Goal: Transaction & Acquisition: Download file/media

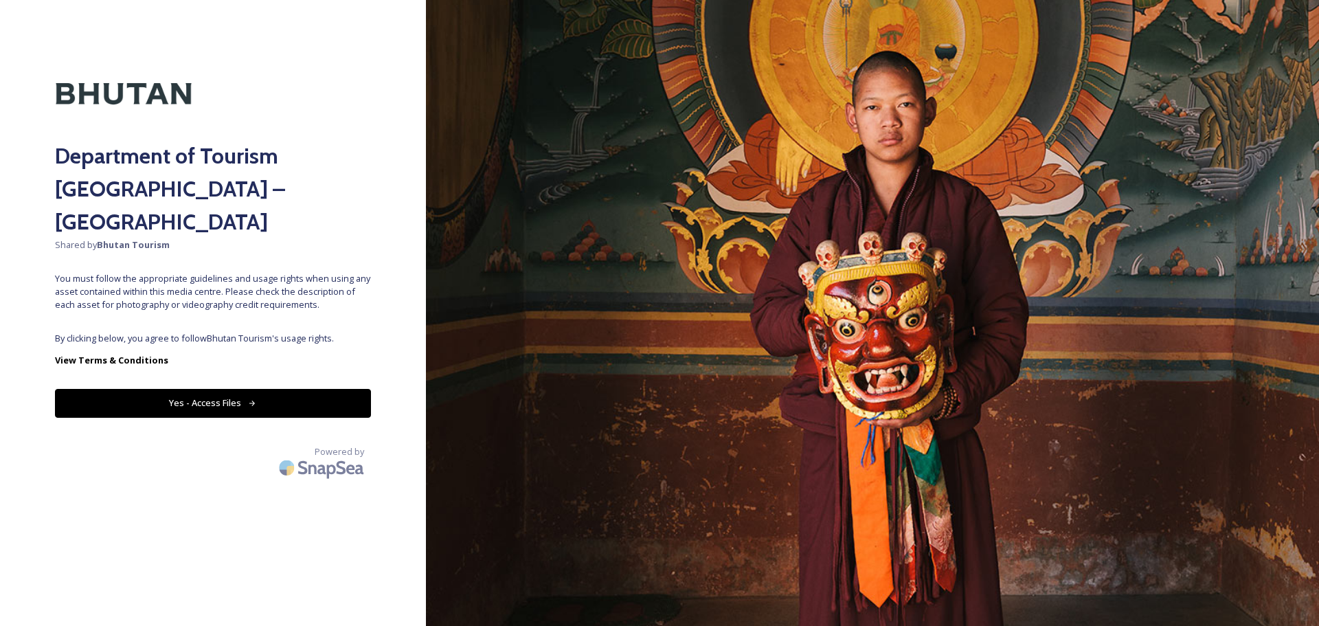
click at [214, 389] on button "Yes - Access Files" at bounding box center [213, 403] width 316 height 28
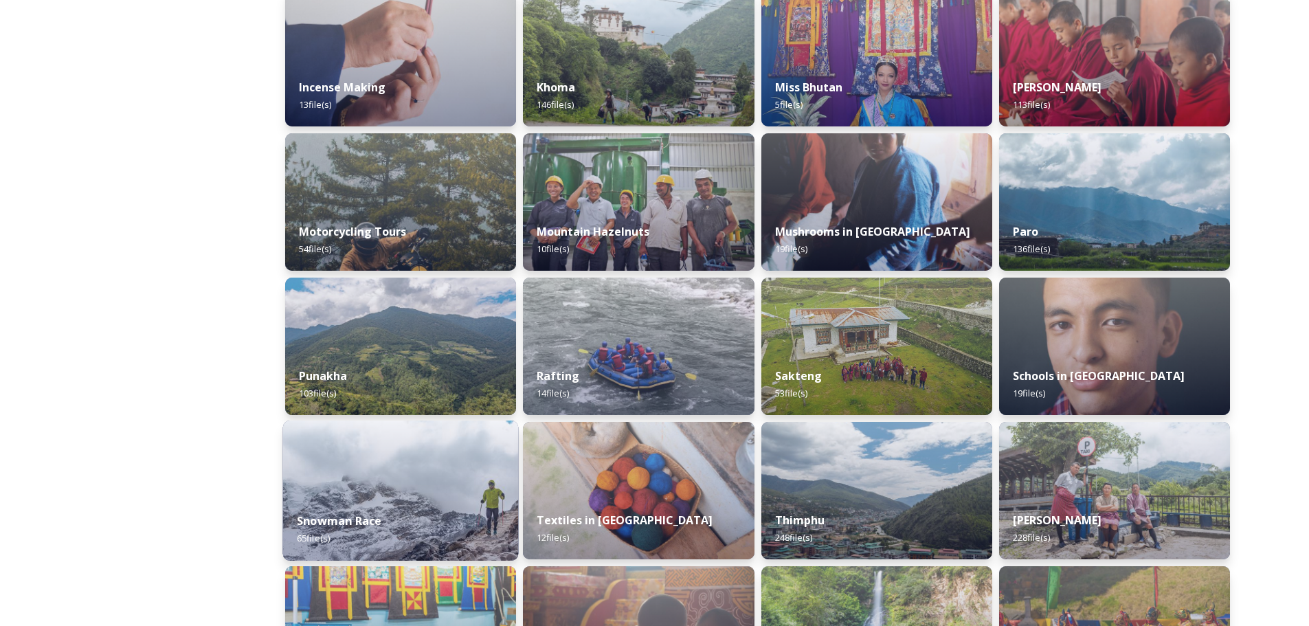
scroll to position [893, 0]
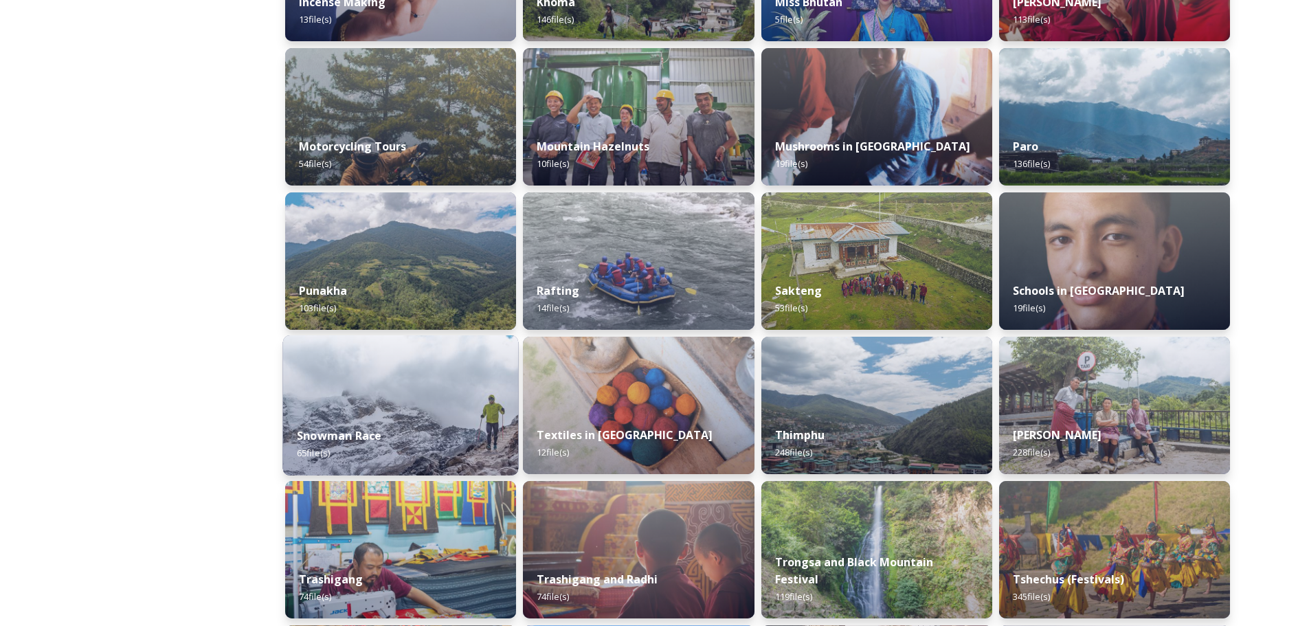
click at [392, 393] on img at bounding box center [401, 405] width 236 height 140
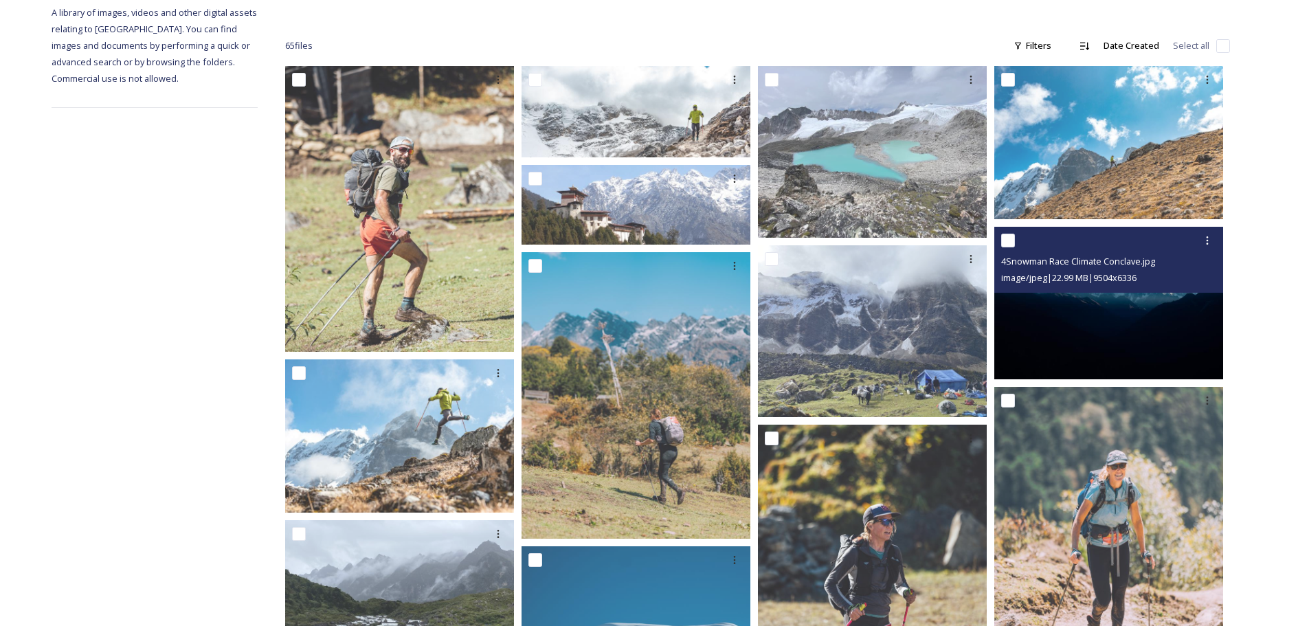
scroll to position [206, 0]
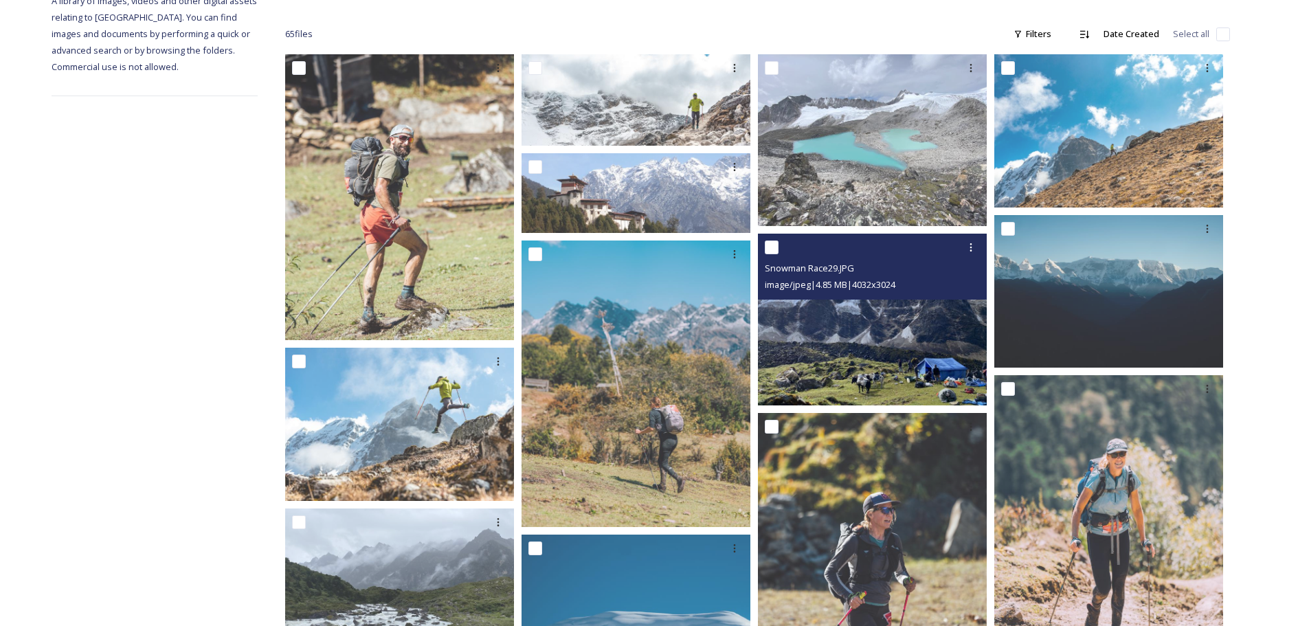
click at [891, 389] on img at bounding box center [872, 320] width 229 height 172
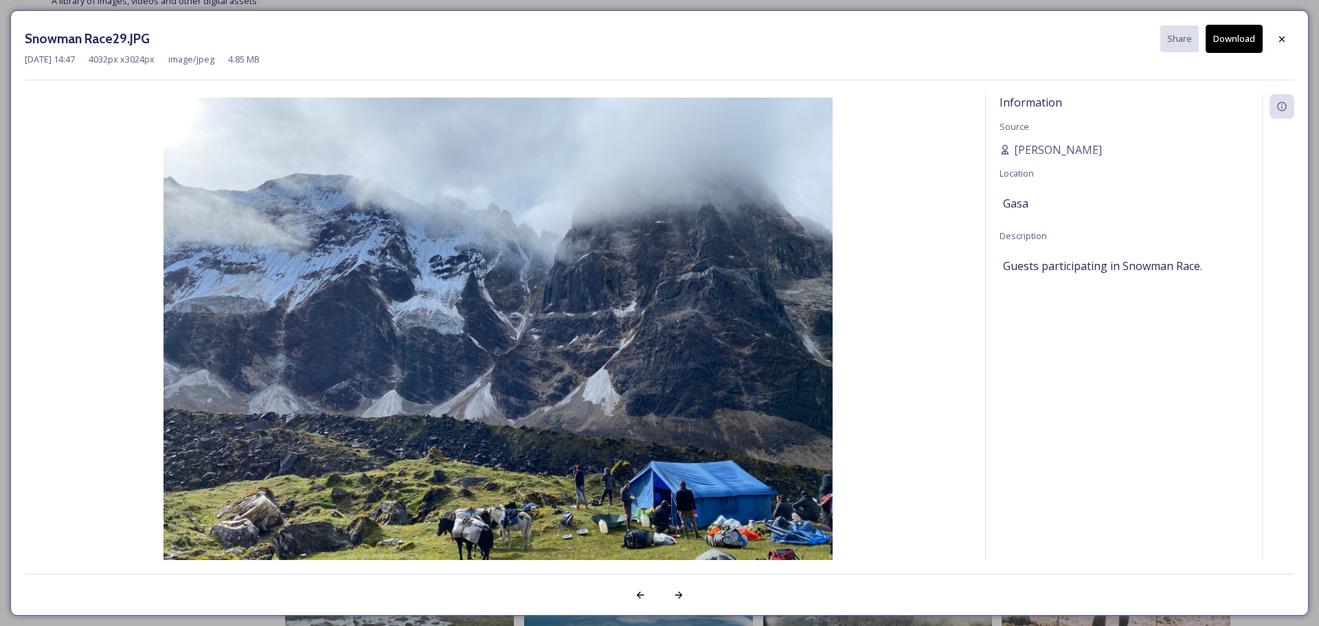
click at [1235, 40] on button "Download" at bounding box center [1234, 39] width 57 height 28
click at [1281, 39] on icon at bounding box center [1281, 38] width 5 height 5
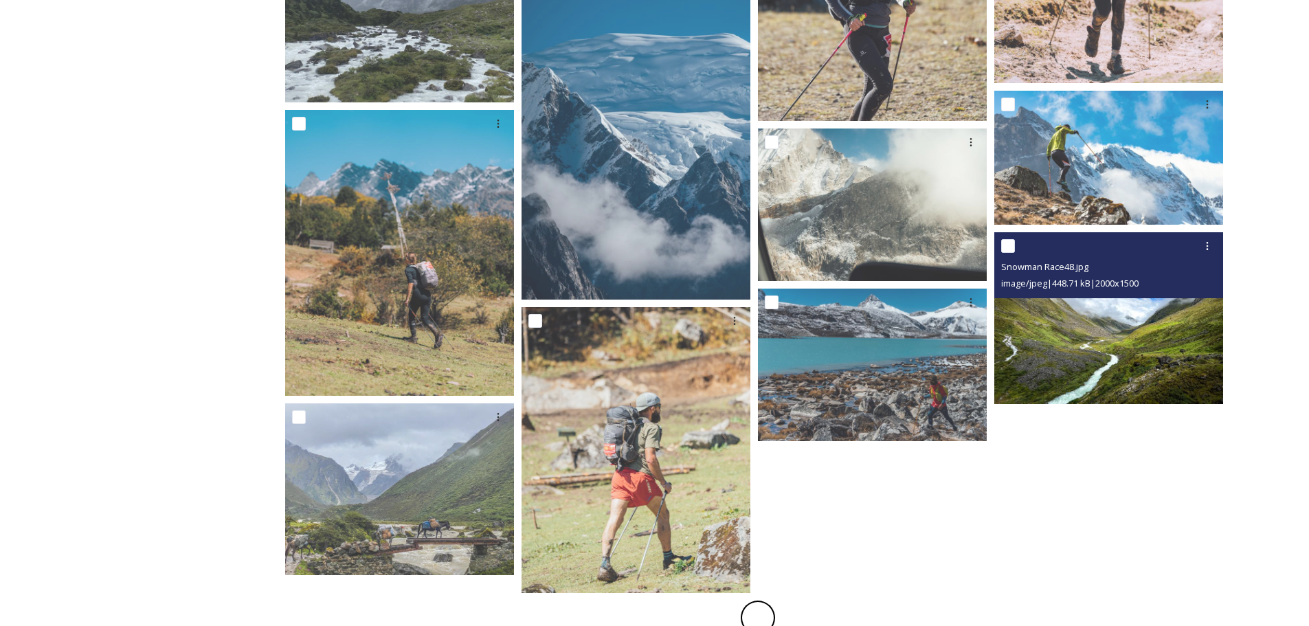
scroll to position [800, 0]
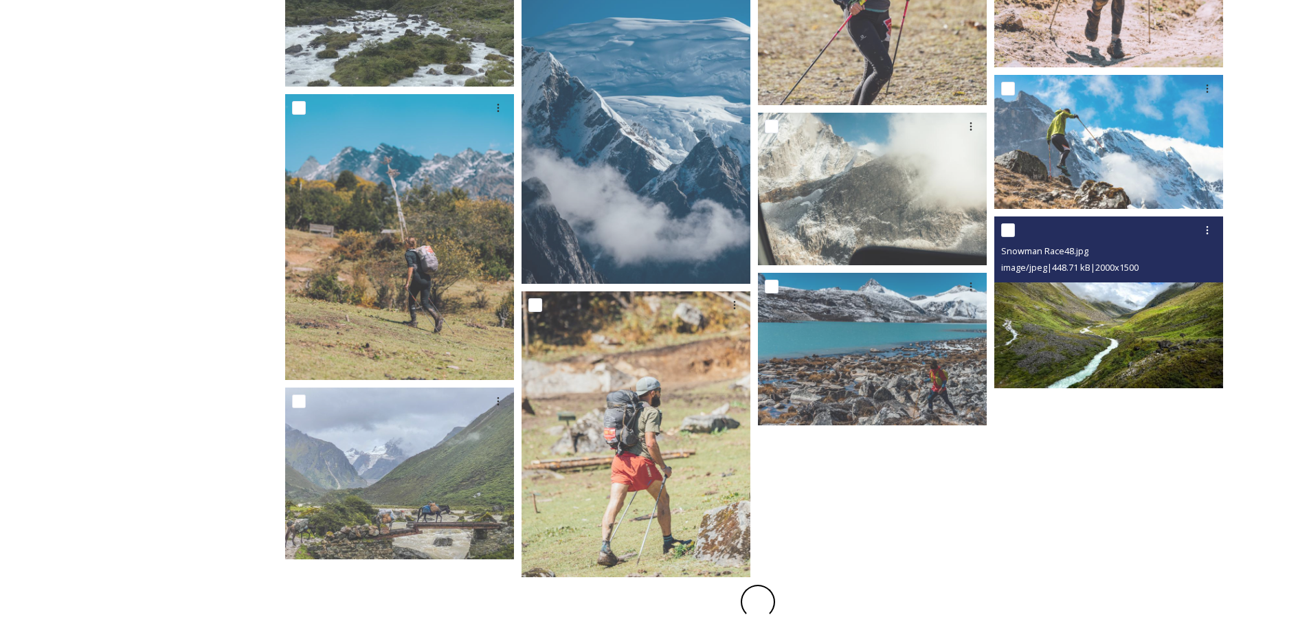
click at [1121, 317] on img at bounding box center [1108, 302] width 229 height 172
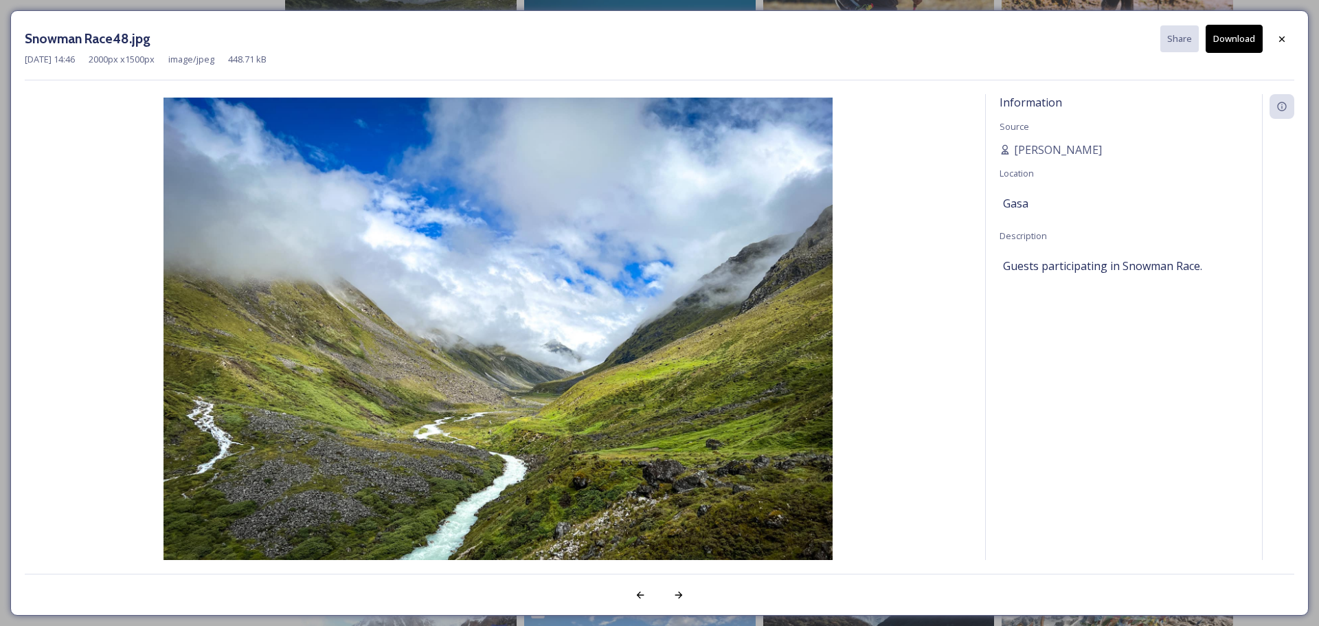
click at [1240, 47] on button "Download" at bounding box center [1234, 39] width 57 height 28
click at [1286, 38] on icon at bounding box center [1281, 39] width 11 height 11
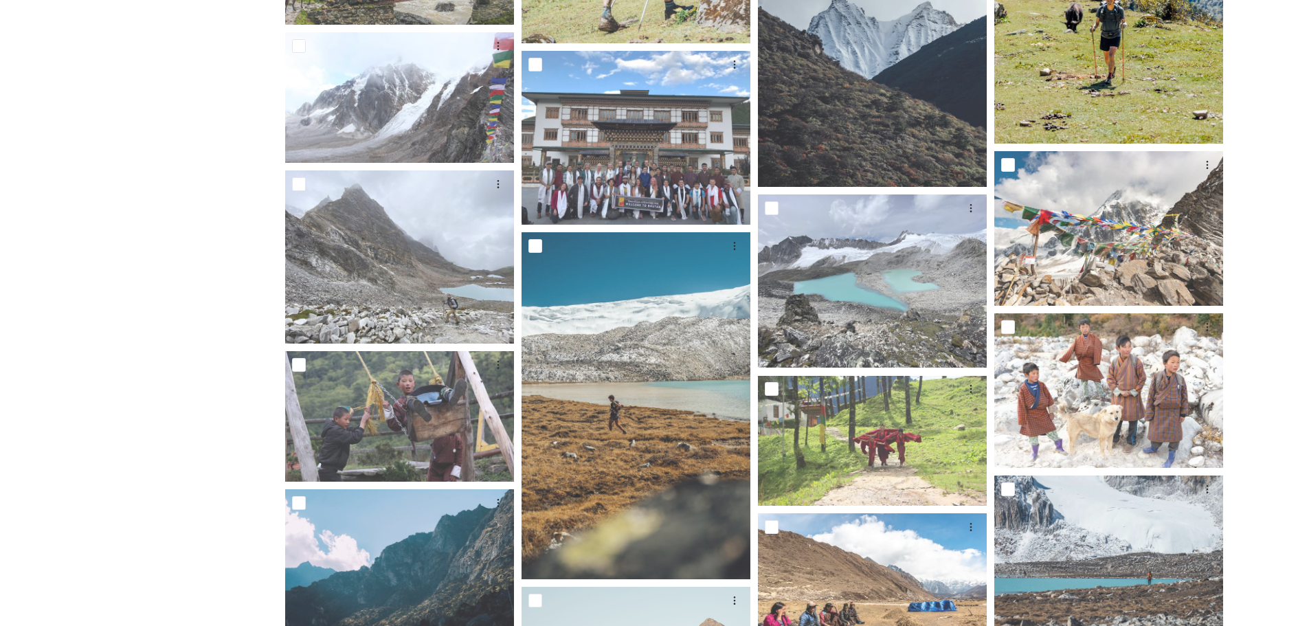
scroll to position [1349, 0]
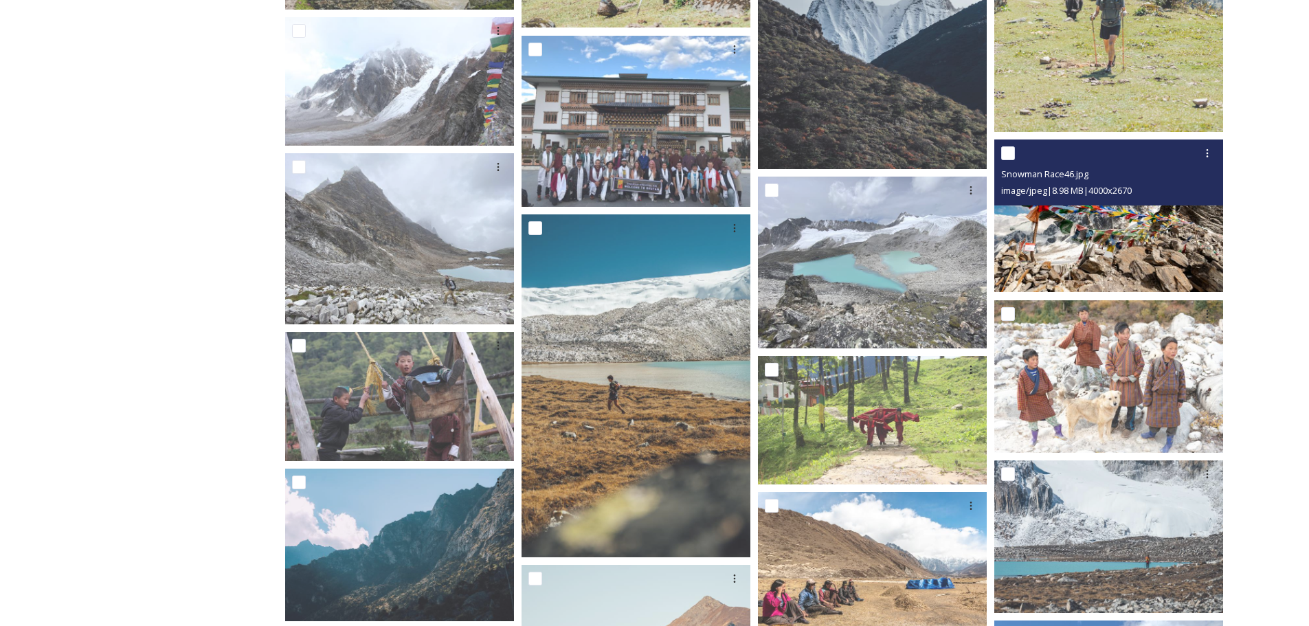
click at [1077, 251] on img at bounding box center [1108, 215] width 229 height 153
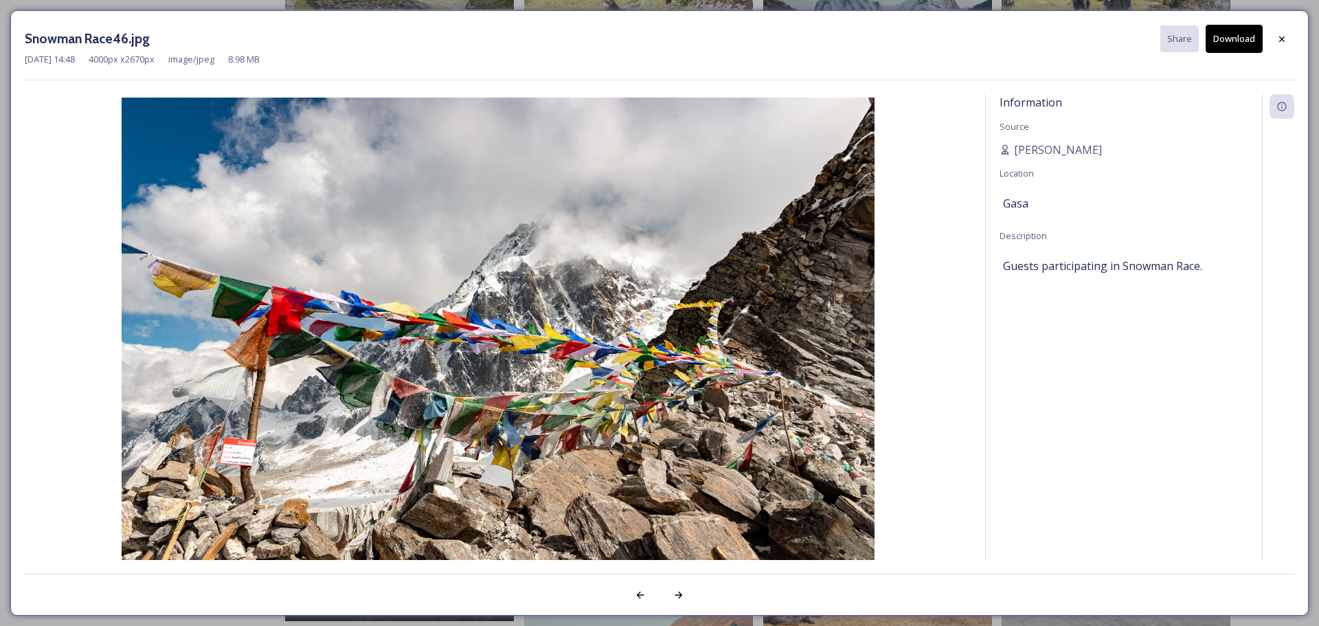
click at [1230, 45] on button "Download" at bounding box center [1234, 39] width 57 height 28
click at [1276, 42] on div at bounding box center [1281, 39] width 25 height 25
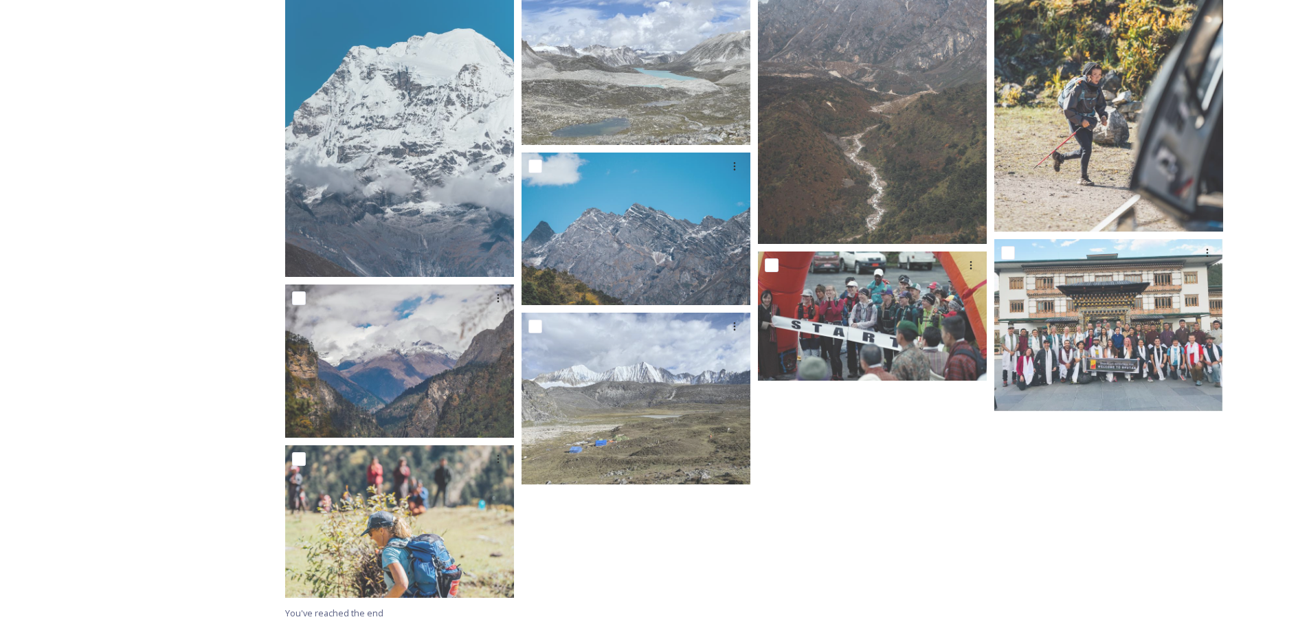
scroll to position [3551, 0]
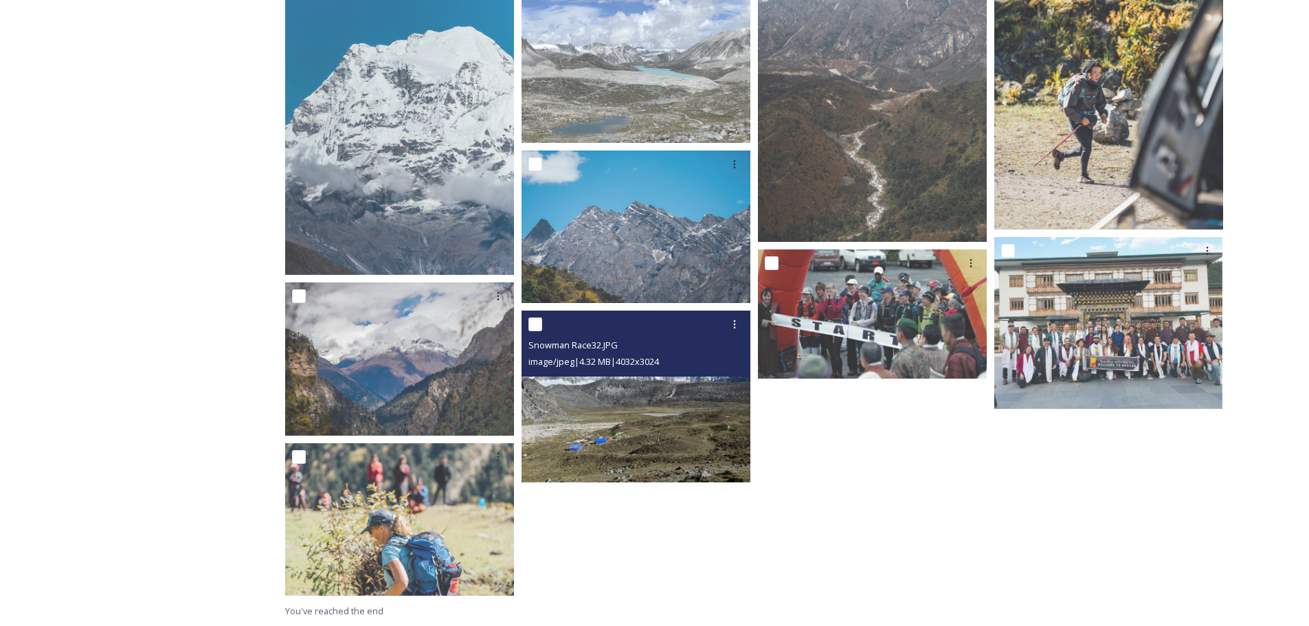
click at [628, 439] on img at bounding box center [635, 397] width 229 height 172
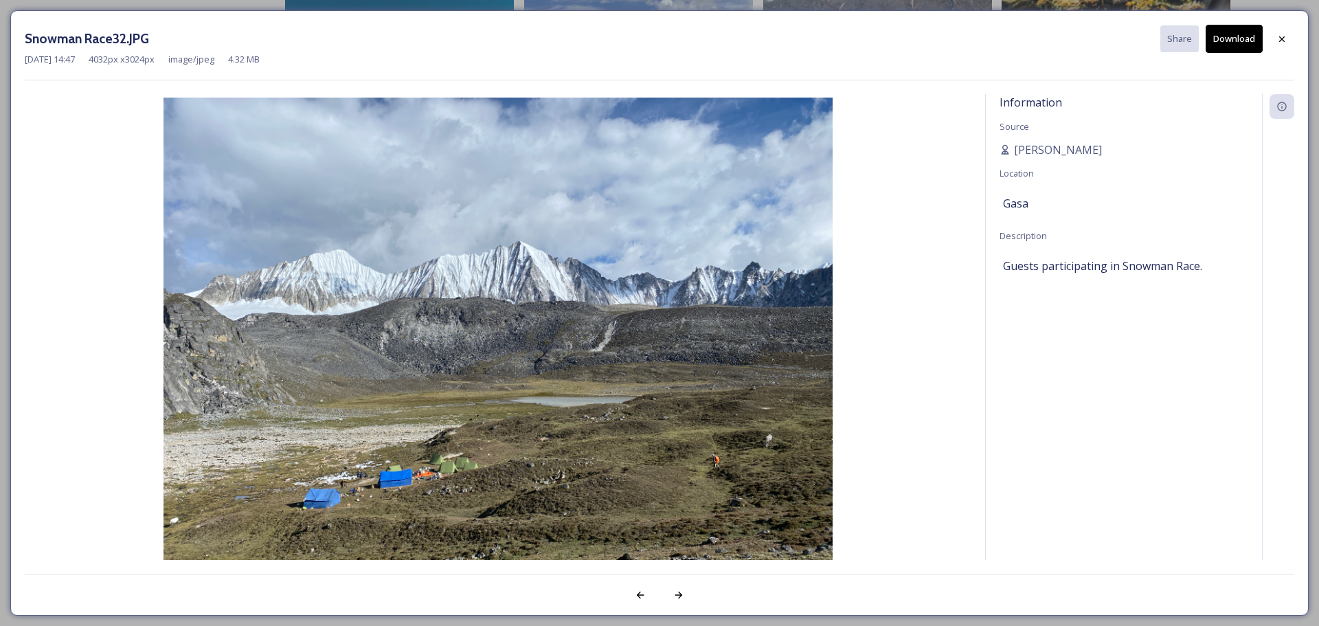
click at [1239, 42] on button "Download" at bounding box center [1234, 39] width 57 height 28
click at [1277, 36] on icon at bounding box center [1281, 39] width 11 height 11
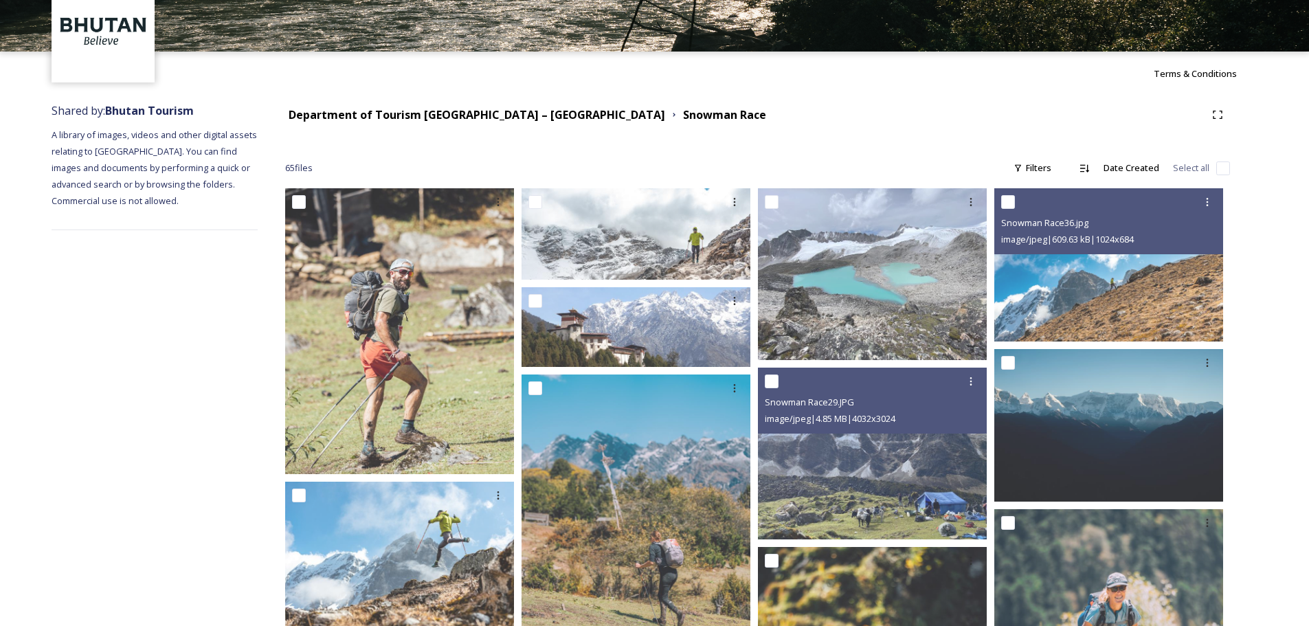
scroll to position [47, 0]
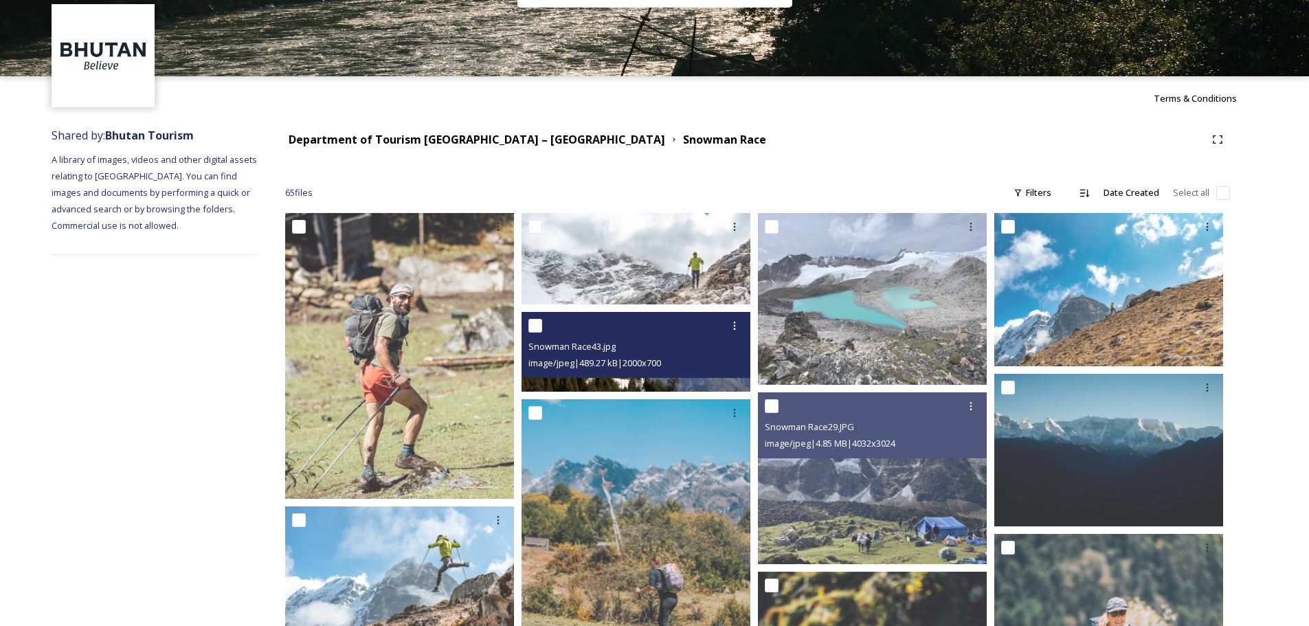
click at [621, 352] on div "Snowman Race43.jpg" at bounding box center [637, 346] width 218 height 16
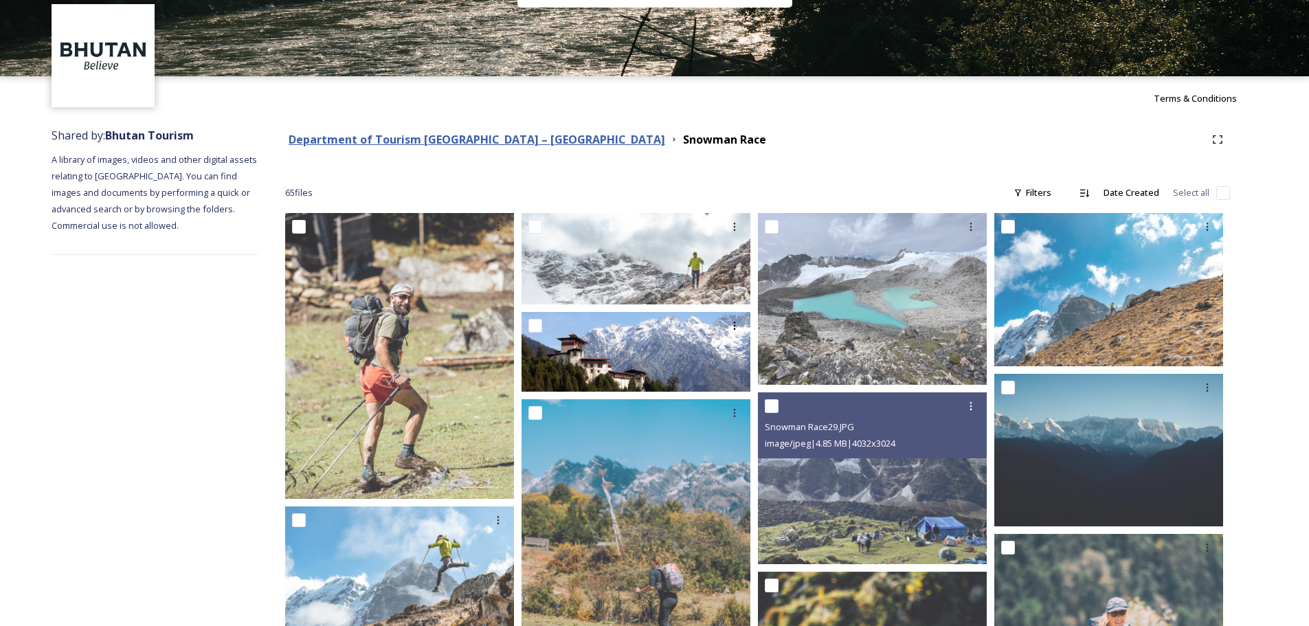
click at [471, 139] on strong "Department of Tourism [GEOGRAPHIC_DATA] – [GEOGRAPHIC_DATA]" at bounding box center [477, 139] width 376 height 15
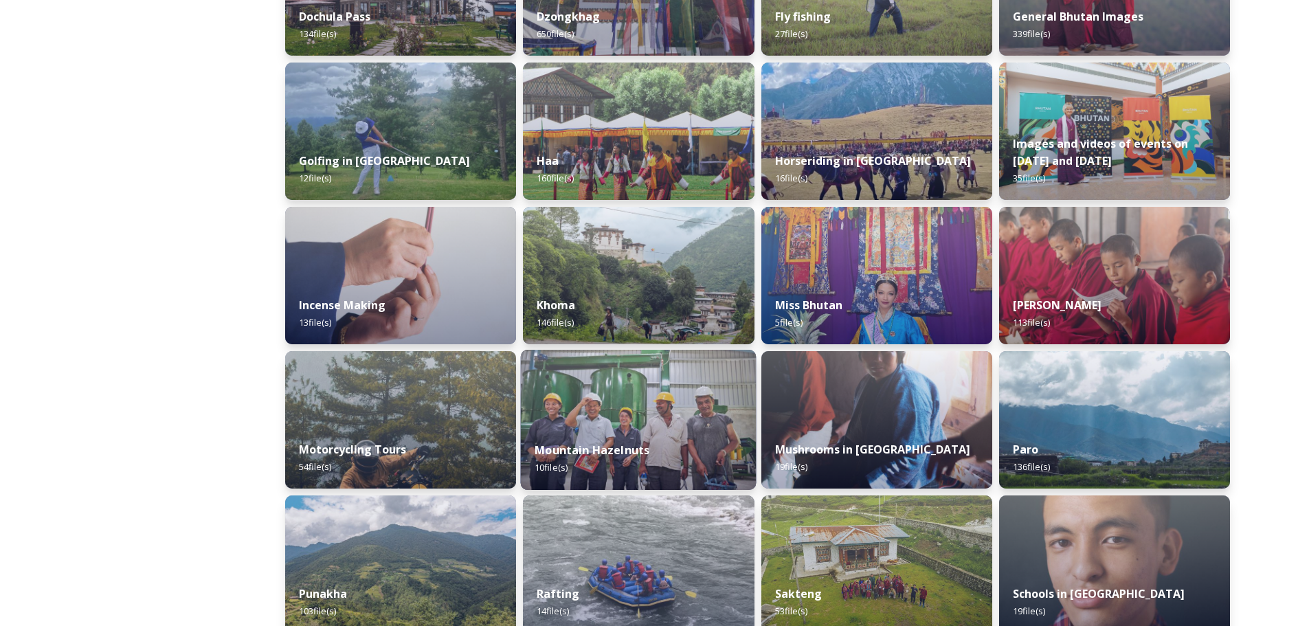
scroll to position [384, 0]
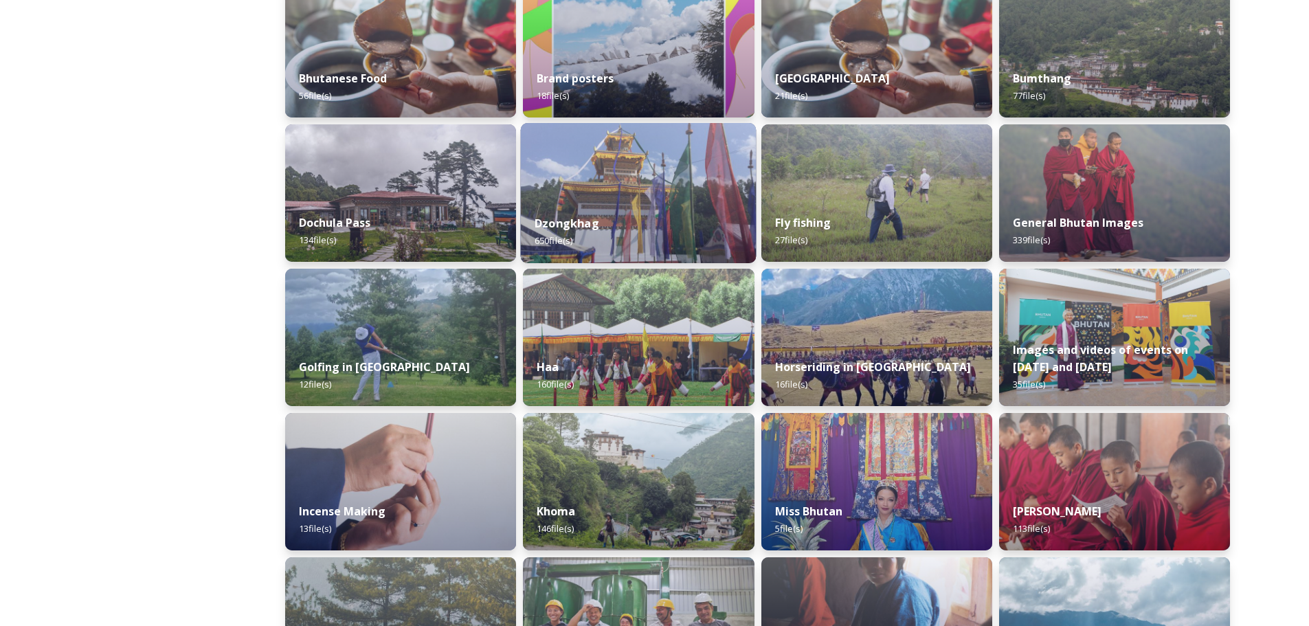
click at [572, 210] on div "Dzongkhag 650 file(s)" at bounding box center [639, 232] width 236 height 63
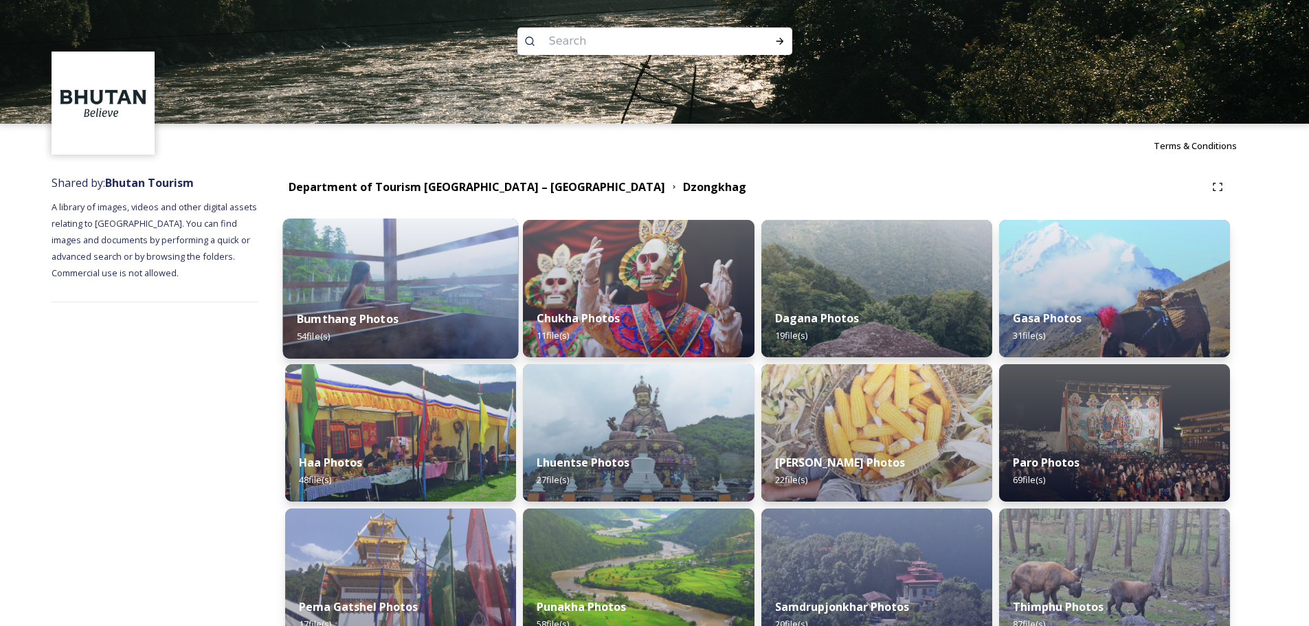
click at [369, 268] on img at bounding box center [401, 288] width 236 height 140
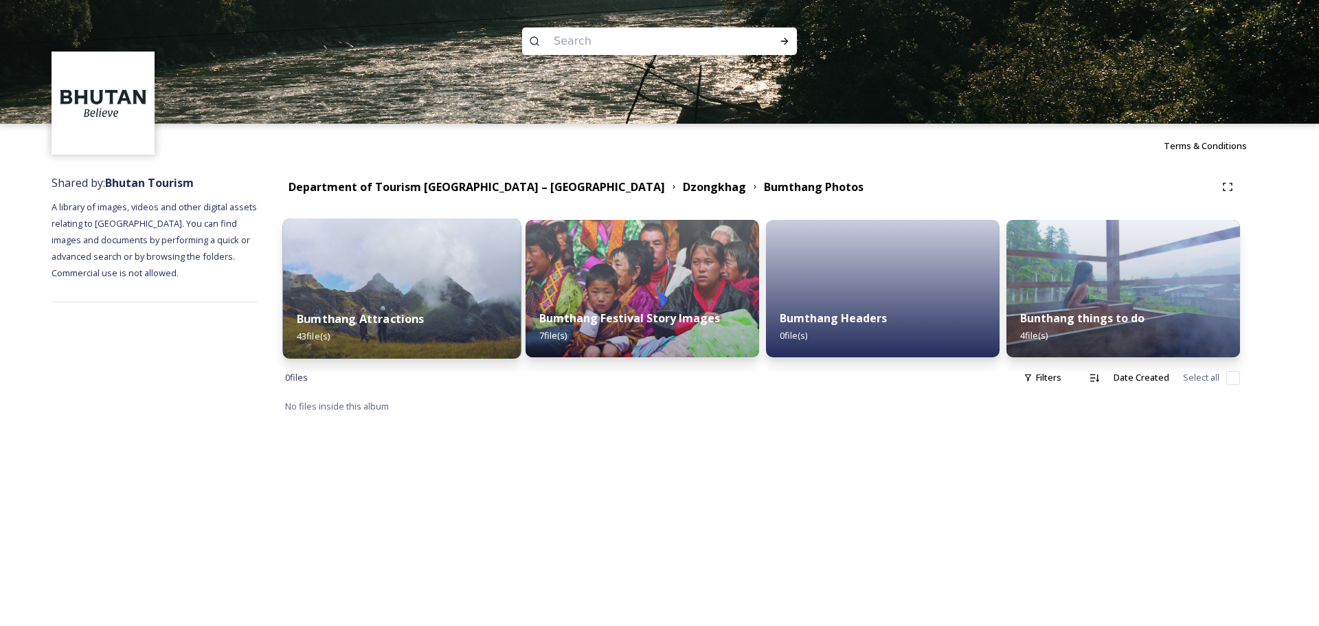
click at [414, 291] on img at bounding box center [402, 288] width 238 height 140
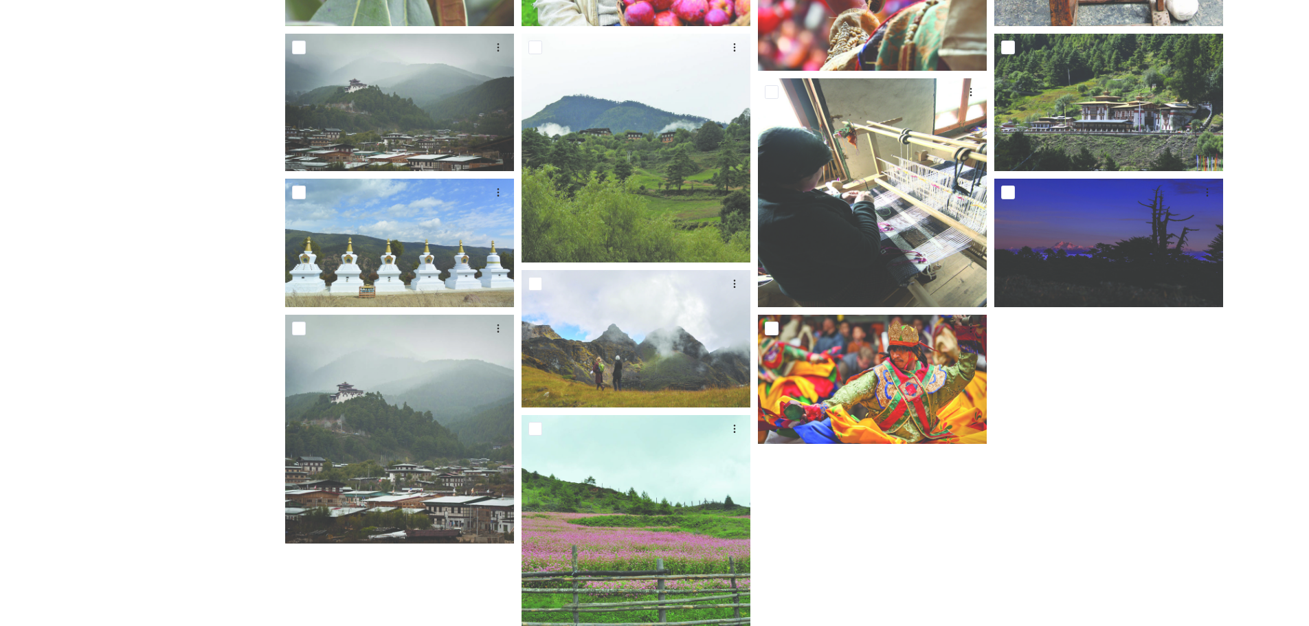
scroll to position [1132, 0]
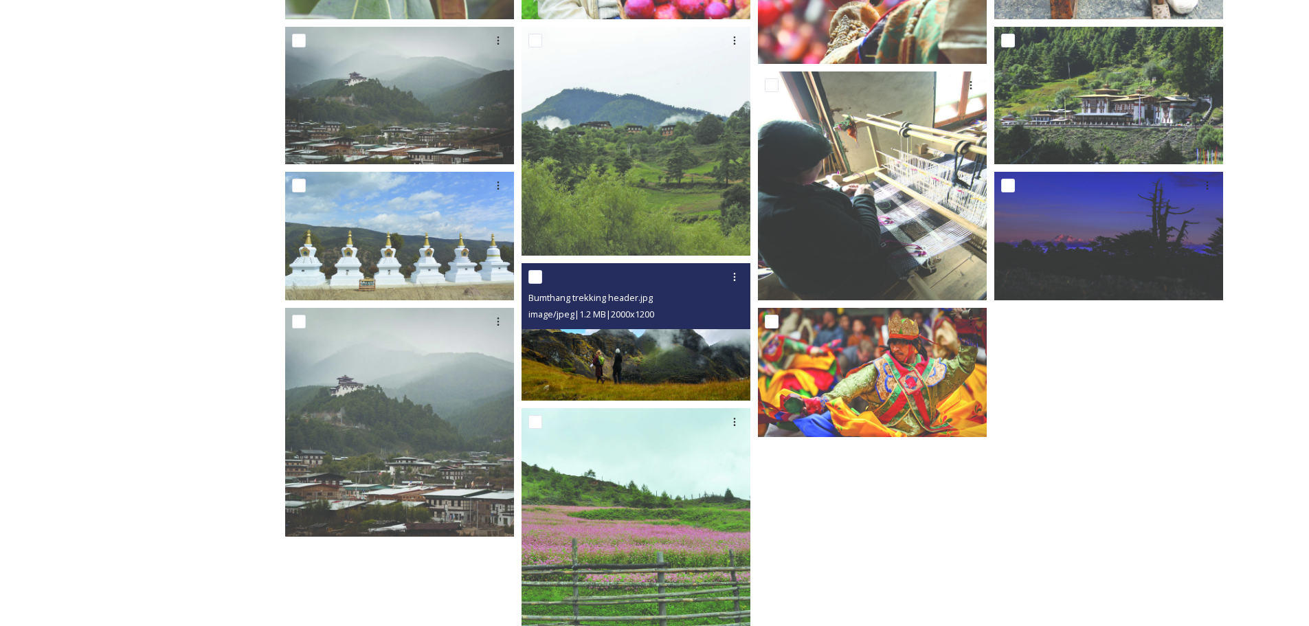
click at [646, 368] on img at bounding box center [635, 331] width 229 height 137
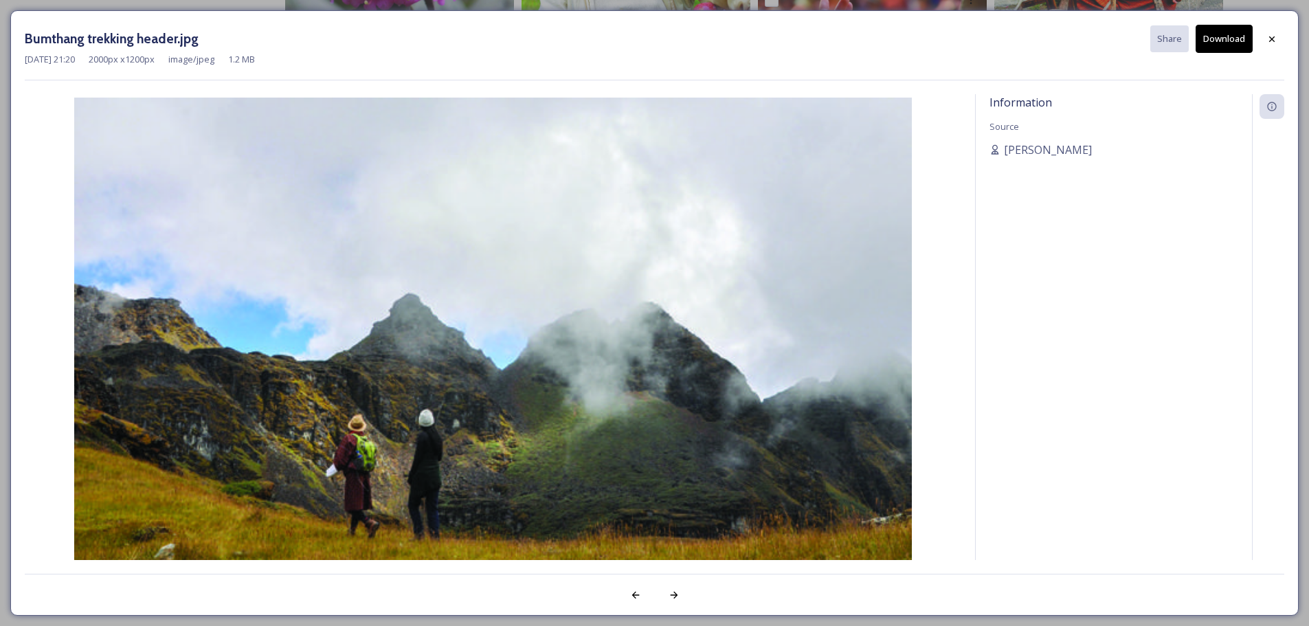
scroll to position [1073, 0]
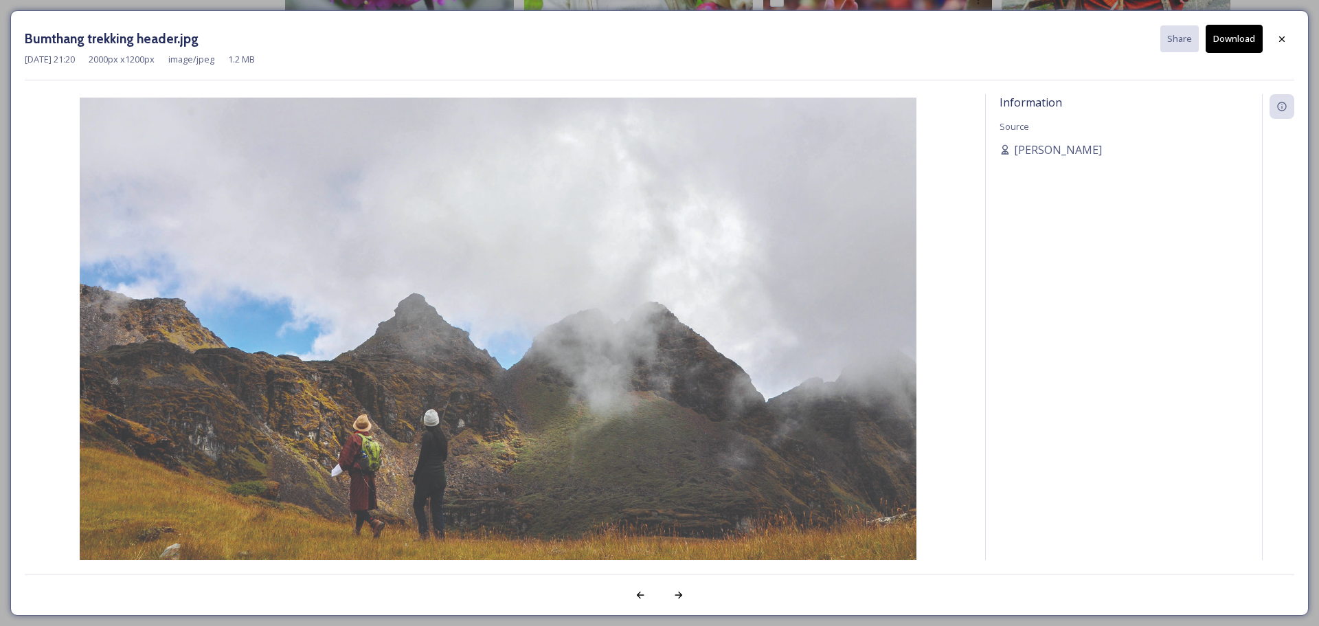
click at [1226, 34] on button "Download" at bounding box center [1234, 39] width 57 height 28
click at [1282, 37] on icon at bounding box center [1281, 39] width 11 height 11
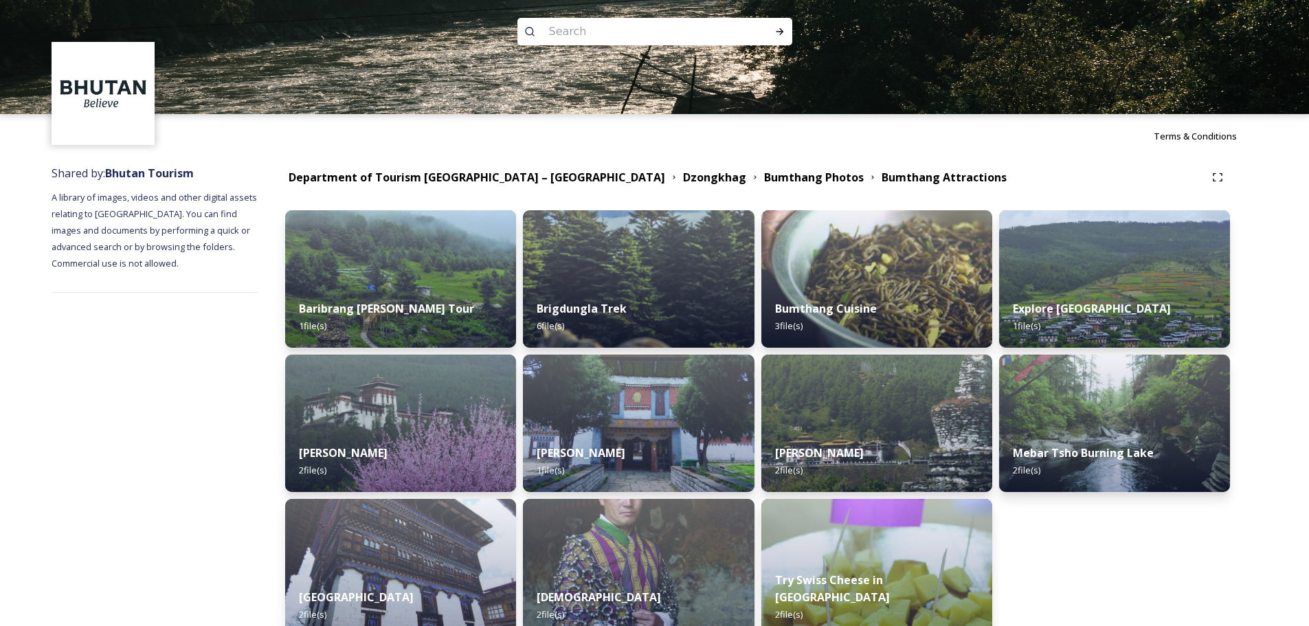
scroll to position [0, 0]
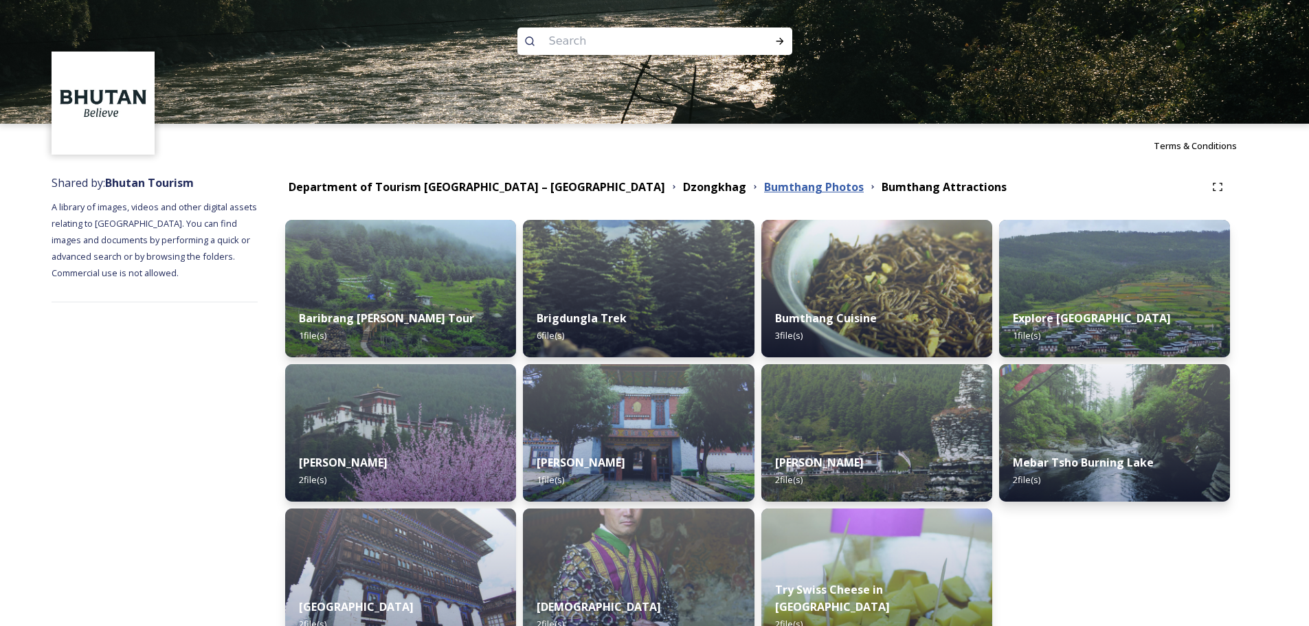
click at [764, 181] on strong "Bumthang Photos" at bounding box center [814, 186] width 100 height 15
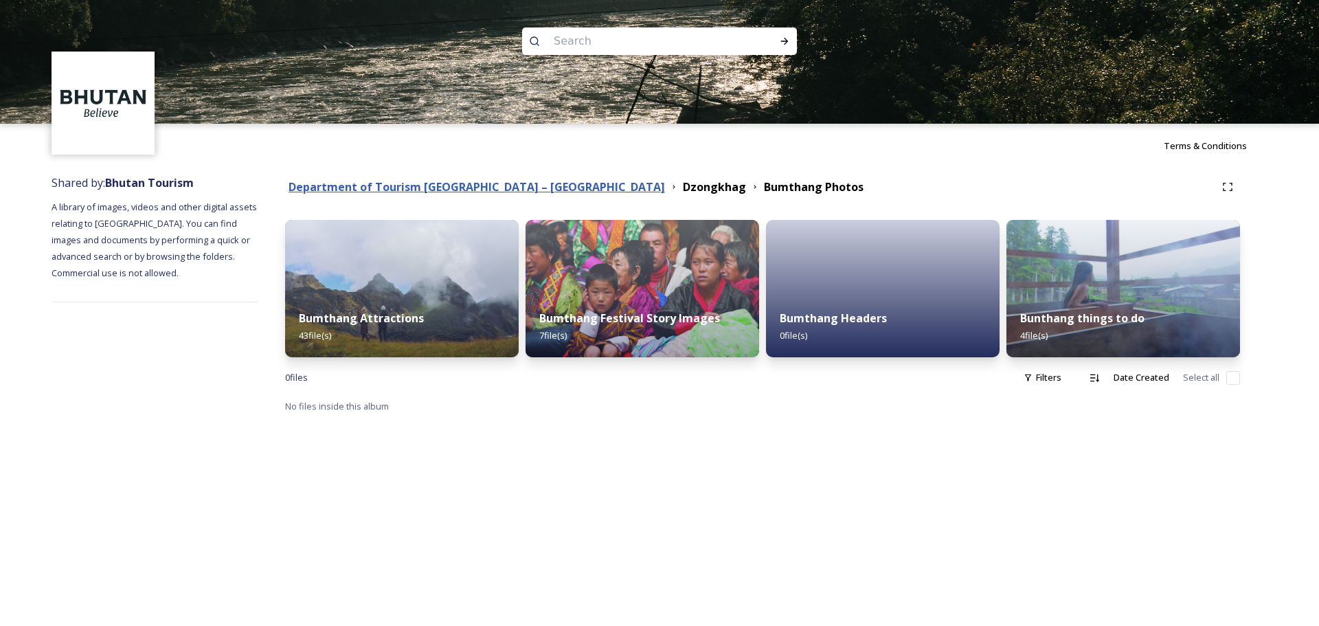
click at [504, 185] on strong "Department of Tourism [GEOGRAPHIC_DATA] – [GEOGRAPHIC_DATA]" at bounding box center [477, 186] width 376 height 15
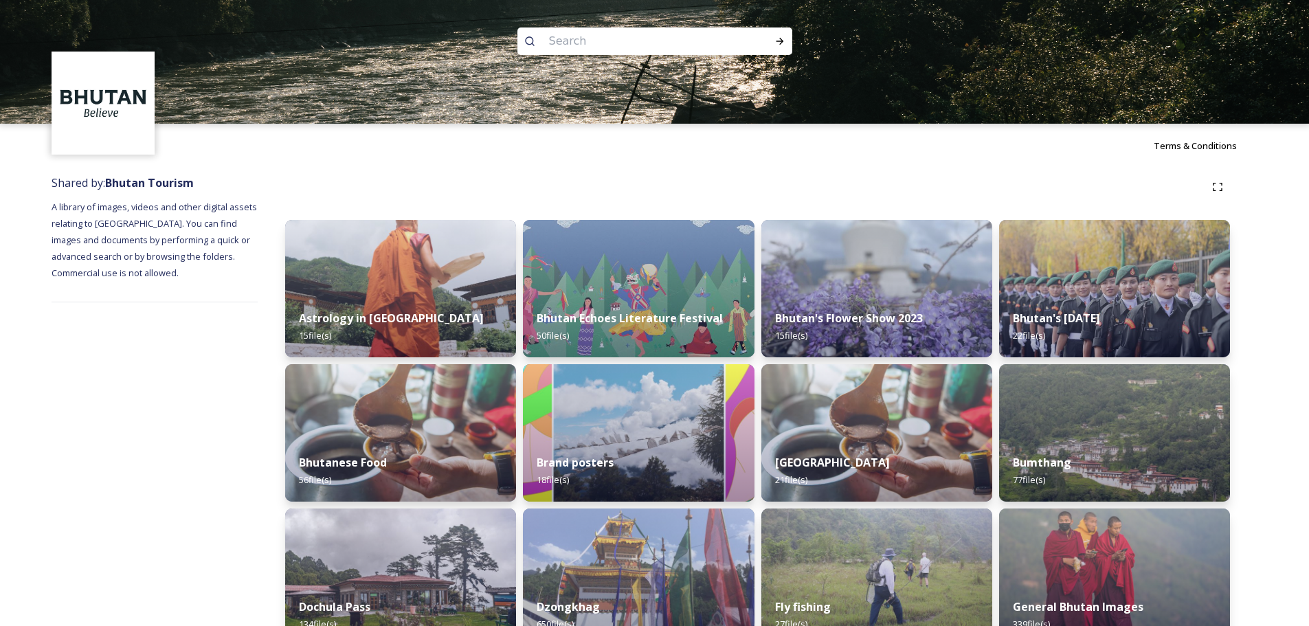
click at [592, 41] on input at bounding box center [636, 41] width 188 height 30
paste input "Druk Path Trek"
type input "Druk Path Trek"
click at [785, 25] on img at bounding box center [654, 62] width 1309 height 124
click at [779, 38] on icon at bounding box center [779, 41] width 11 height 11
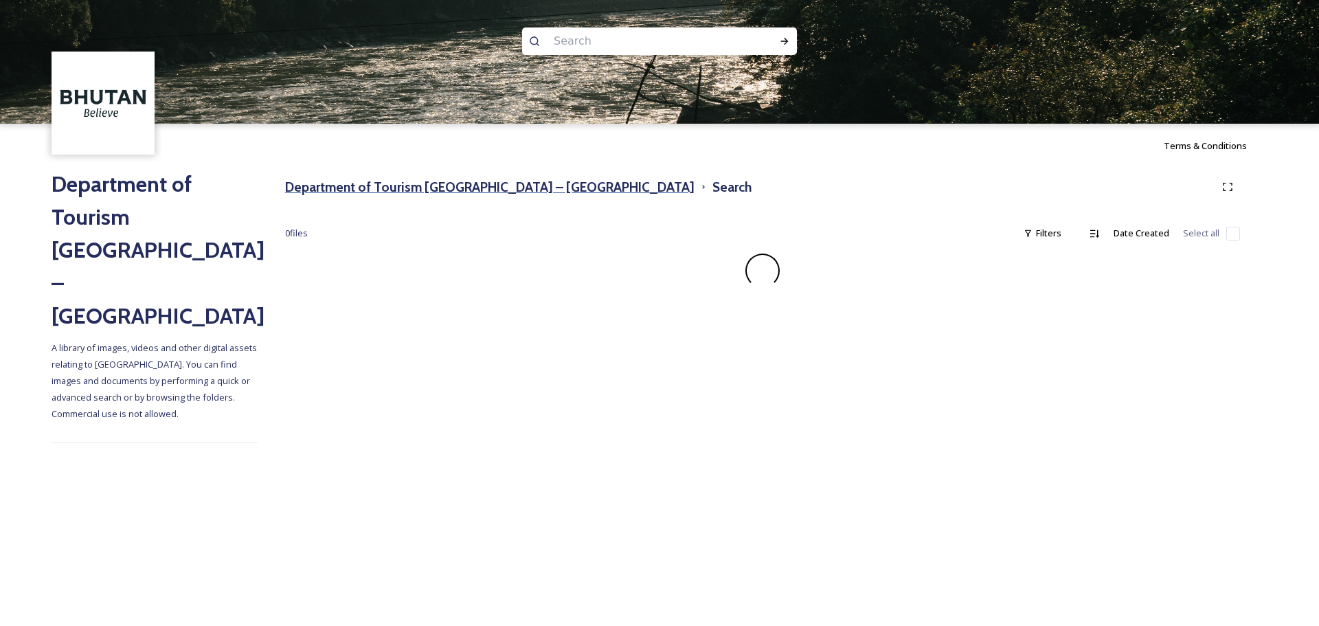
click at [456, 194] on h3 "Department of Tourism [GEOGRAPHIC_DATA] – [GEOGRAPHIC_DATA]" at bounding box center [489, 187] width 409 height 20
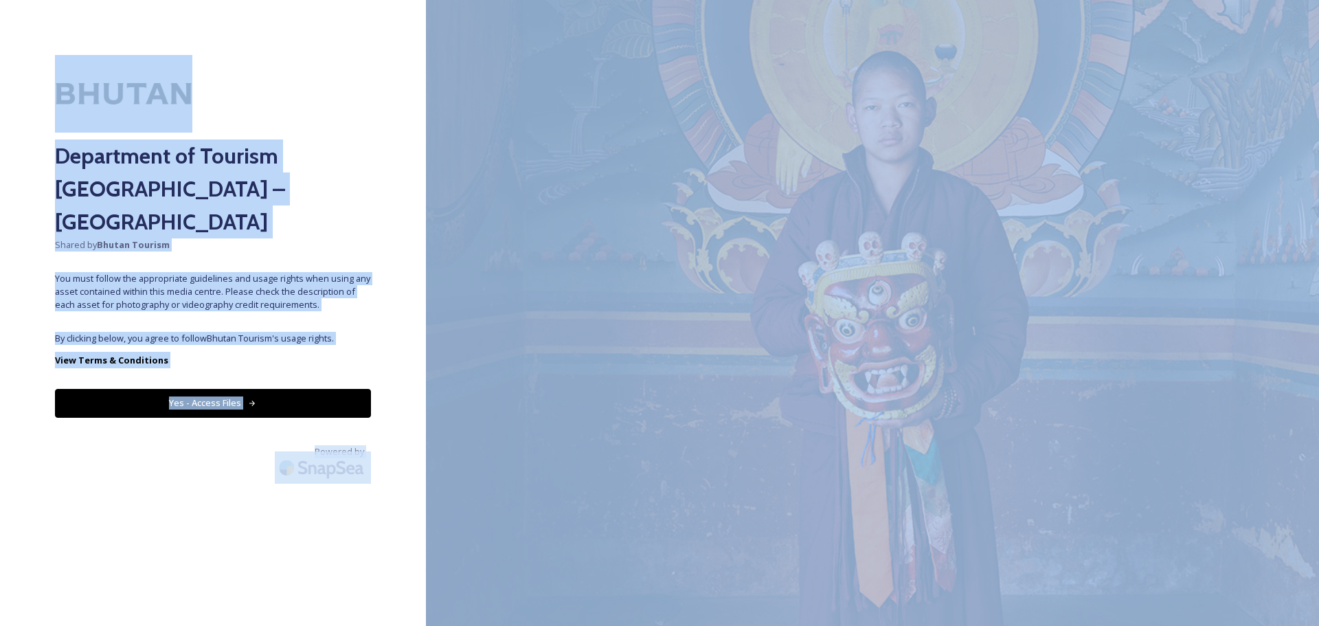
click at [268, 389] on button "Yes - Access Files" at bounding box center [213, 403] width 316 height 28
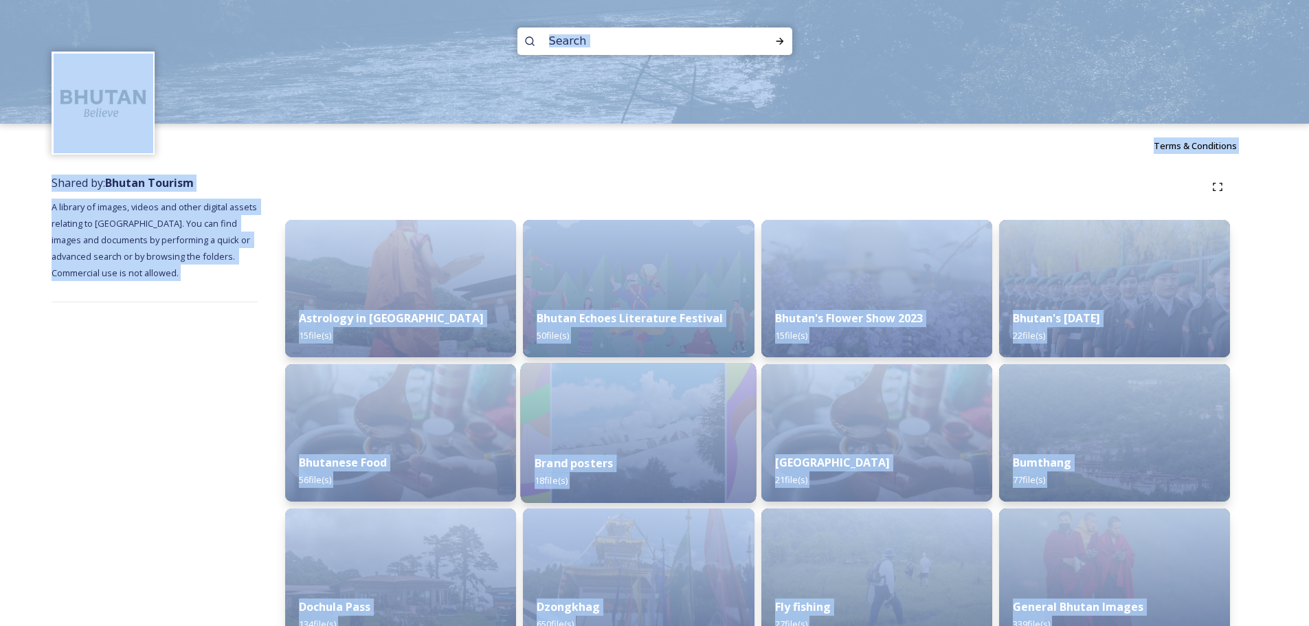
click at [686, 394] on img at bounding box center [639, 433] width 236 height 140
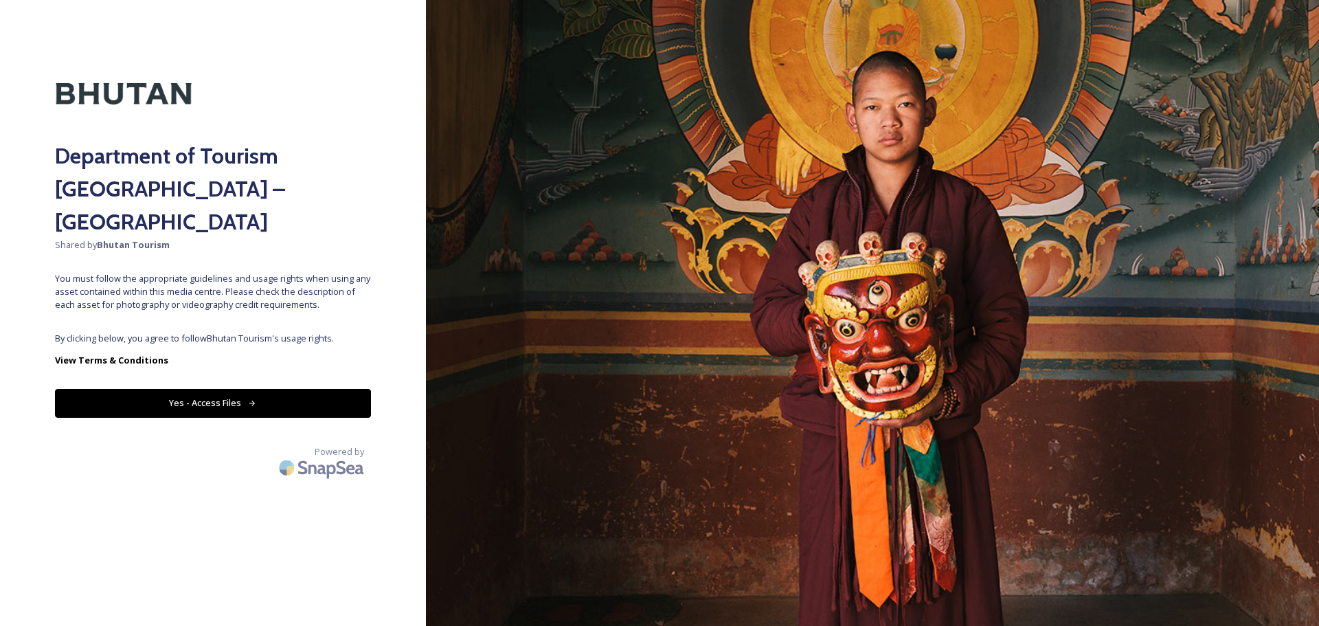
click at [281, 389] on button "Yes - Access Files" at bounding box center [213, 403] width 316 height 28
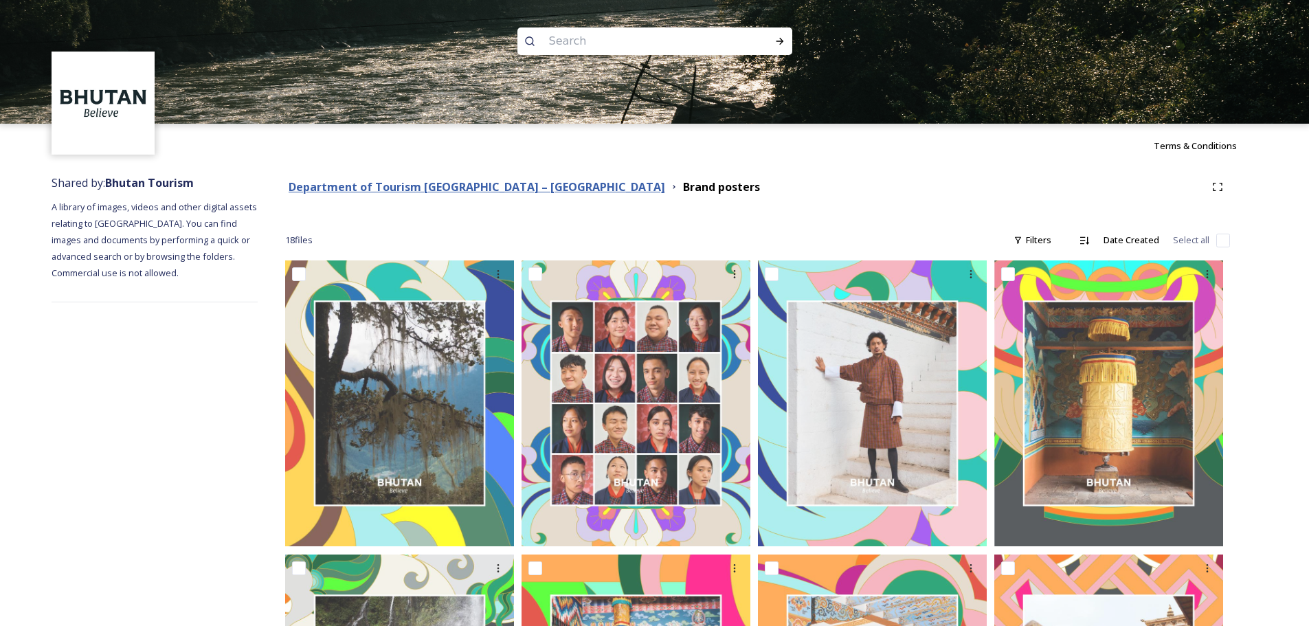
click at [482, 192] on strong "Department of Tourism [GEOGRAPHIC_DATA] – [GEOGRAPHIC_DATA]" at bounding box center [477, 186] width 376 height 15
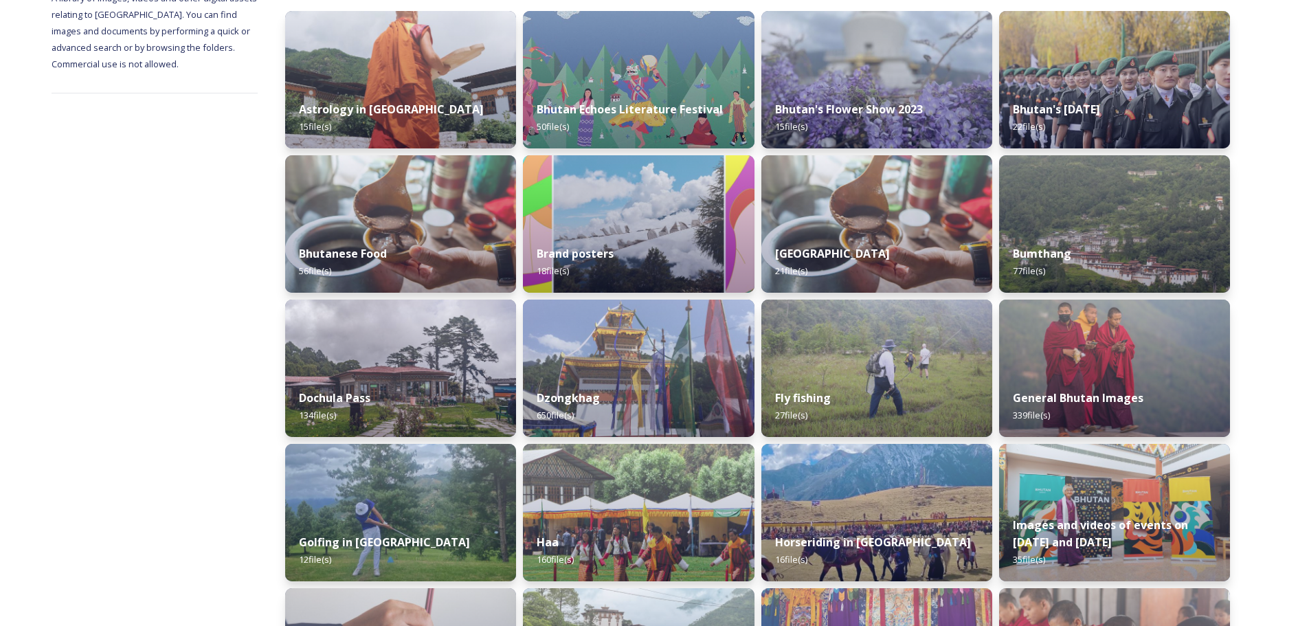
scroll to position [343, 0]
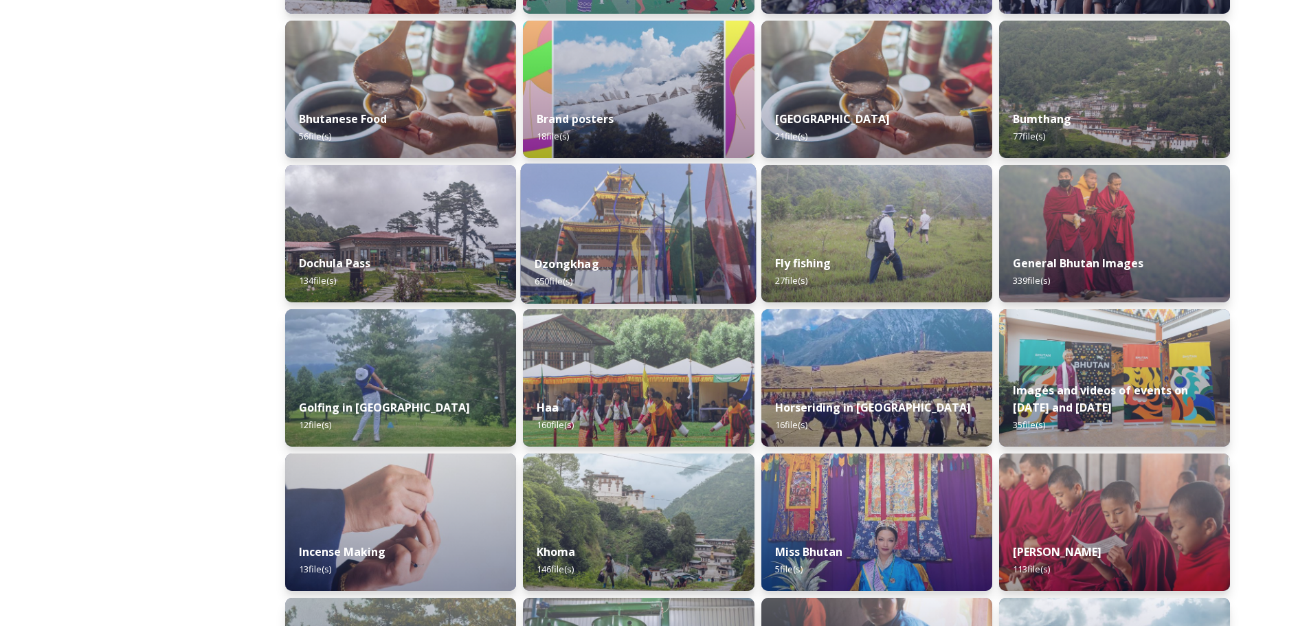
click at [659, 238] on img at bounding box center [639, 233] width 236 height 140
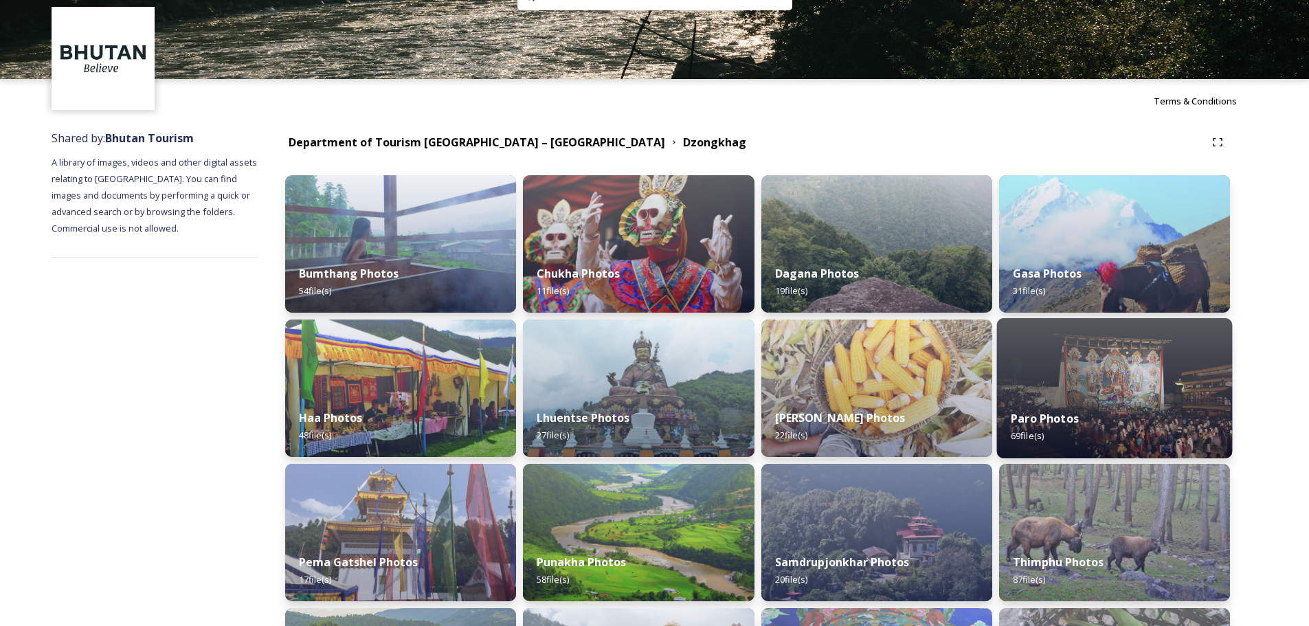
scroll to position [69, 0]
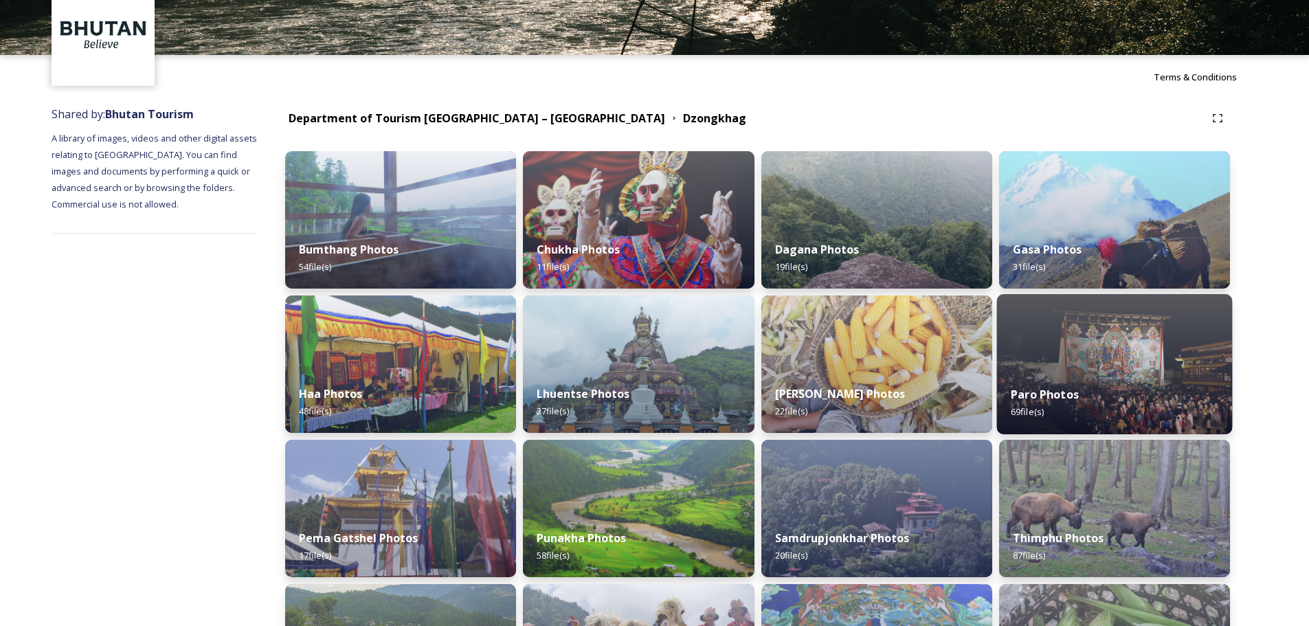
click at [1091, 387] on div "Paro Photos 69 file(s)" at bounding box center [1114, 403] width 236 height 63
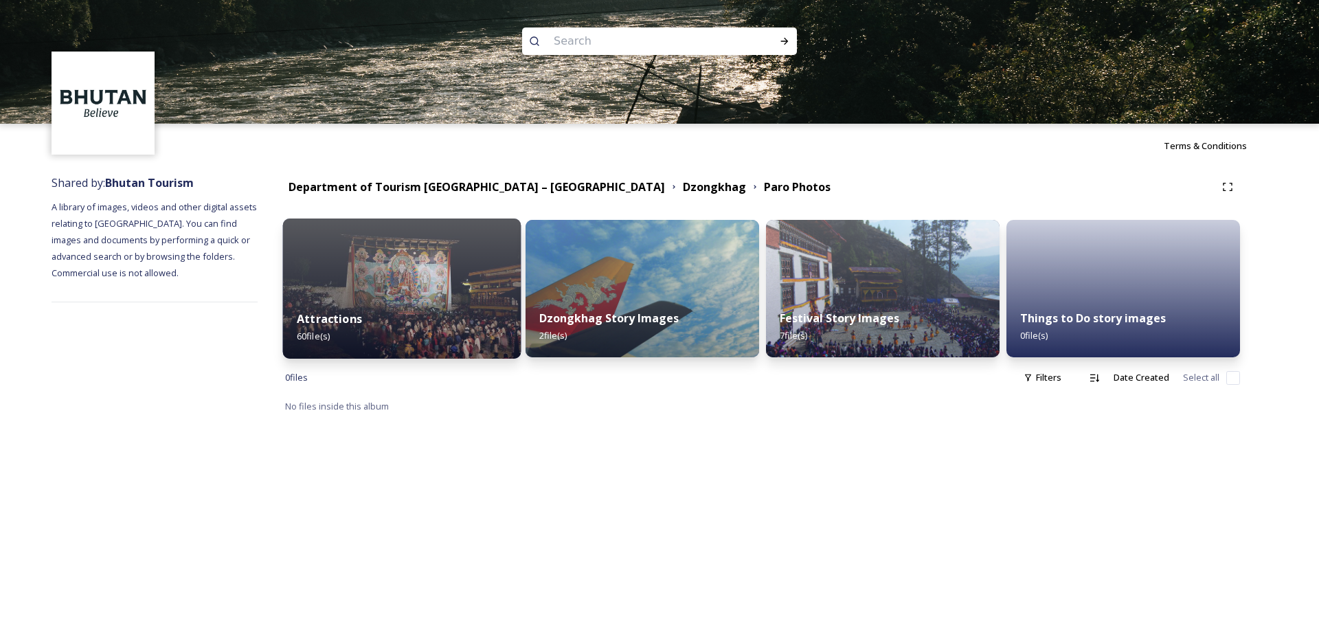
click at [335, 274] on img at bounding box center [402, 288] width 238 height 140
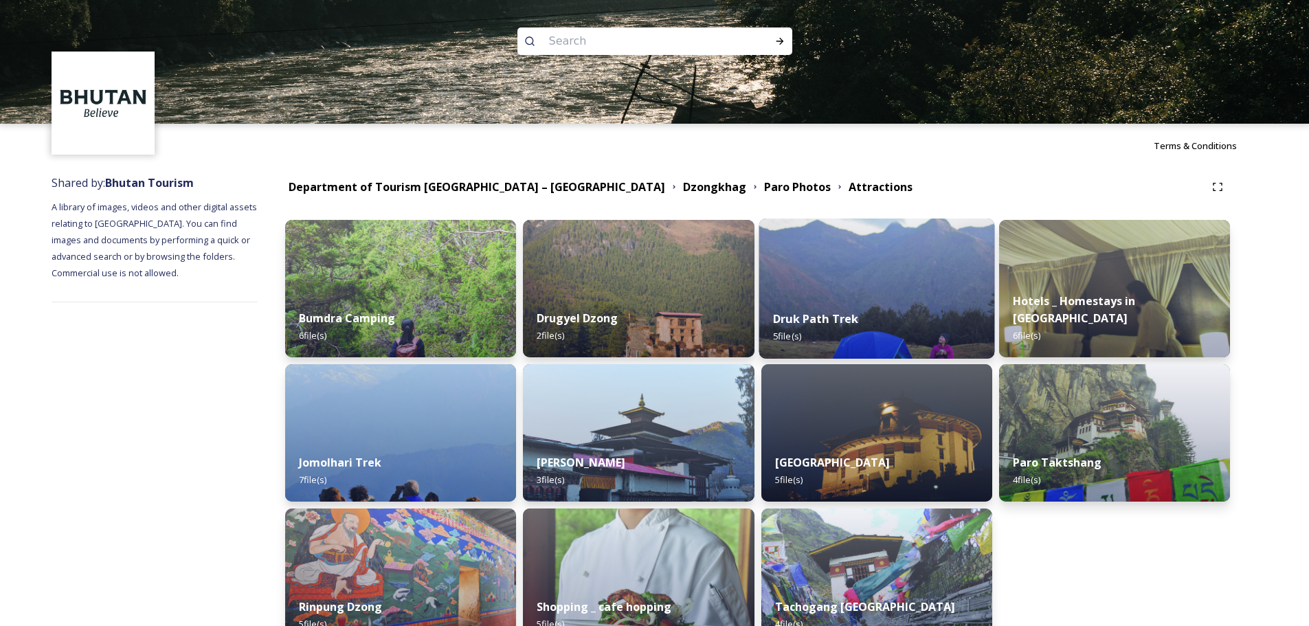
click at [877, 306] on div "Druk Path Trek 5 file(s)" at bounding box center [876, 327] width 236 height 63
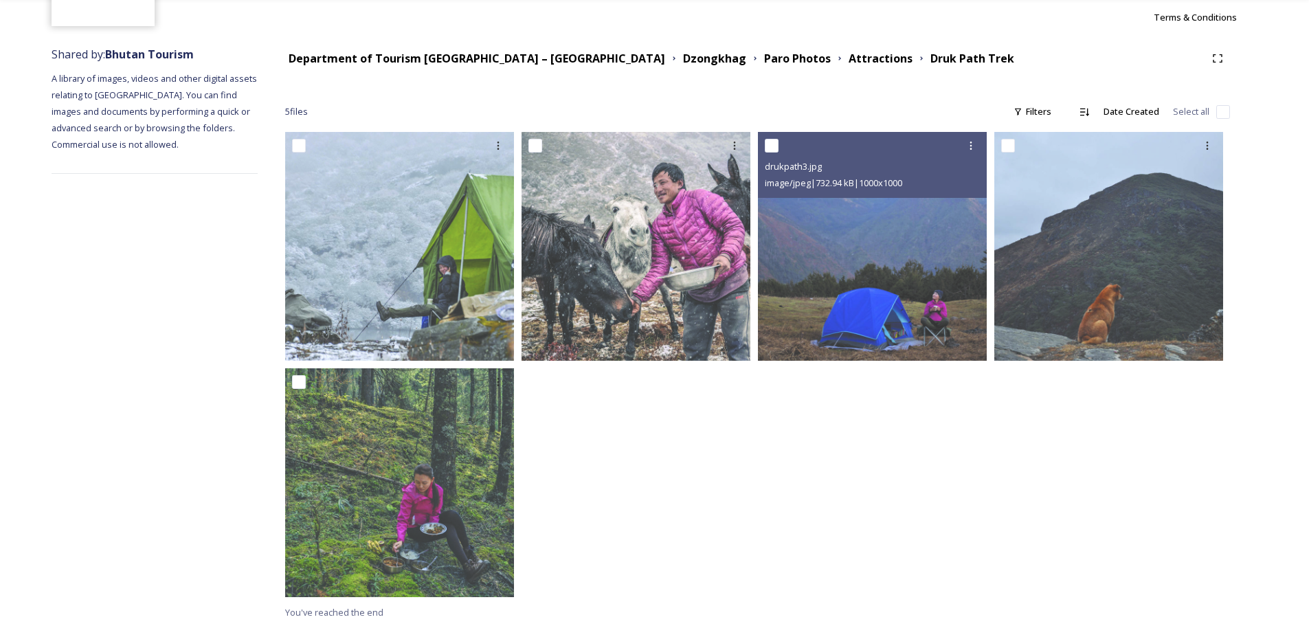
scroll to position [130, 0]
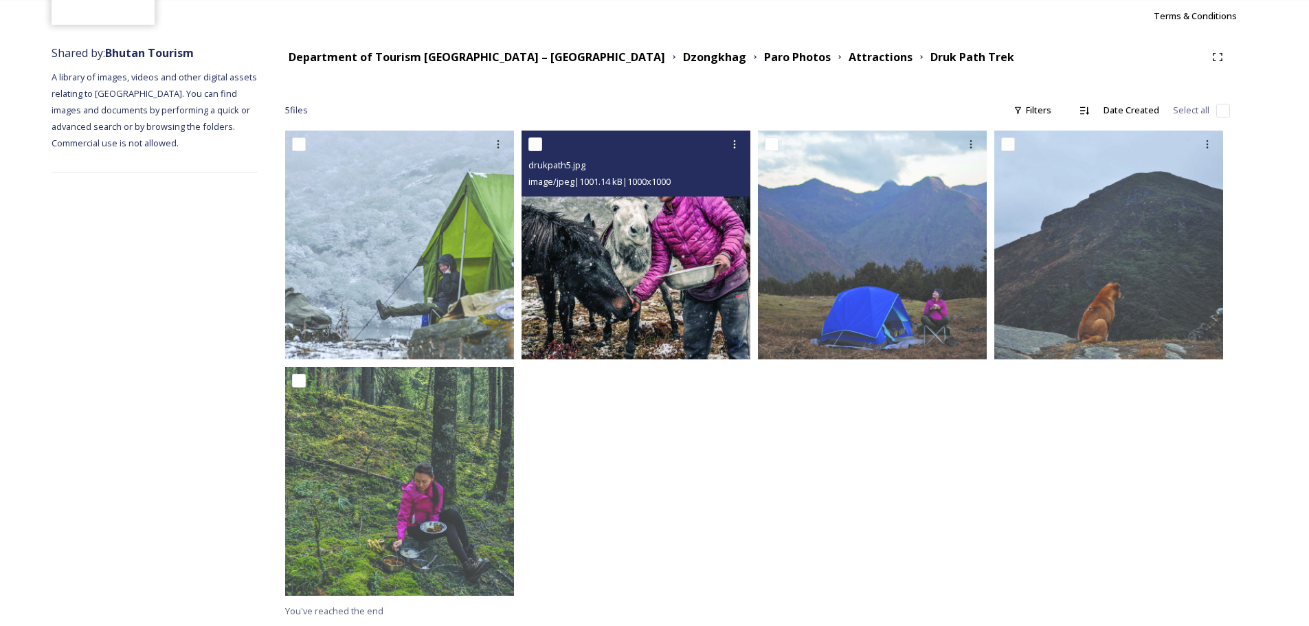
click at [665, 254] on img at bounding box center [635, 245] width 229 height 229
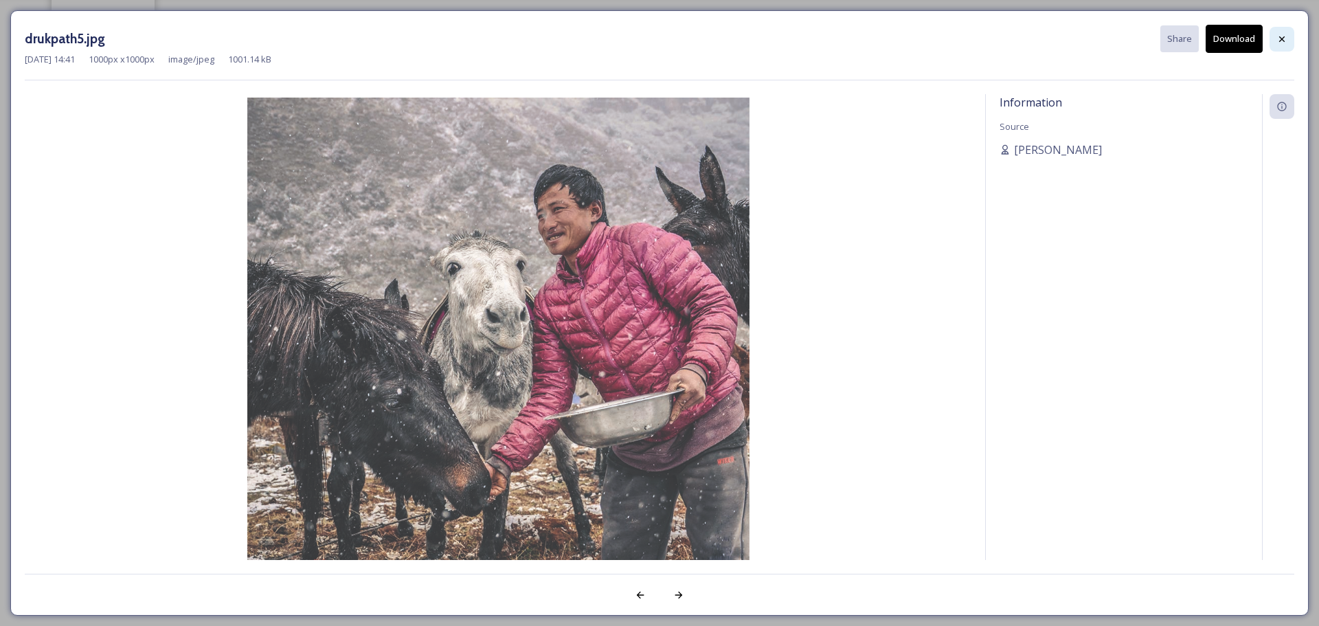
click at [1280, 41] on icon at bounding box center [1281, 38] width 5 height 5
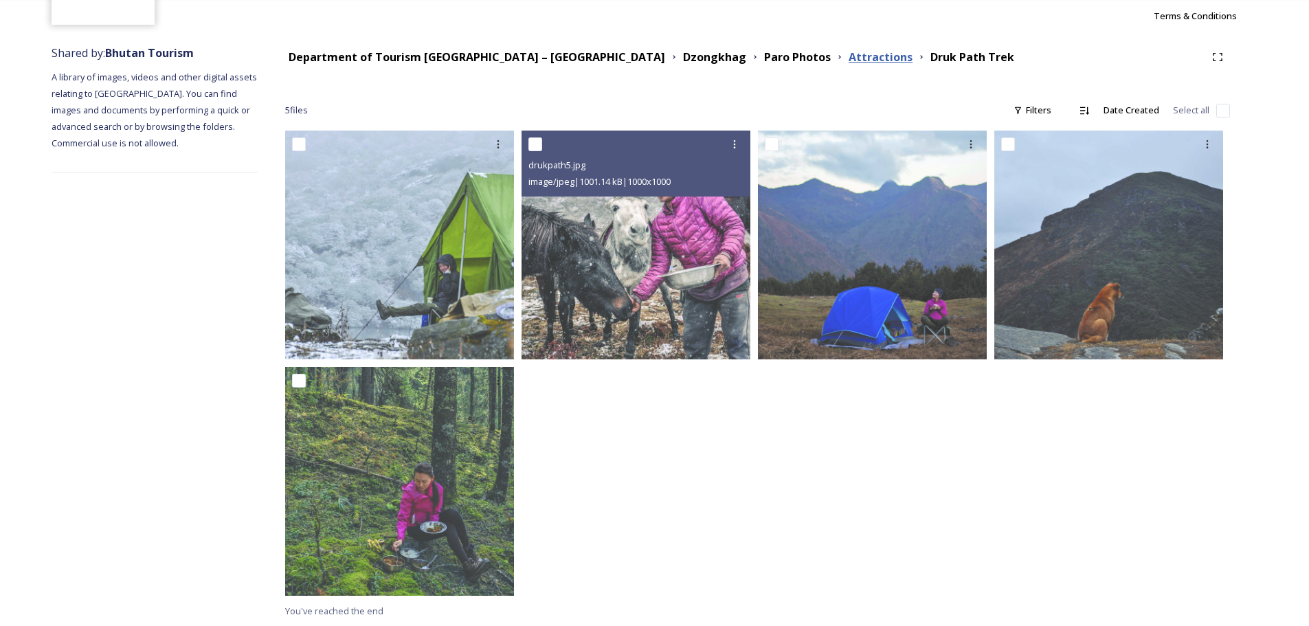
click at [848, 56] on strong "Attractions" at bounding box center [880, 56] width 64 height 15
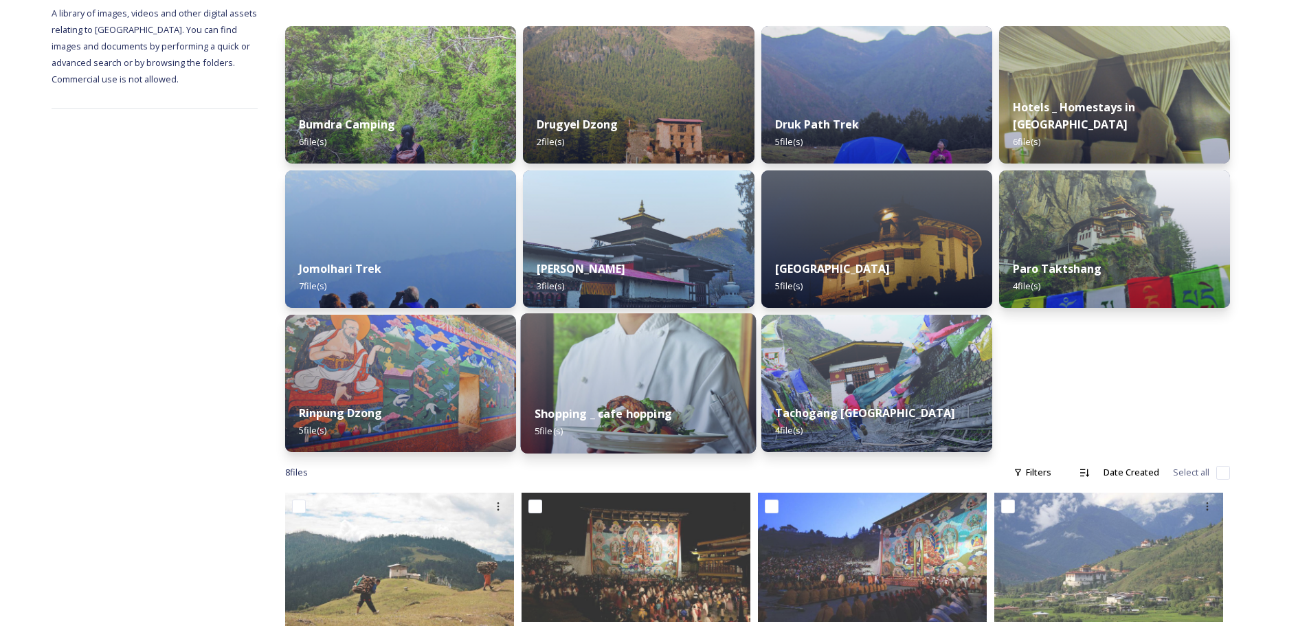
scroll to position [206, 0]
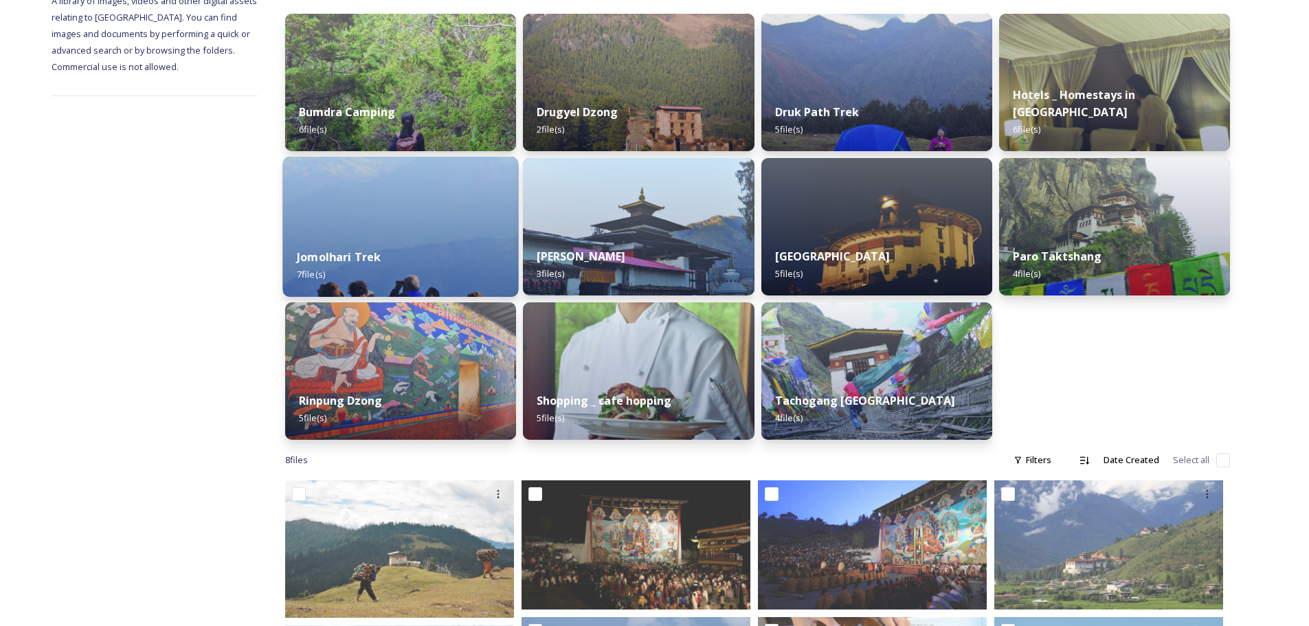
click at [404, 260] on div "Jomolhari Trek 7 file(s)" at bounding box center [401, 265] width 236 height 63
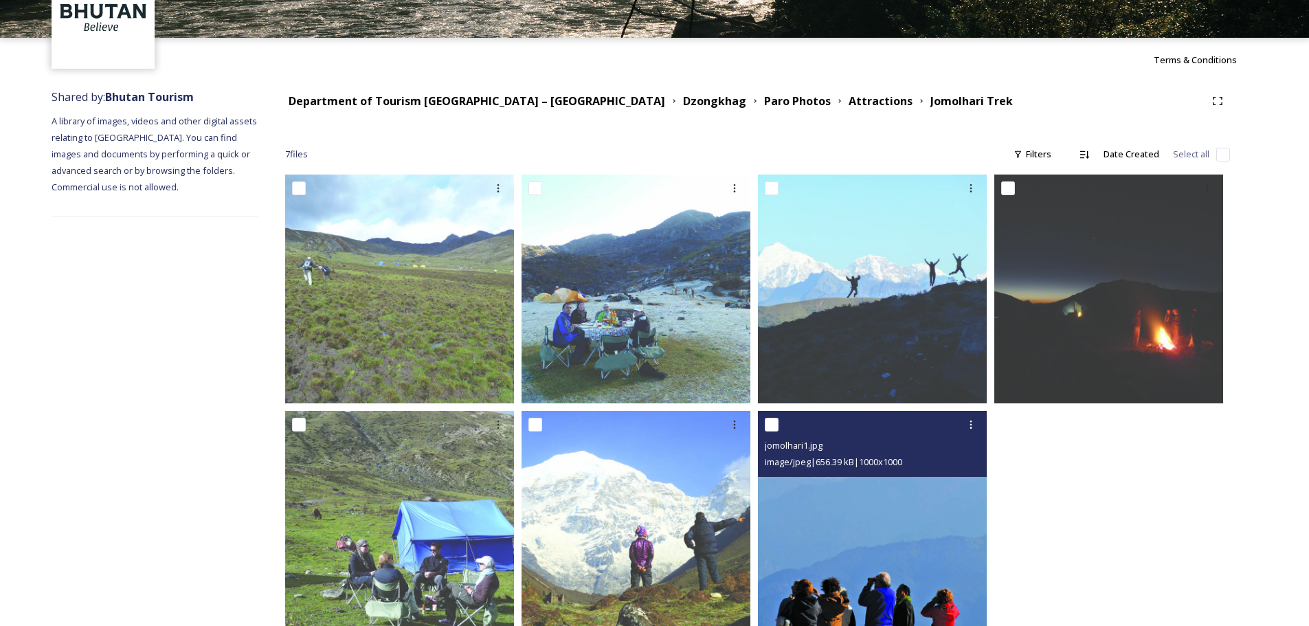
scroll to position [61, 0]
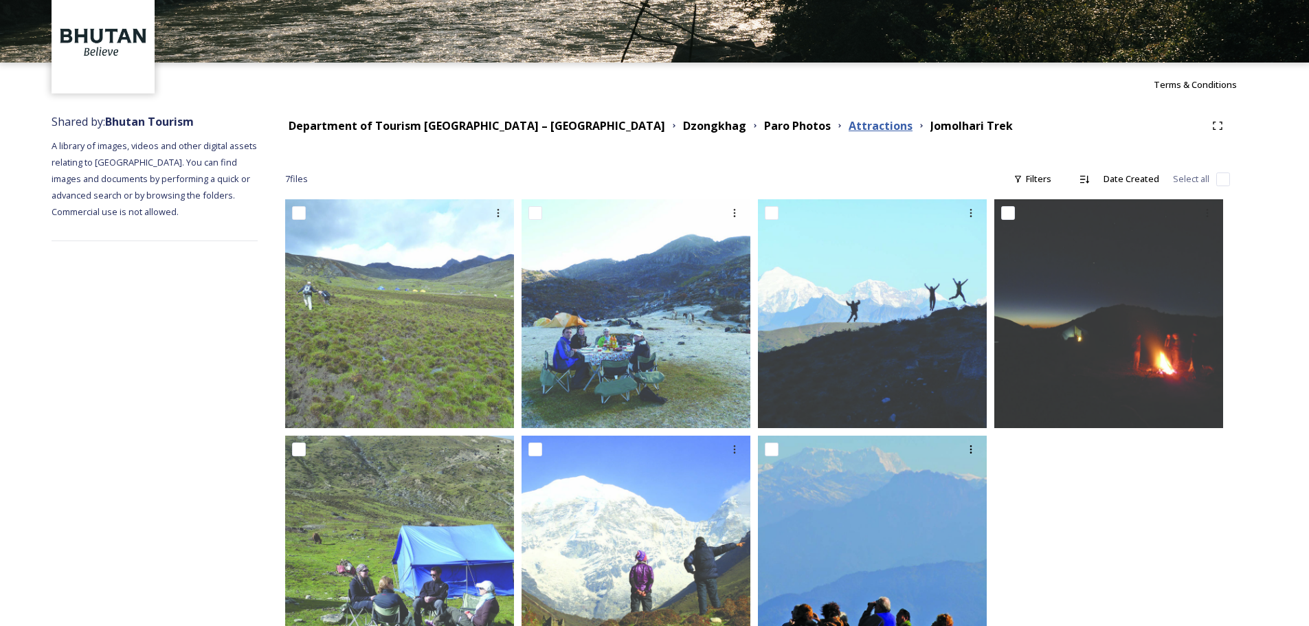
click at [848, 129] on strong "Attractions" at bounding box center [880, 125] width 64 height 15
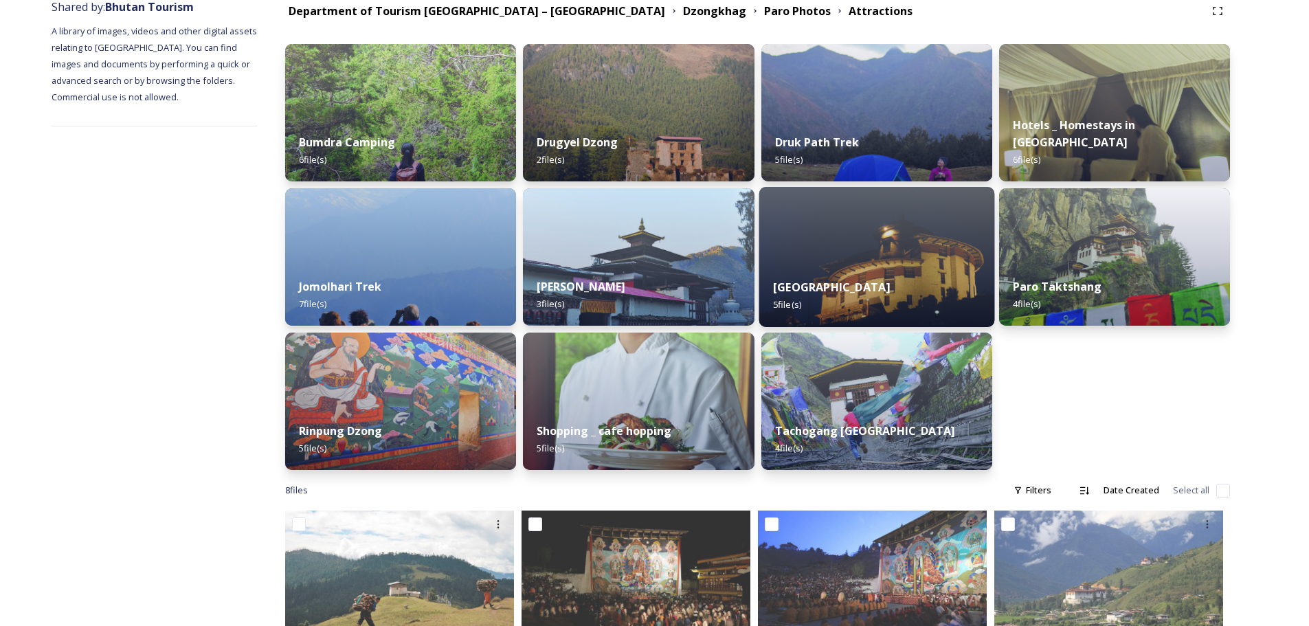
scroll to position [167, 0]
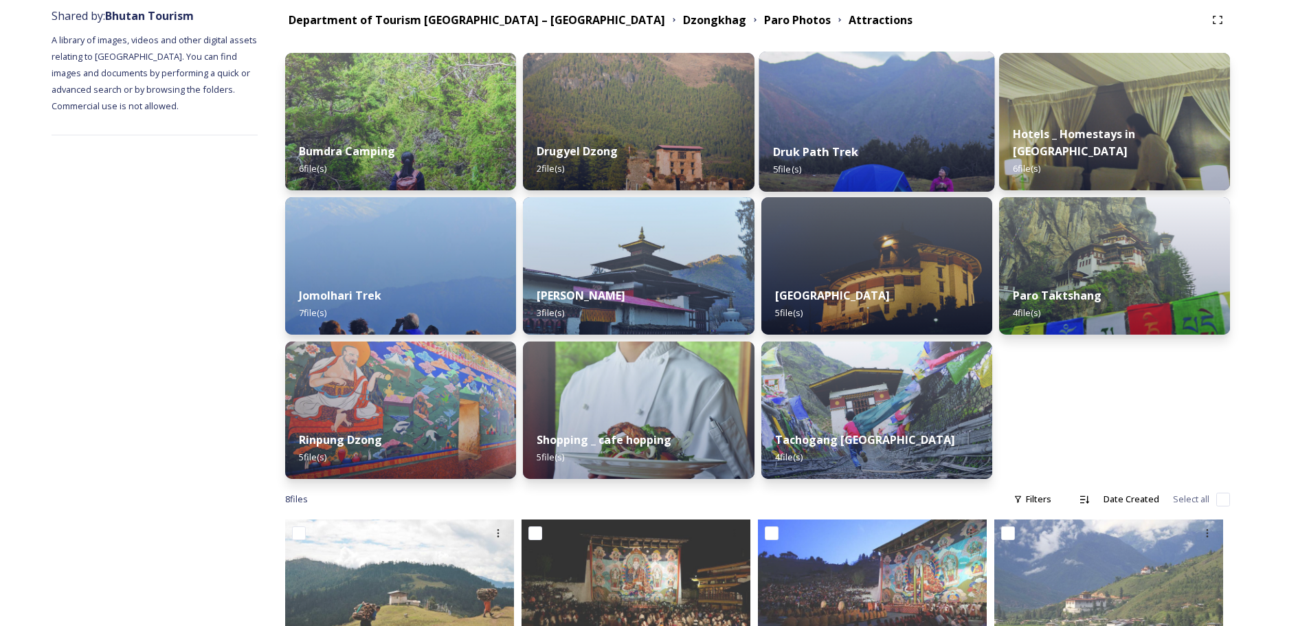
click at [892, 149] on div "Druk Path Trek 5 file(s)" at bounding box center [876, 160] width 236 height 63
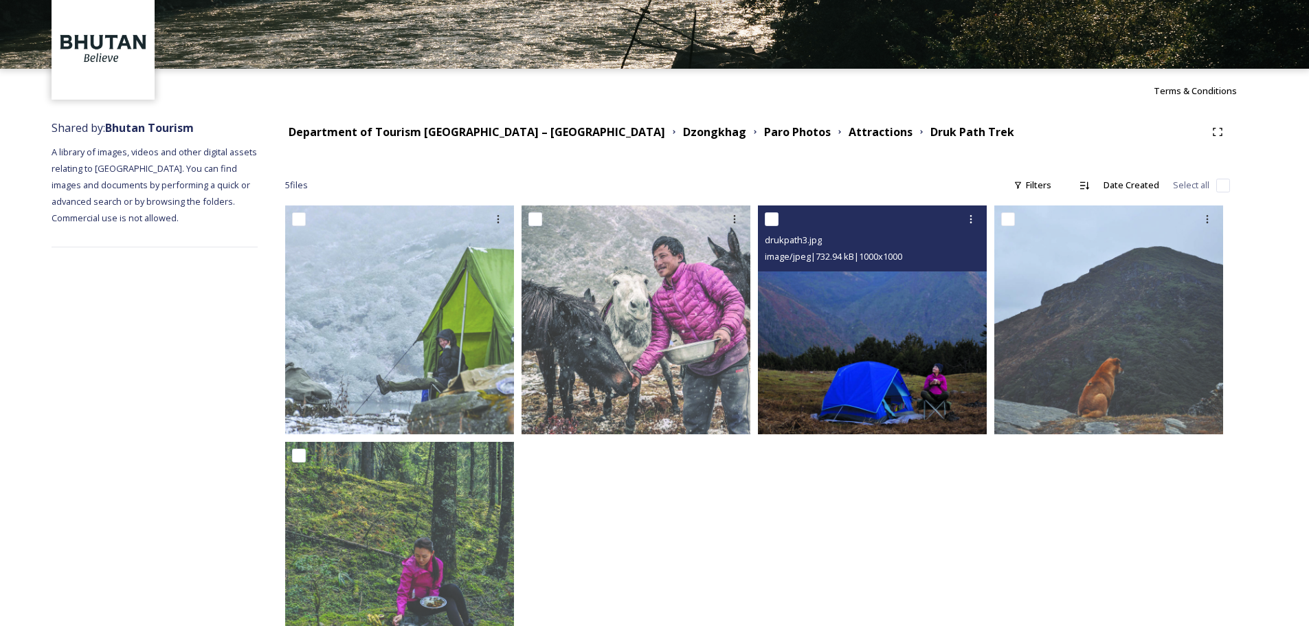
scroll to position [130, 0]
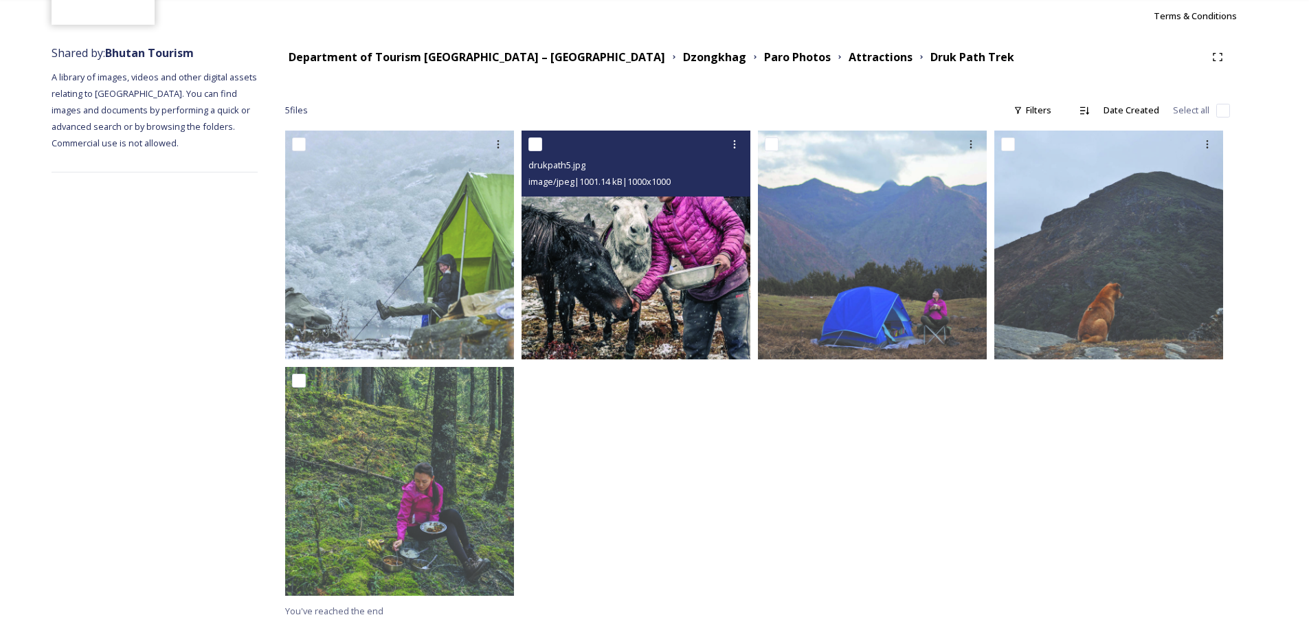
click at [632, 267] on img at bounding box center [635, 245] width 229 height 229
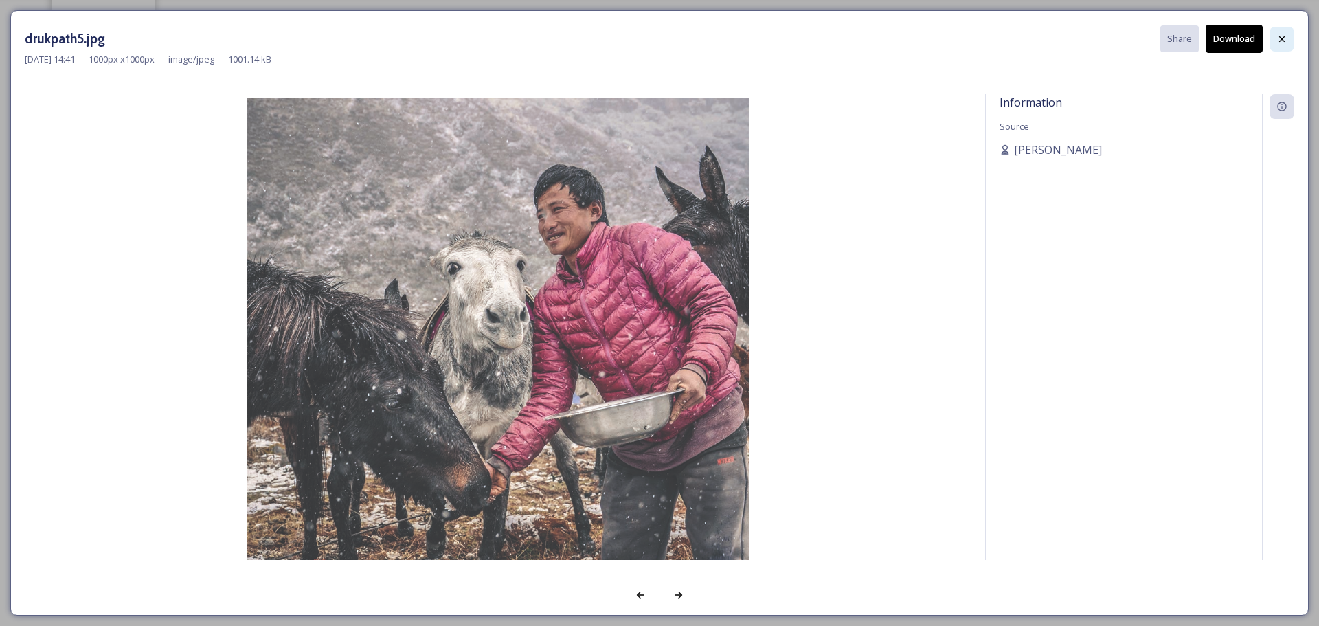
click at [1284, 36] on icon at bounding box center [1281, 39] width 11 height 11
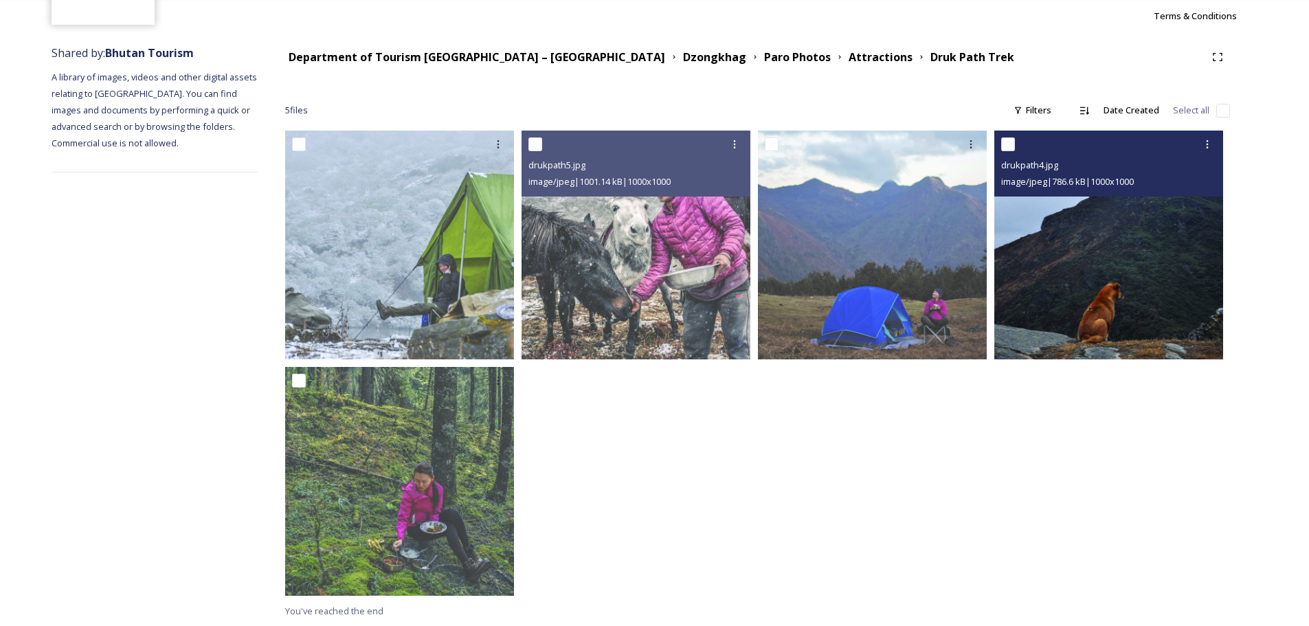
click at [1050, 253] on img at bounding box center [1108, 245] width 229 height 229
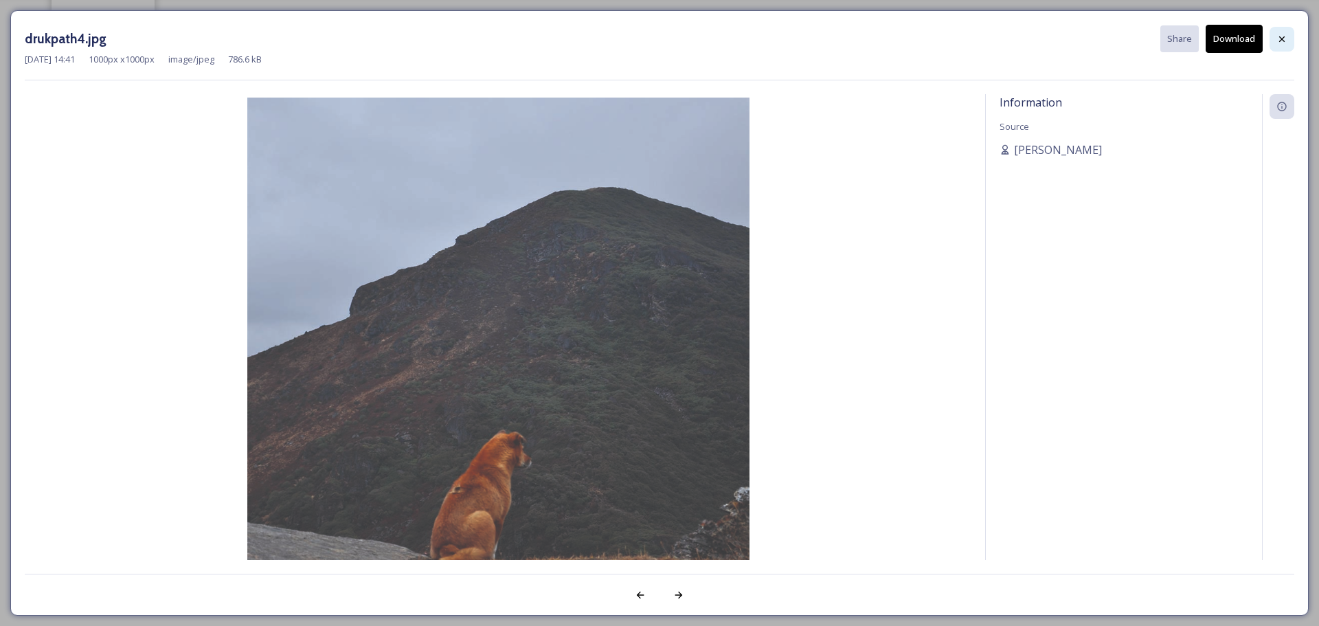
click at [1283, 41] on icon at bounding box center [1281, 39] width 11 height 11
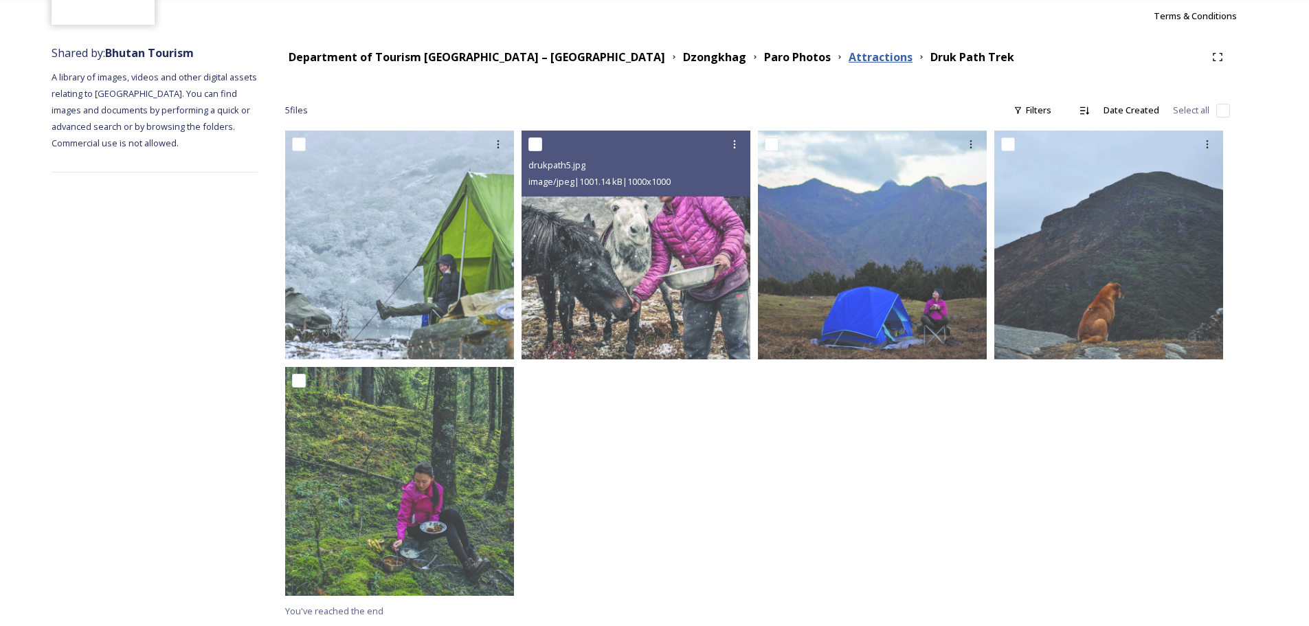
click at [848, 60] on strong "Attractions" at bounding box center [880, 56] width 64 height 15
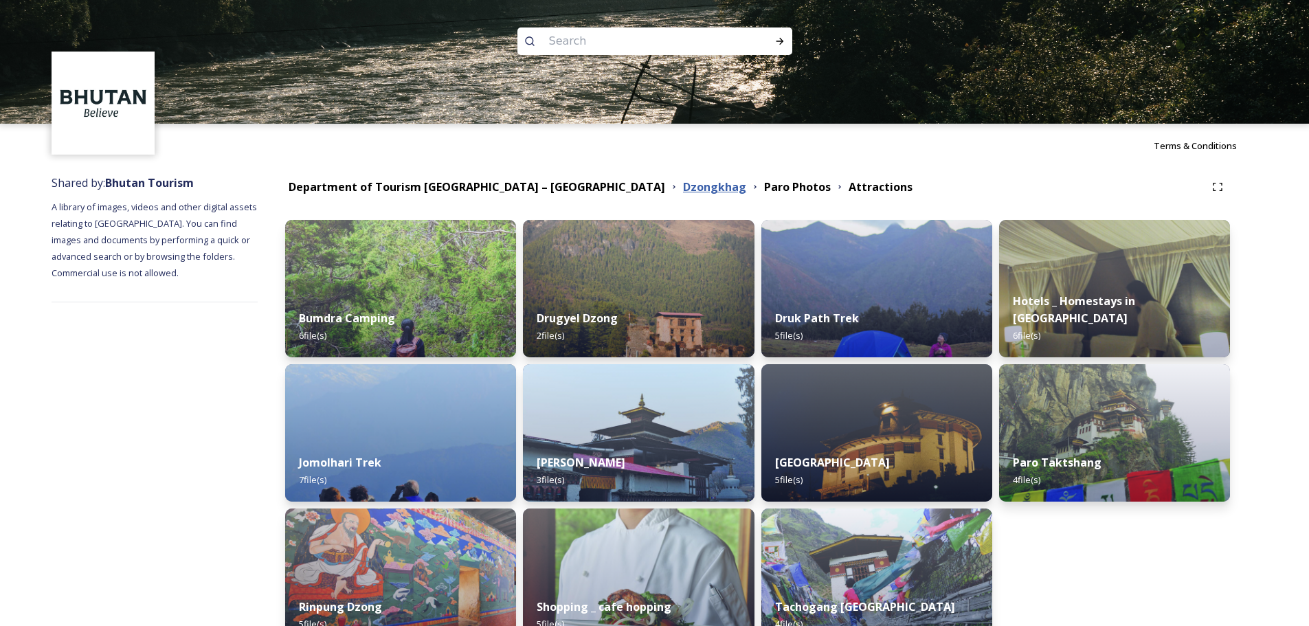
click at [683, 191] on strong "Dzongkhag" at bounding box center [714, 186] width 63 height 15
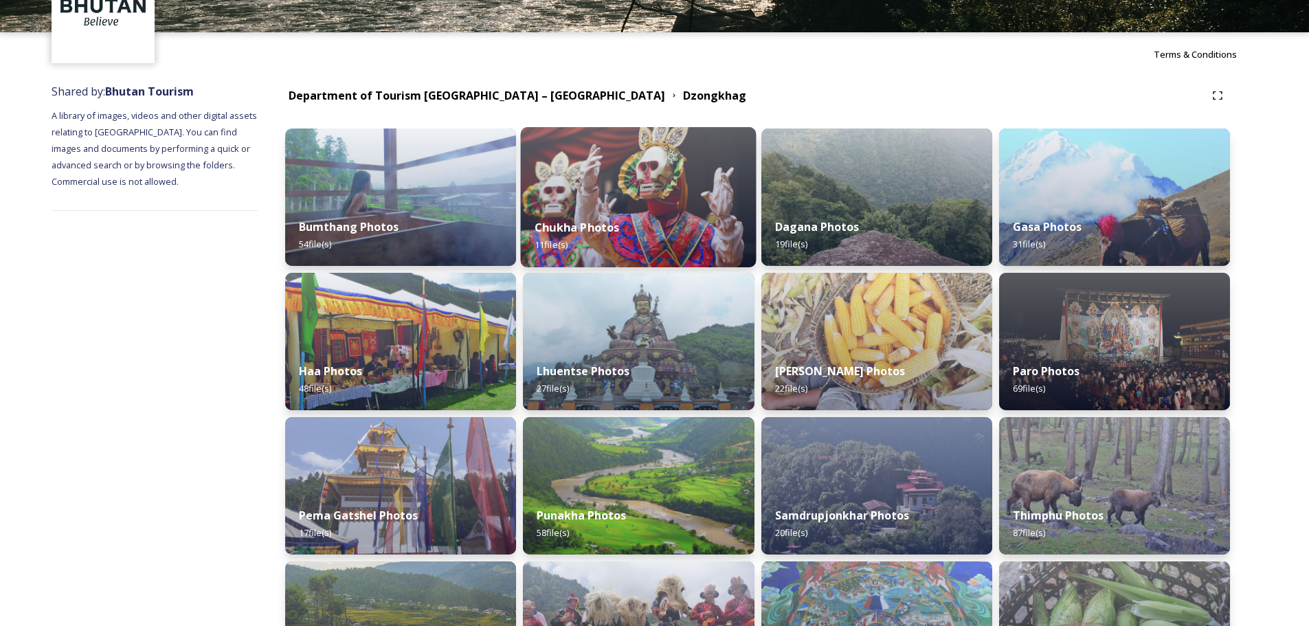
scroll to position [275, 0]
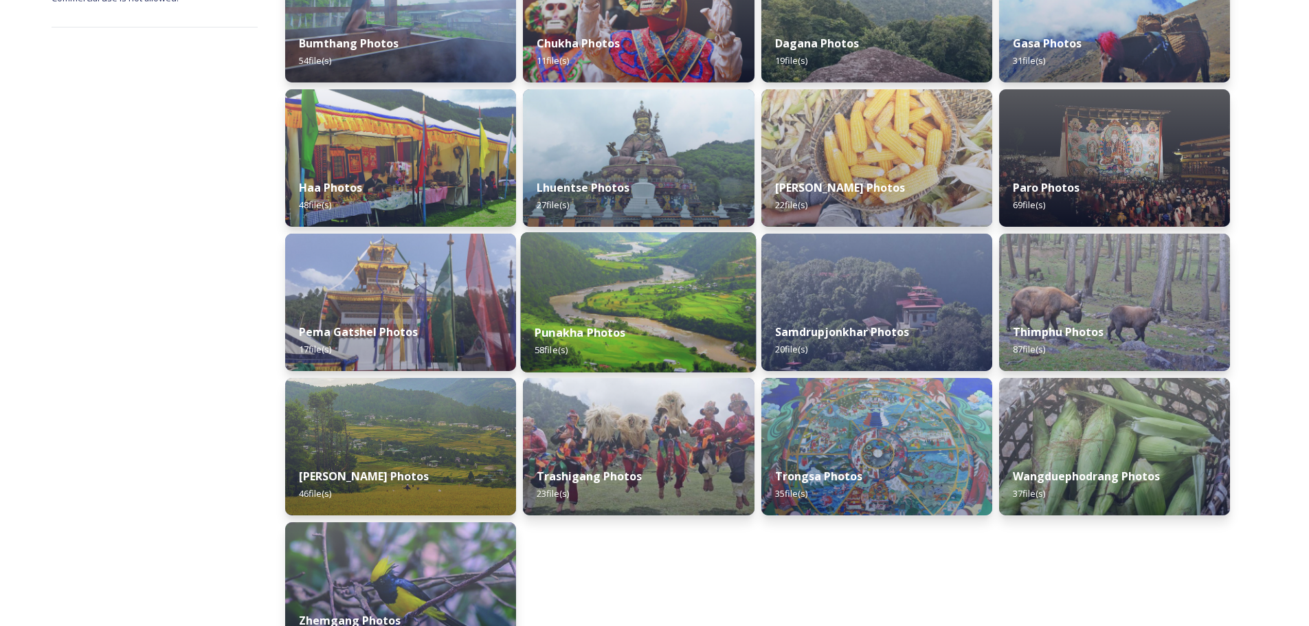
click at [636, 286] on img at bounding box center [639, 302] width 236 height 140
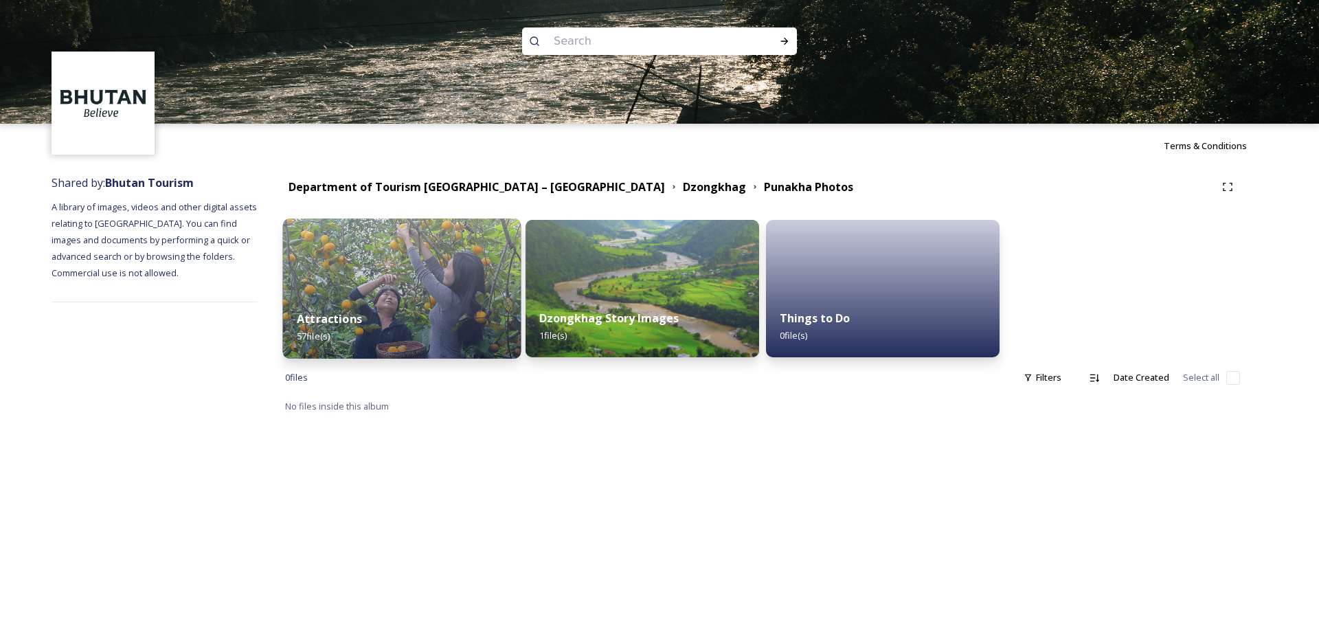
click at [341, 275] on img at bounding box center [402, 288] width 238 height 140
click at [341, 364] on div "0 file s Filters Date Created Select all" at bounding box center [762, 377] width 955 height 27
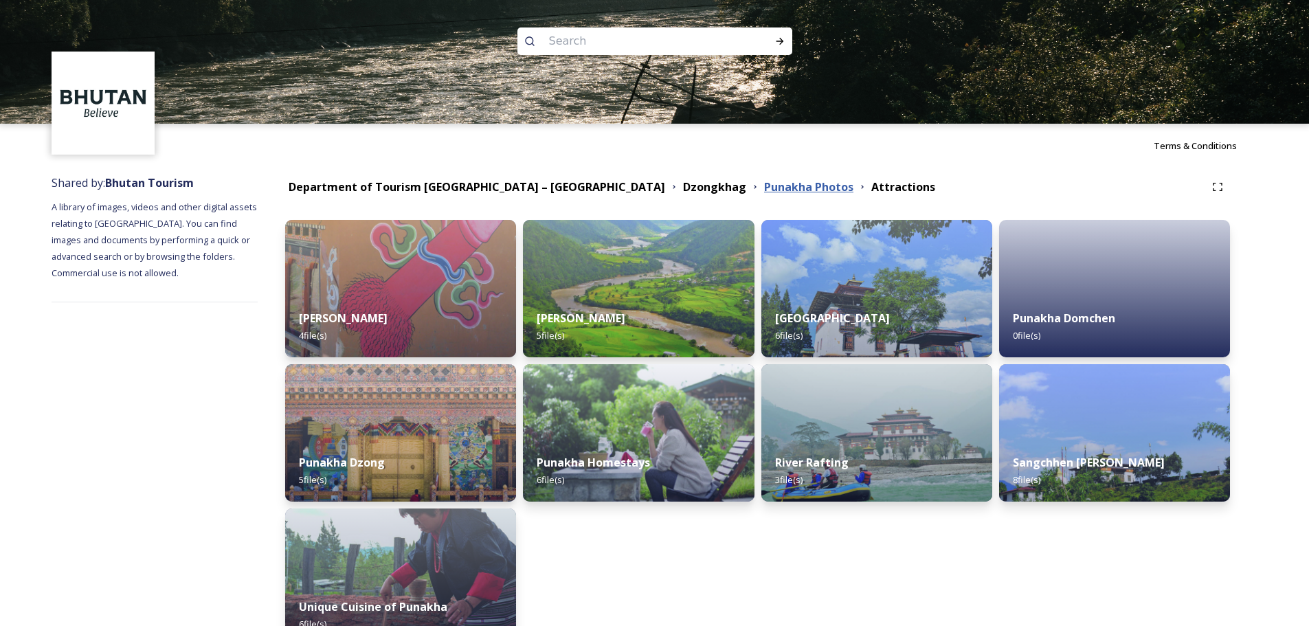
click at [764, 184] on strong "Punakha Photos" at bounding box center [808, 186] width 89 height 15
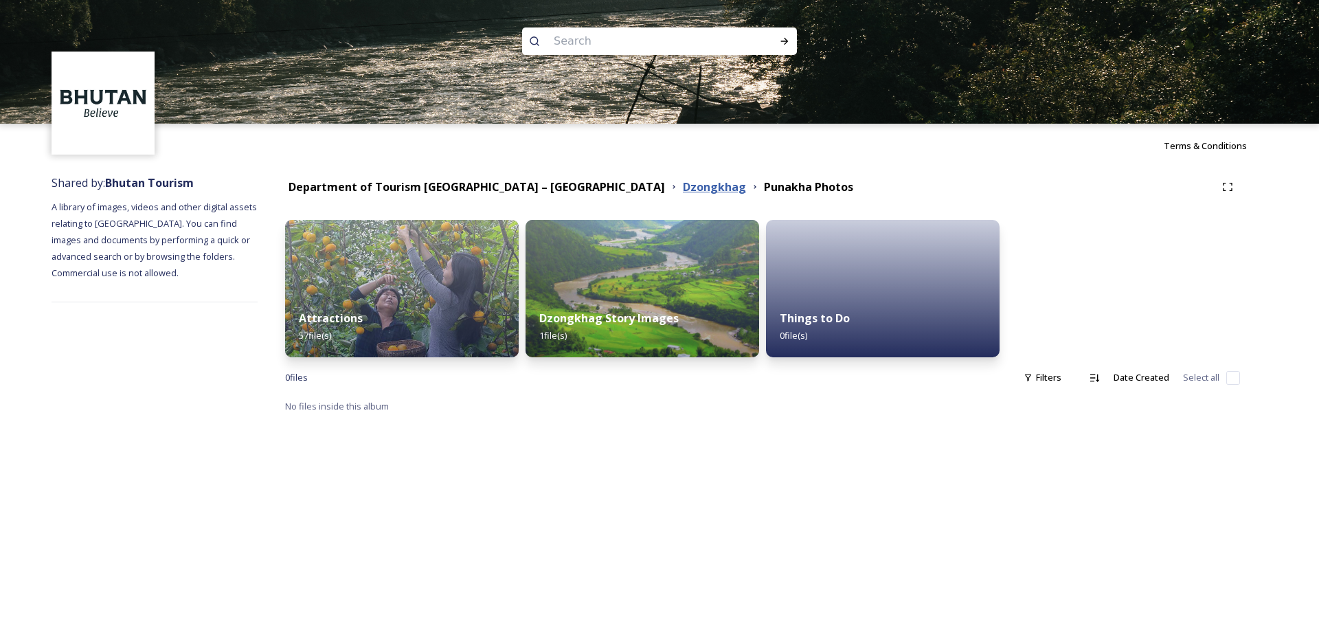
click at [683, 185] on strong "Dzongkhag" at bounding box center [714, 186] width 63 height 15
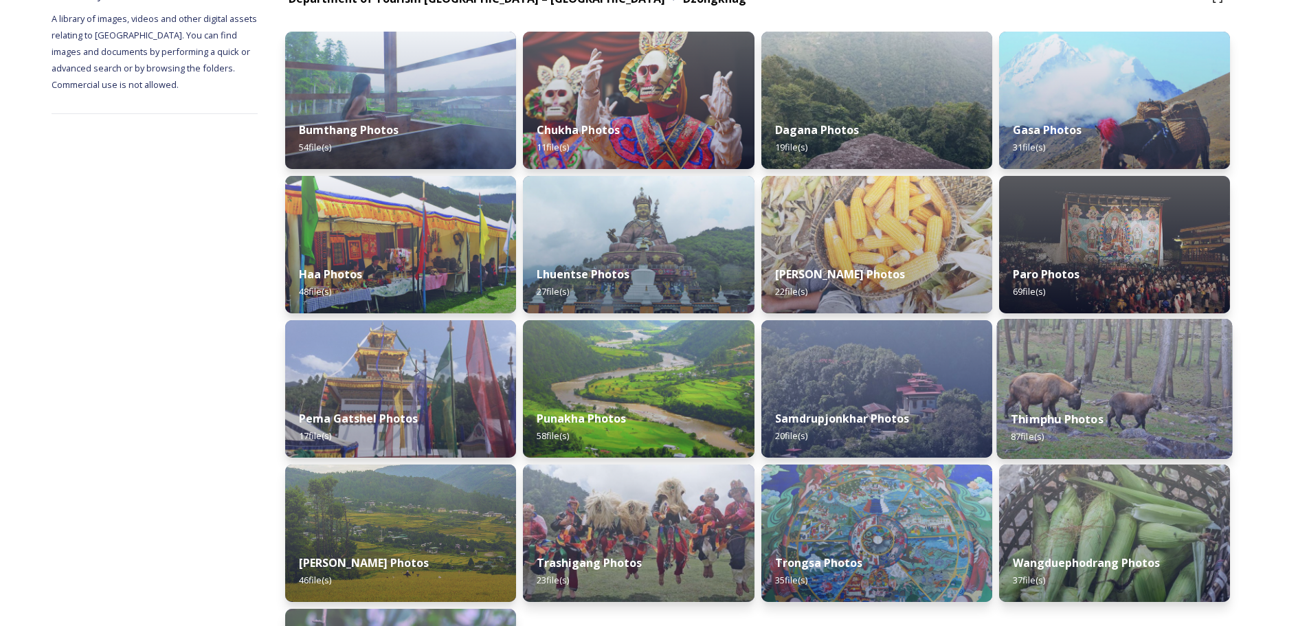
scroll to position [343, 0]
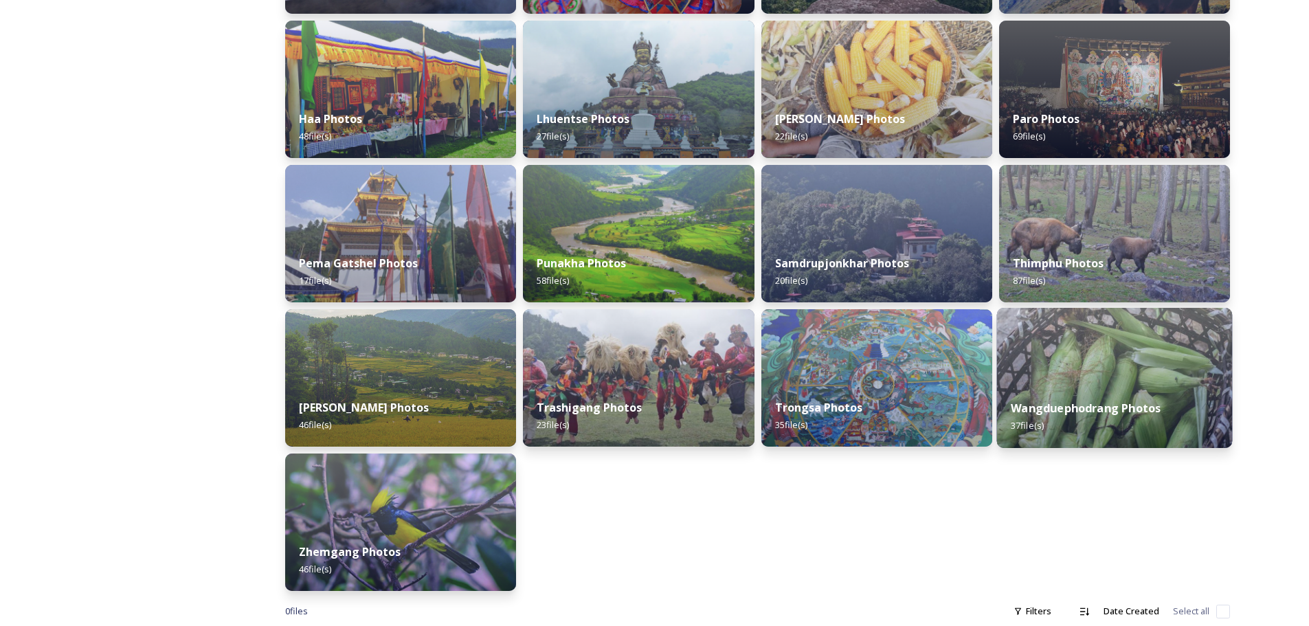
click at [1077, 381] on img at bounding box center [1114, 378] width 236 height 140
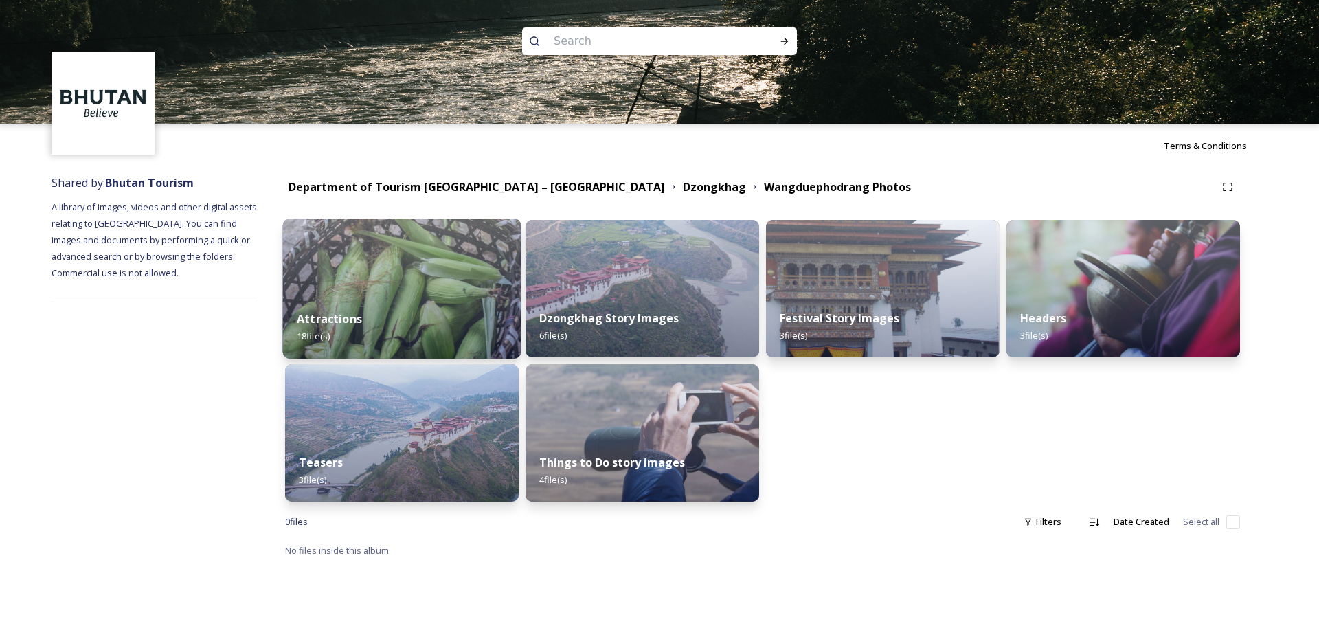
click at [377, 242] on img at bounding box center [402, 288] width 238 height 140
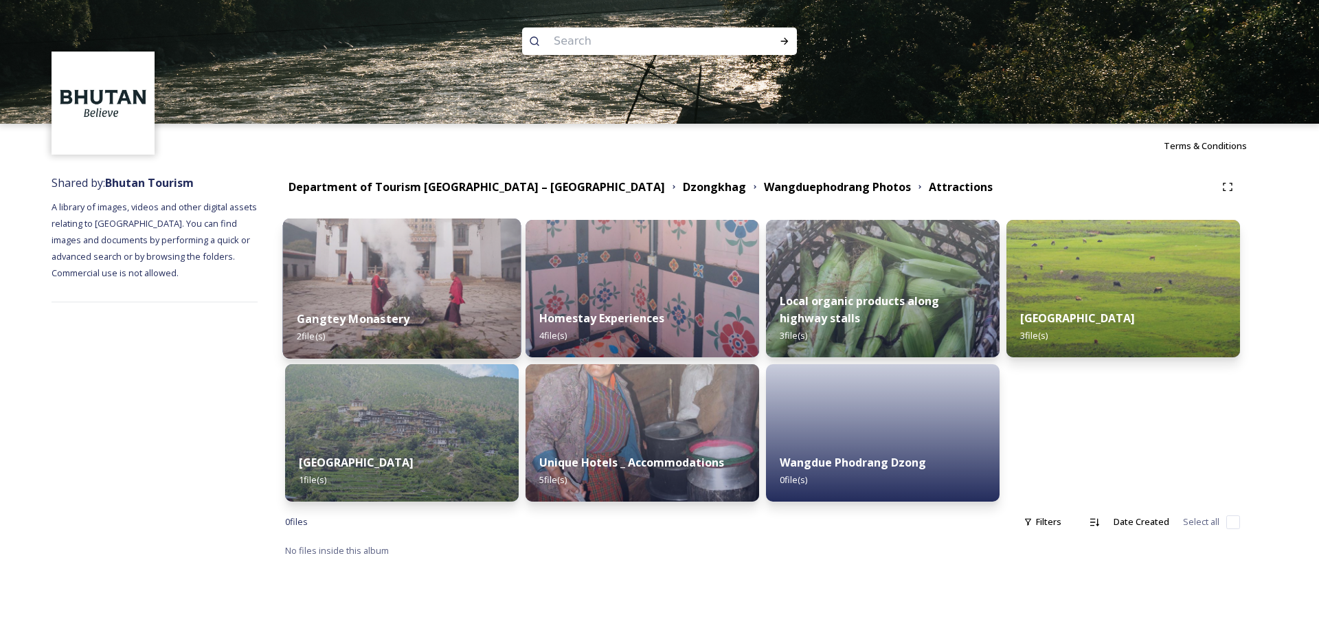
click at [415, 284] on img at bounding box center [402, 288] width 238 height 140
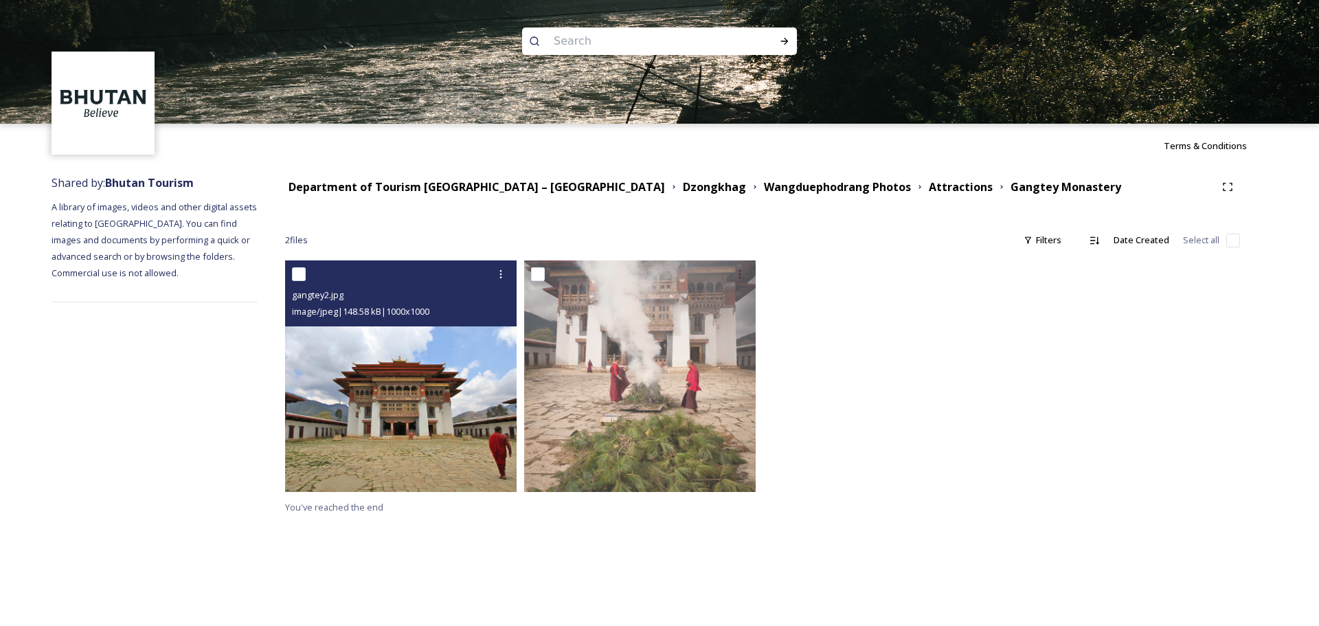
click at [385, 437] on img at bounding box center [401, 376] width 232 height 232
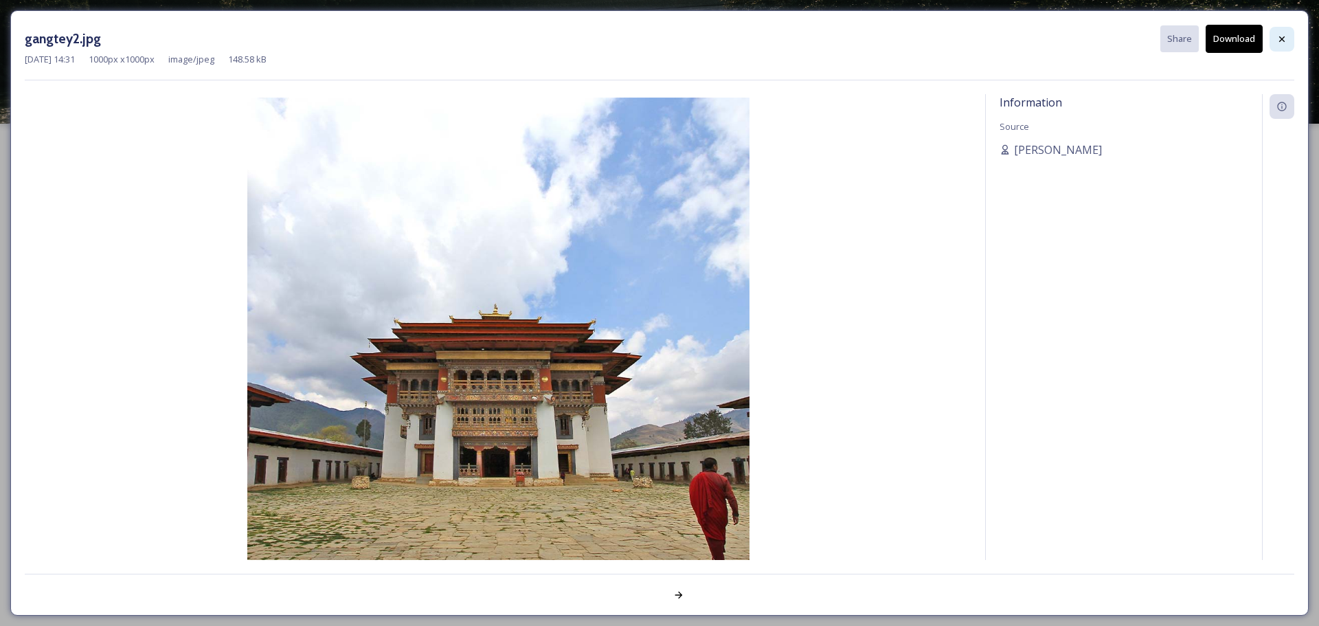
click at [1282, 36] on icon at bounding box center [1281, 39] width 11 height 11
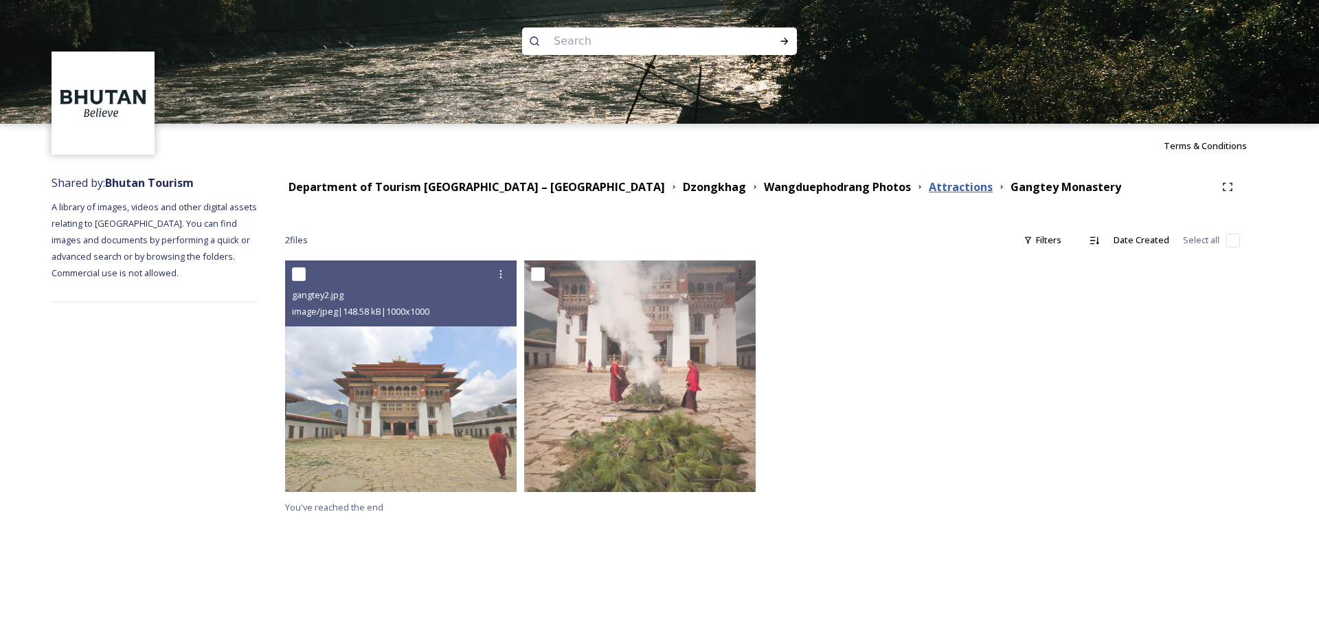
click at [929, 181] on strong "Attractions" at bounding box center [961, 186] width 64 height 15
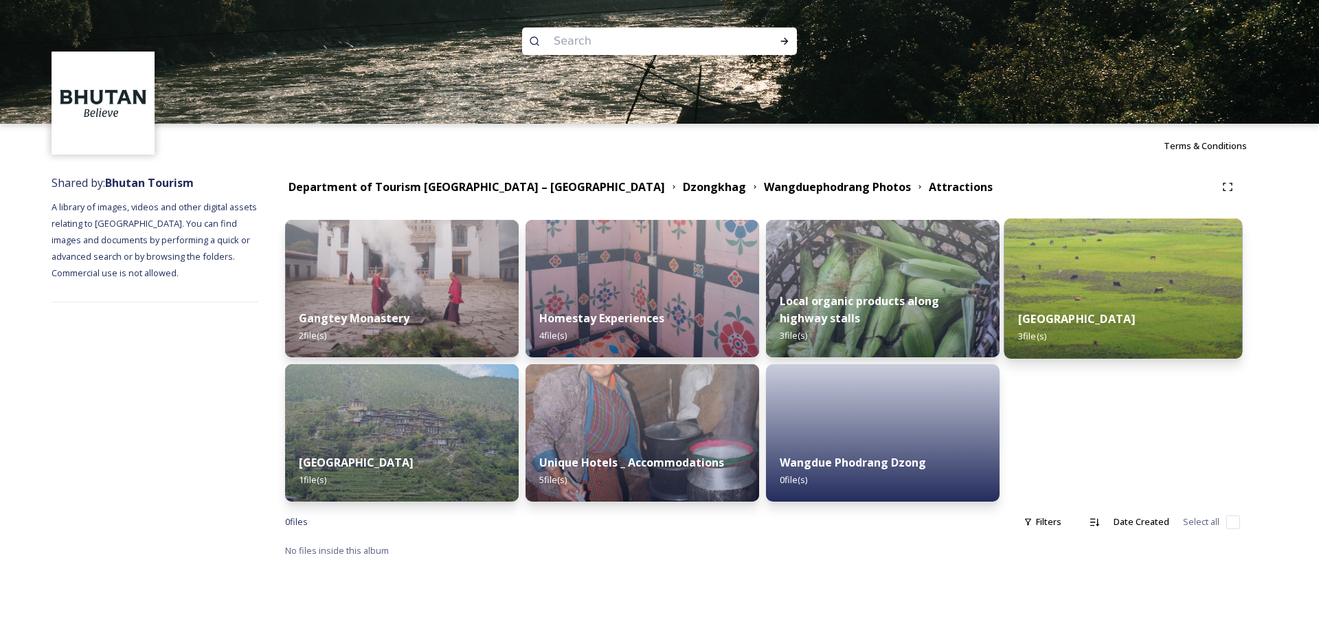
click at [1099, 293] on img at bounding box center [1123, 288] width 238 height 140
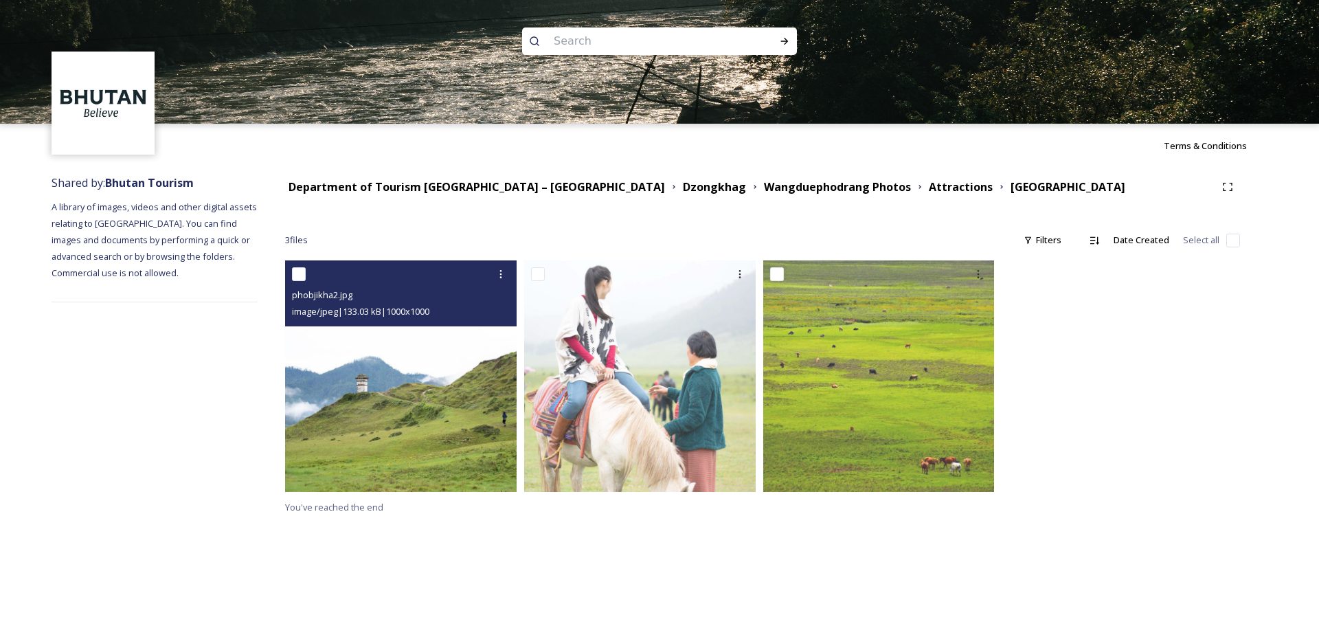
click at [327, 429] on img at bounding box center [401, 376] width 232 height 232
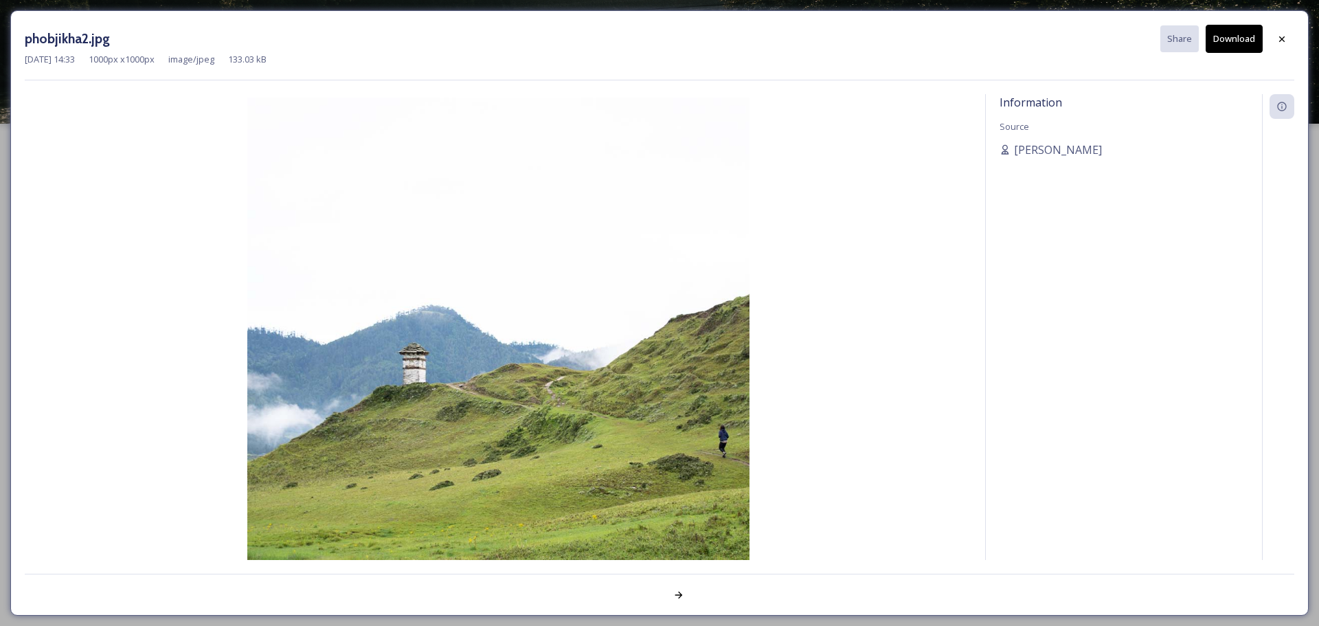
click at [1231, 43] on button "Download" at bounding box center [1234, 39] width 57 height 28
click at [1277, 38] on icon at bounding box center [1281, 39] width 11 height 11
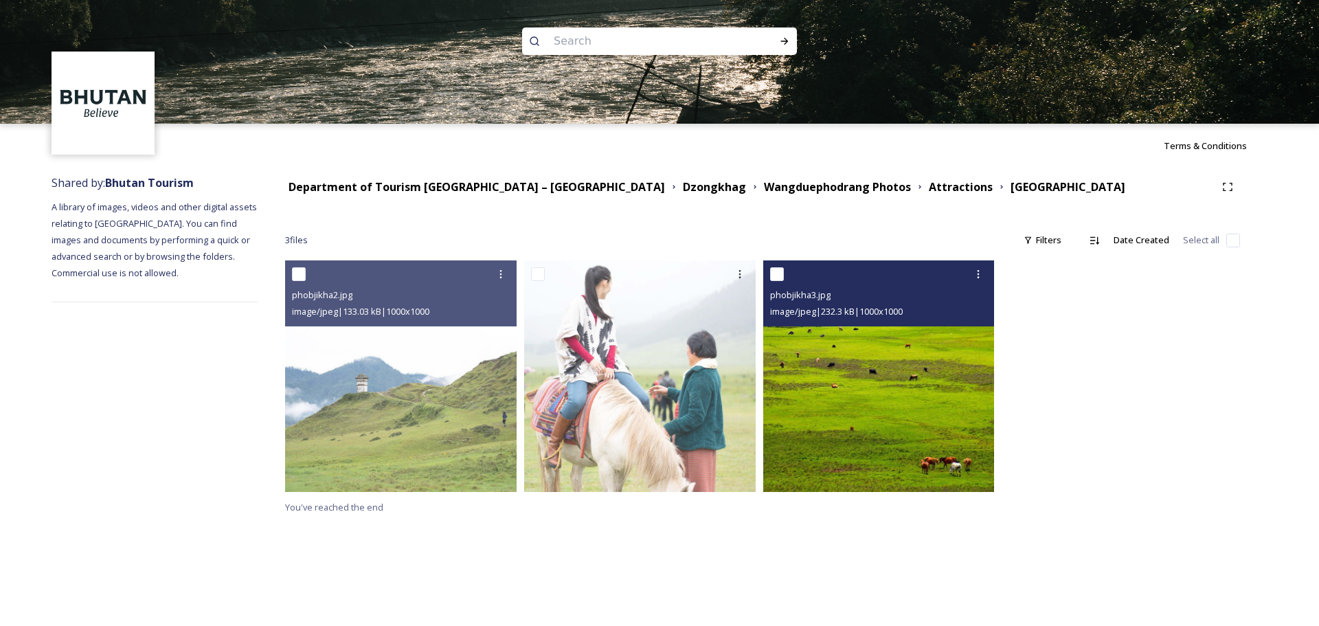
click at [870, 424] on img at bounding box center [879, 376] width 232 height 232
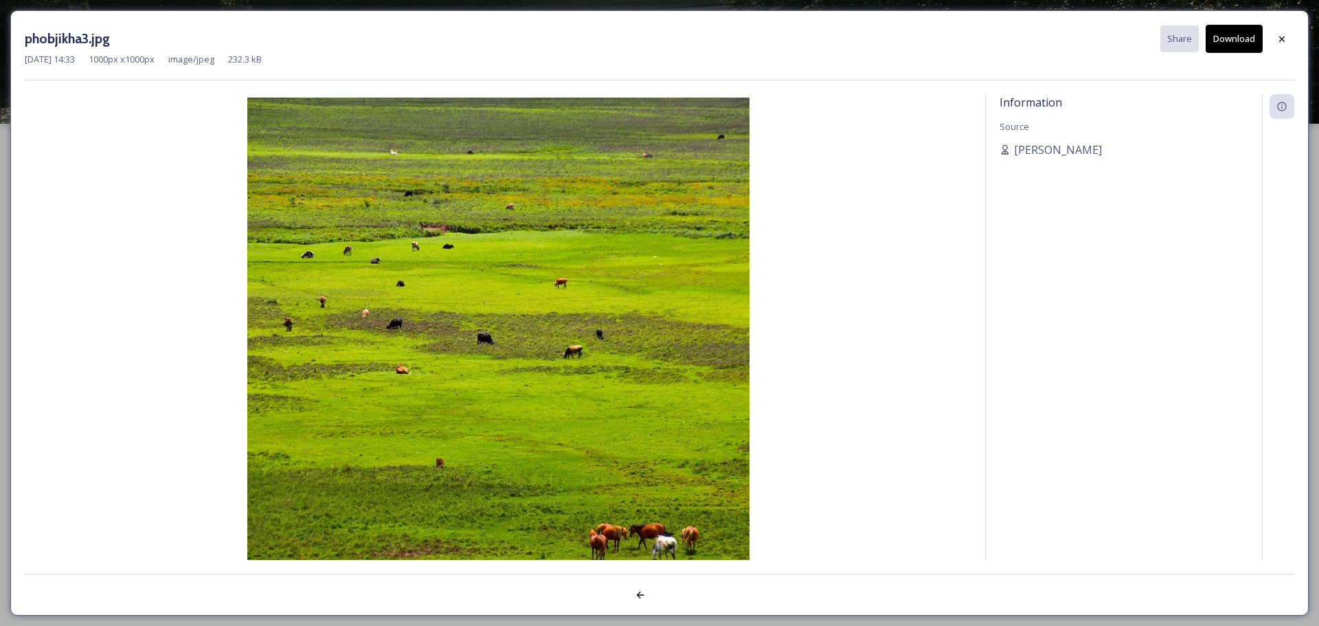
click at [1238, 34] on button "Download" at bounding box center [1234, 39] width 57 height 28
click at [1287, 34] on icon at bounding box center [1281, 39] width 11 height 11
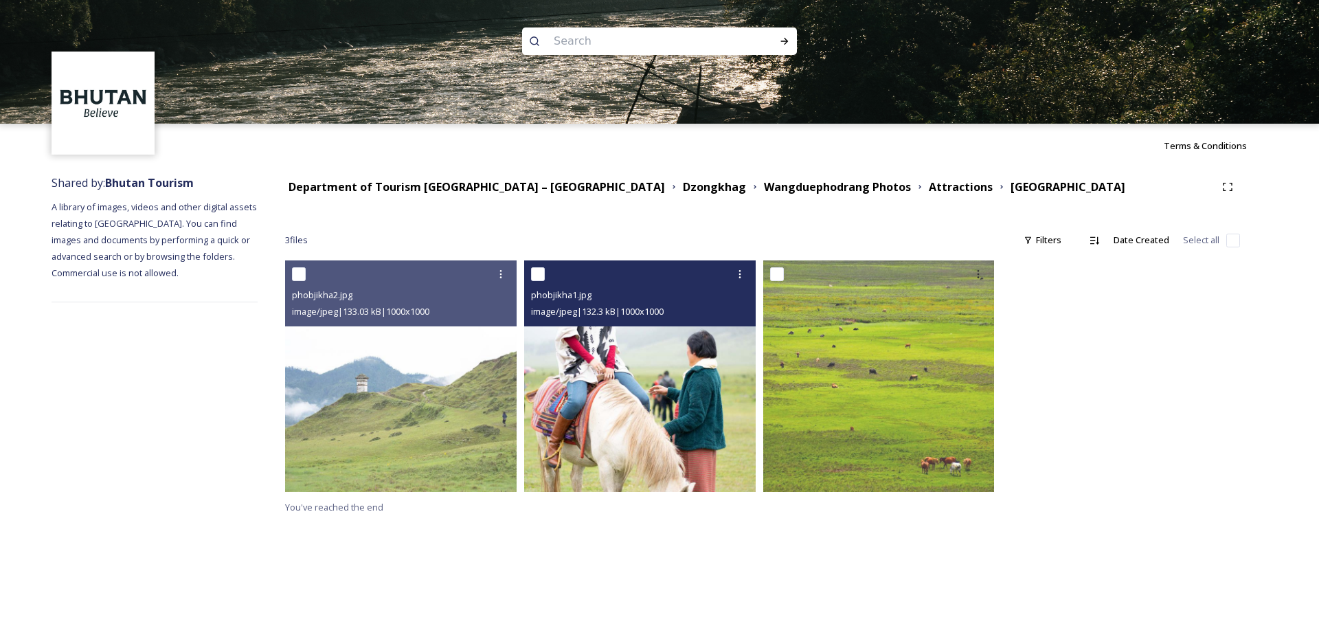
click at [608, 378] on img at bounding box center [640, 376] width 232 height 232
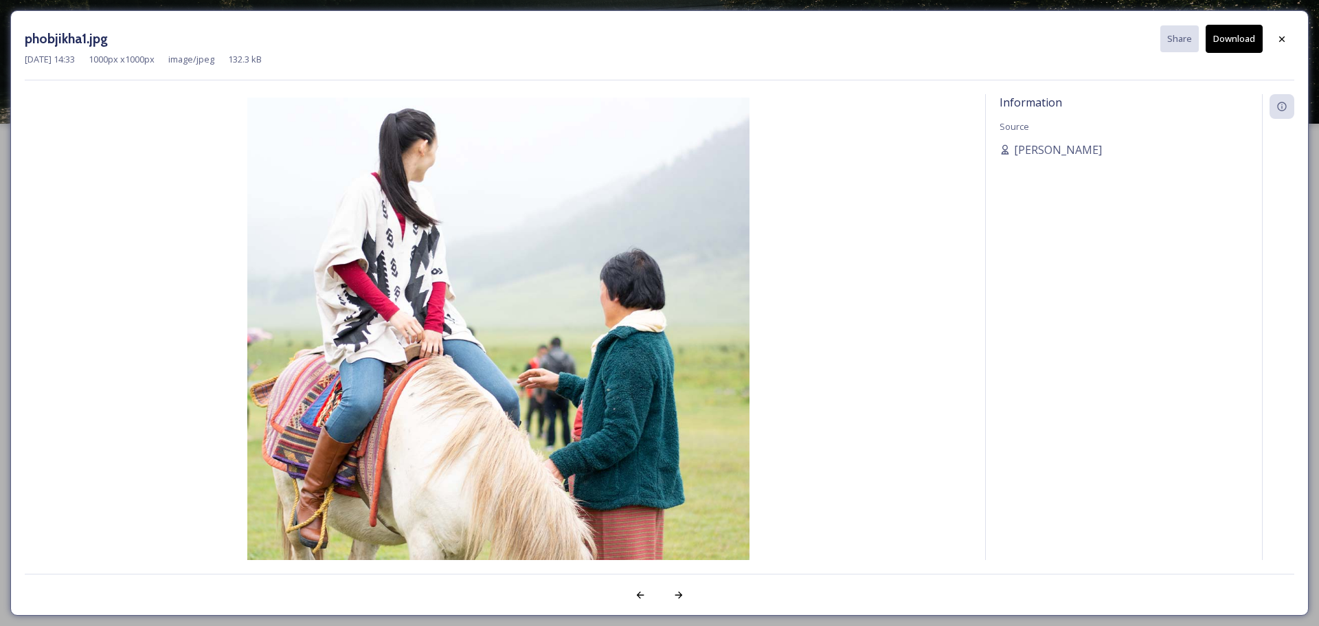
click at [1241, 37] on button "Download" at bounding box center [1234, 39] width 57 height 28
click at [1279, 43] on icon at bounding box center [1281, 39] width 11 height 11
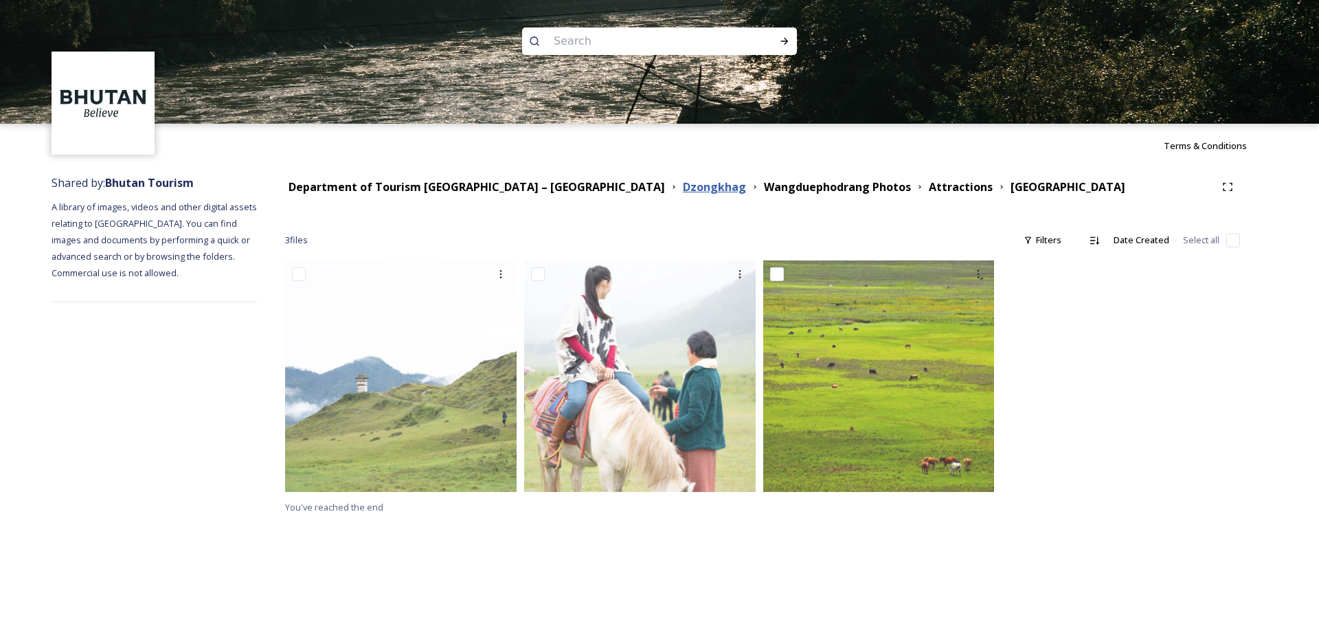
click at [683, 187] on strong "Dzongkhag" at bounding box center [714, 186] width 63 height 15
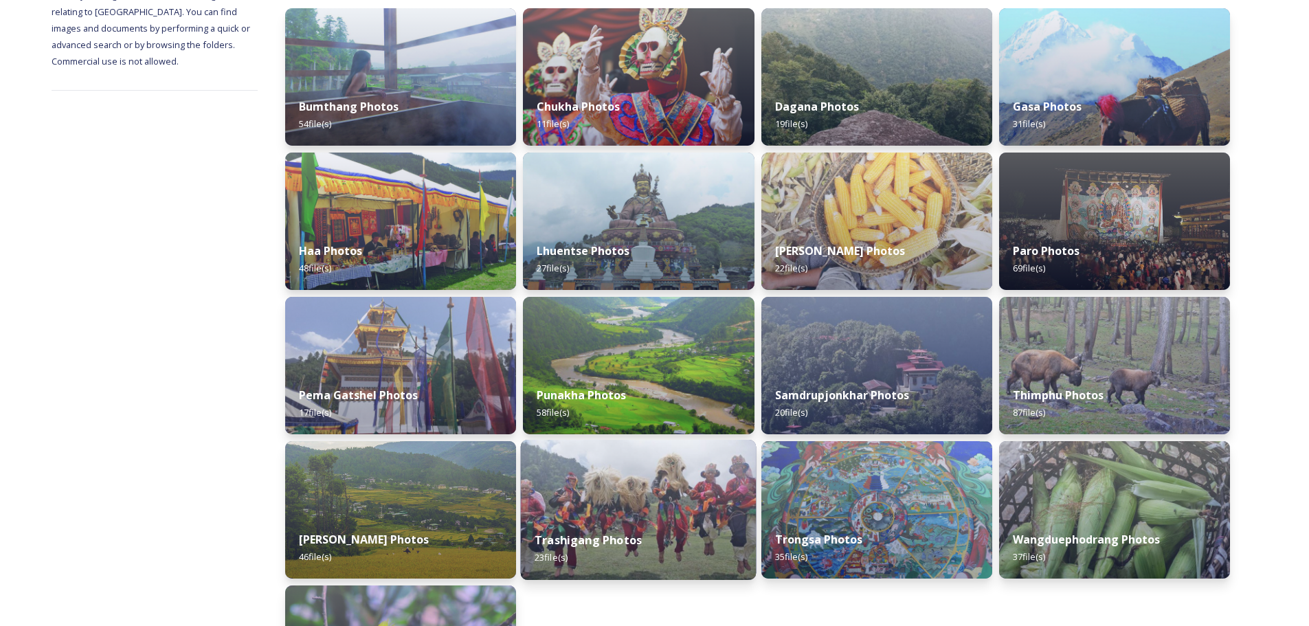
scroll to position [206, 0]
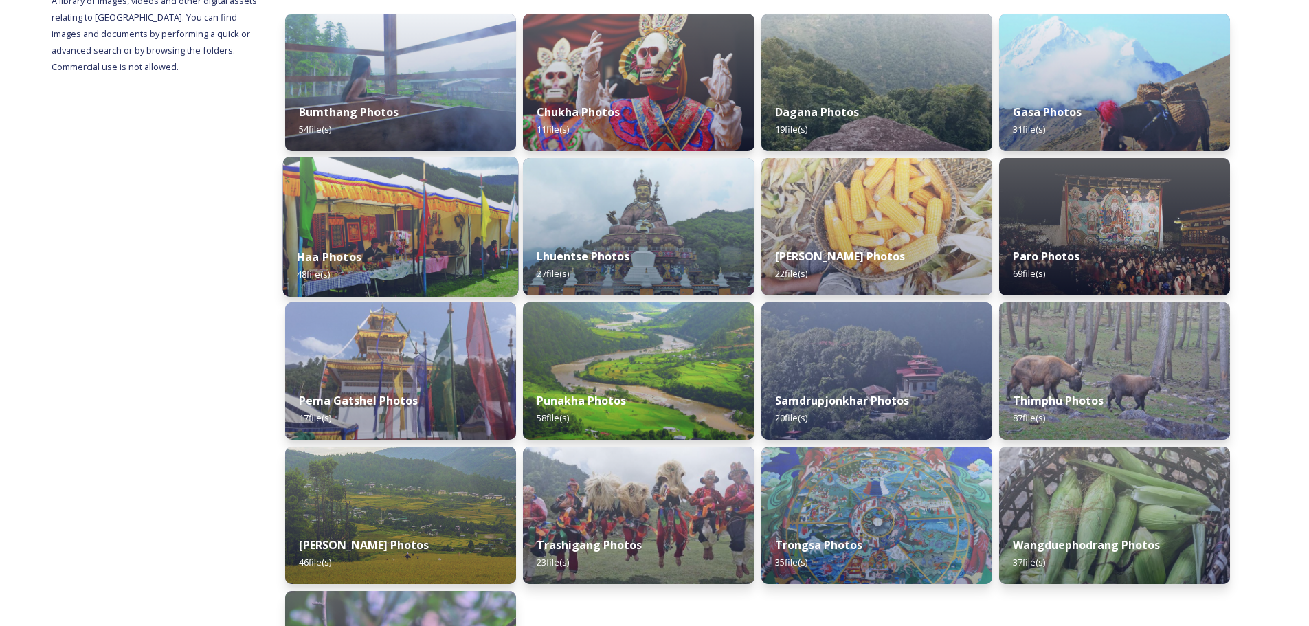
click at [376, 243] on div "Haa Photos 48 file(s)" at bounding box center [401, 265] width 236 height 63
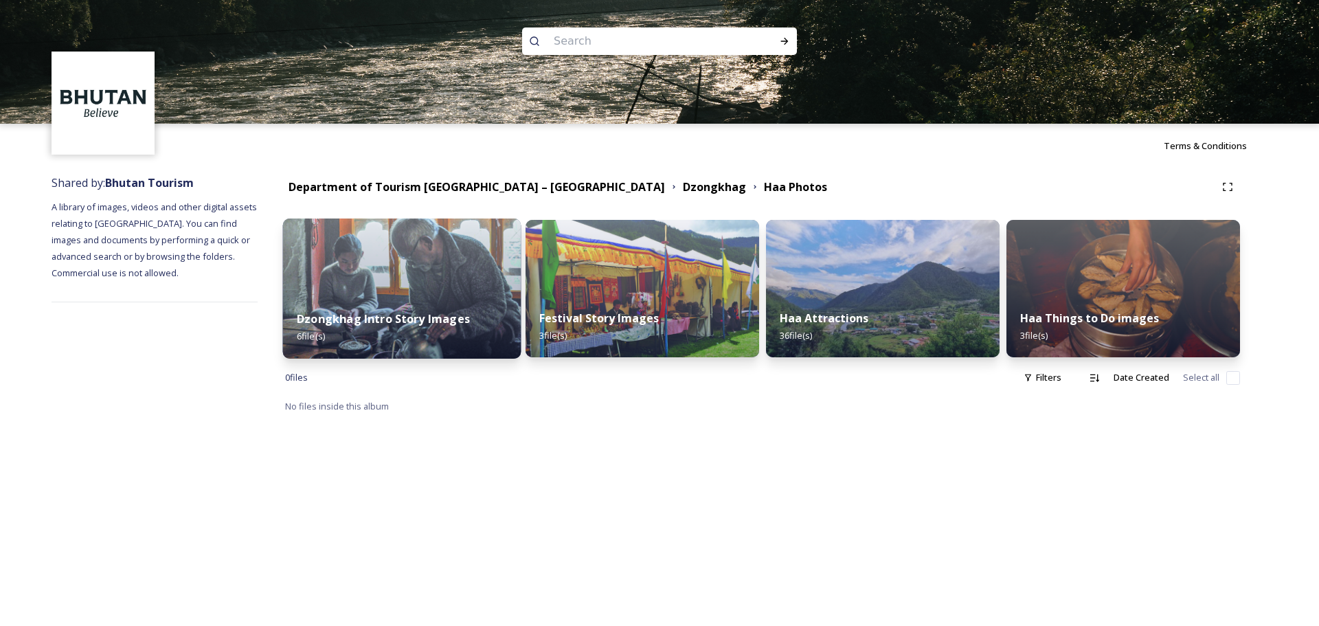
click at [418, 299] on div "Dzongkhag Intro Story Images 6 file(s)" at bounding box center [402, 327] width 238 height 63
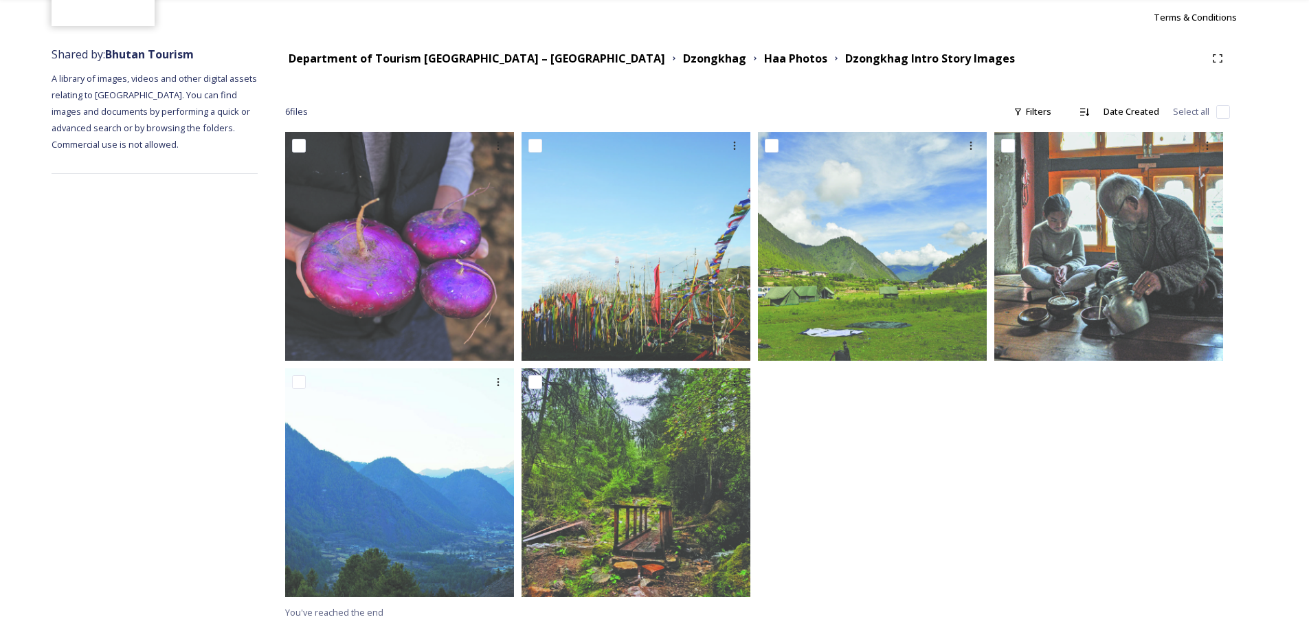
scroll to position [130, 0]
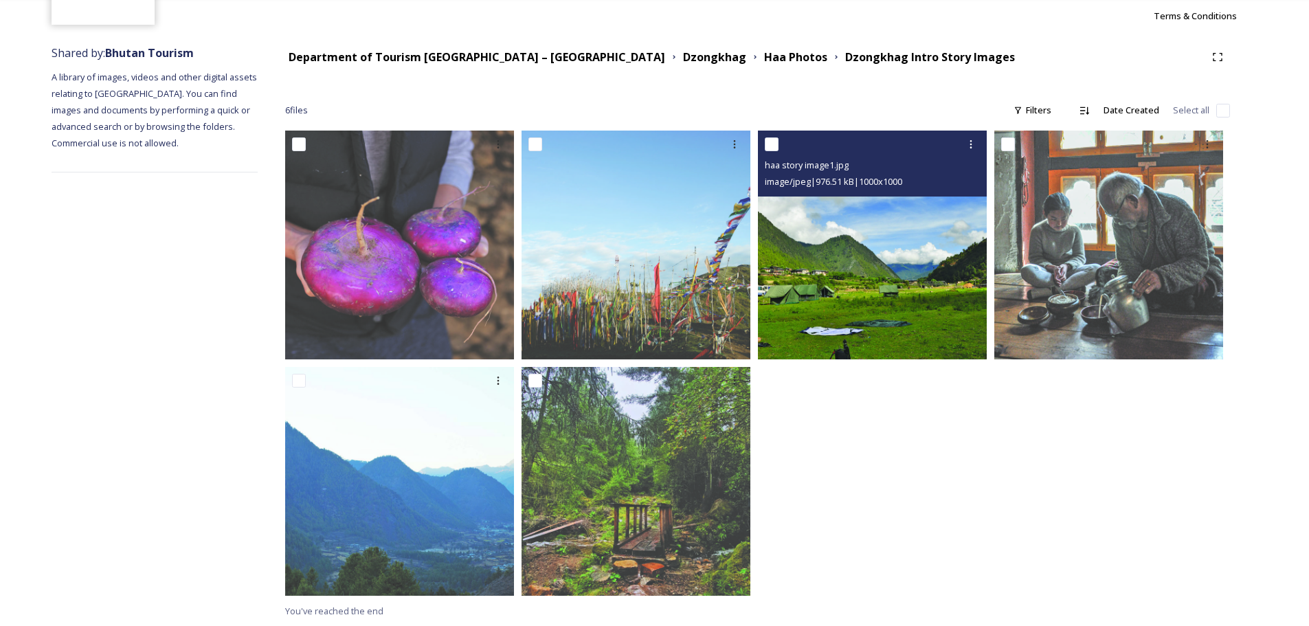
click at [870, 309] on img at bounding box center [872, 245] width 229 height 229
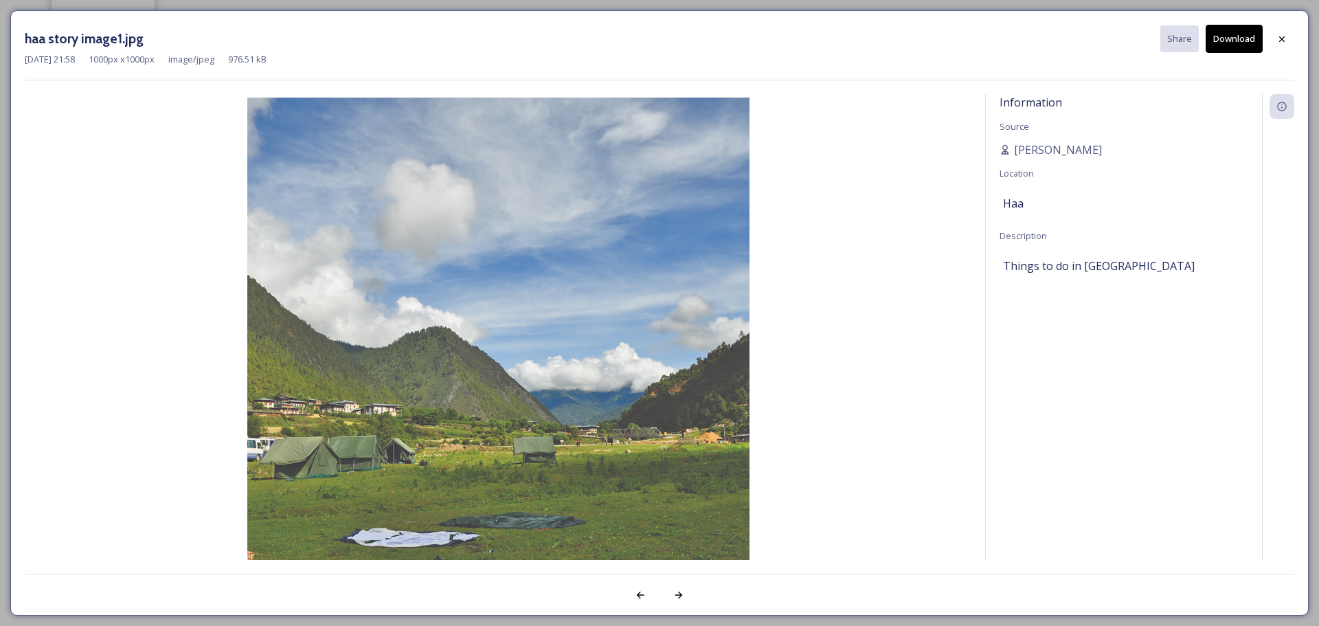
click at [1237, 38] on button "Download" at bounding box center [1234, 39] width 57 height 28
click at [1280, 41] on icon at bounding box center [1281, 38] width 5 height 5
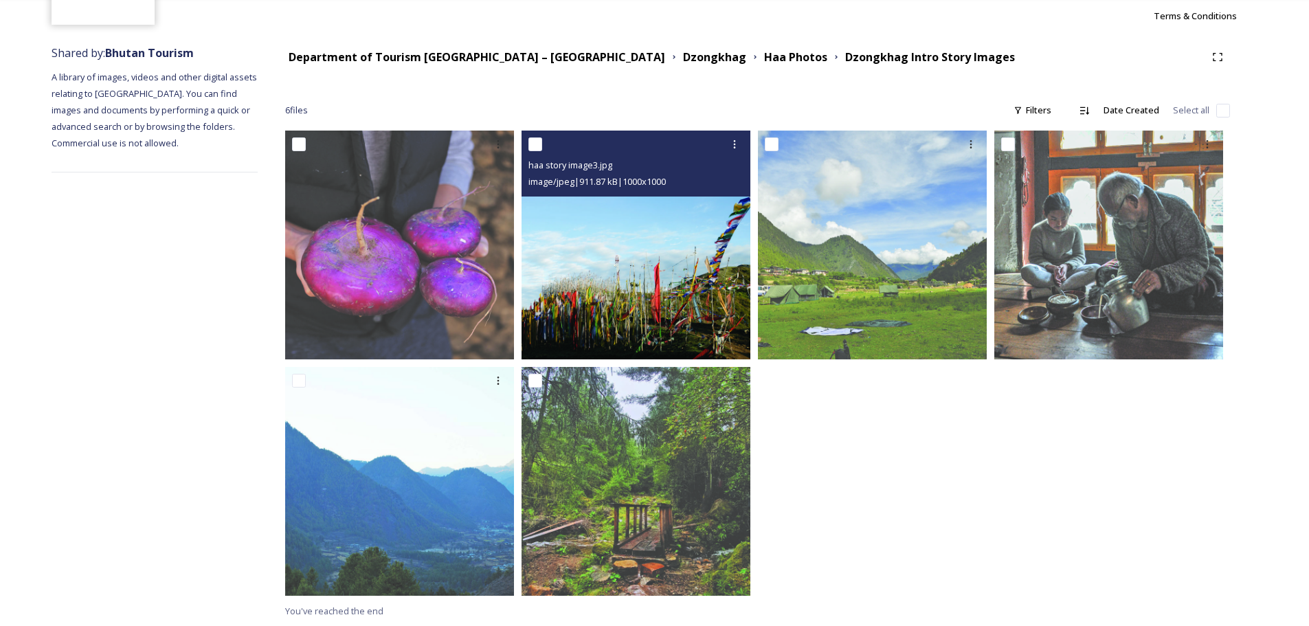
click at [603, 262] on img at bounding box center [635, 245] width 229 height 229
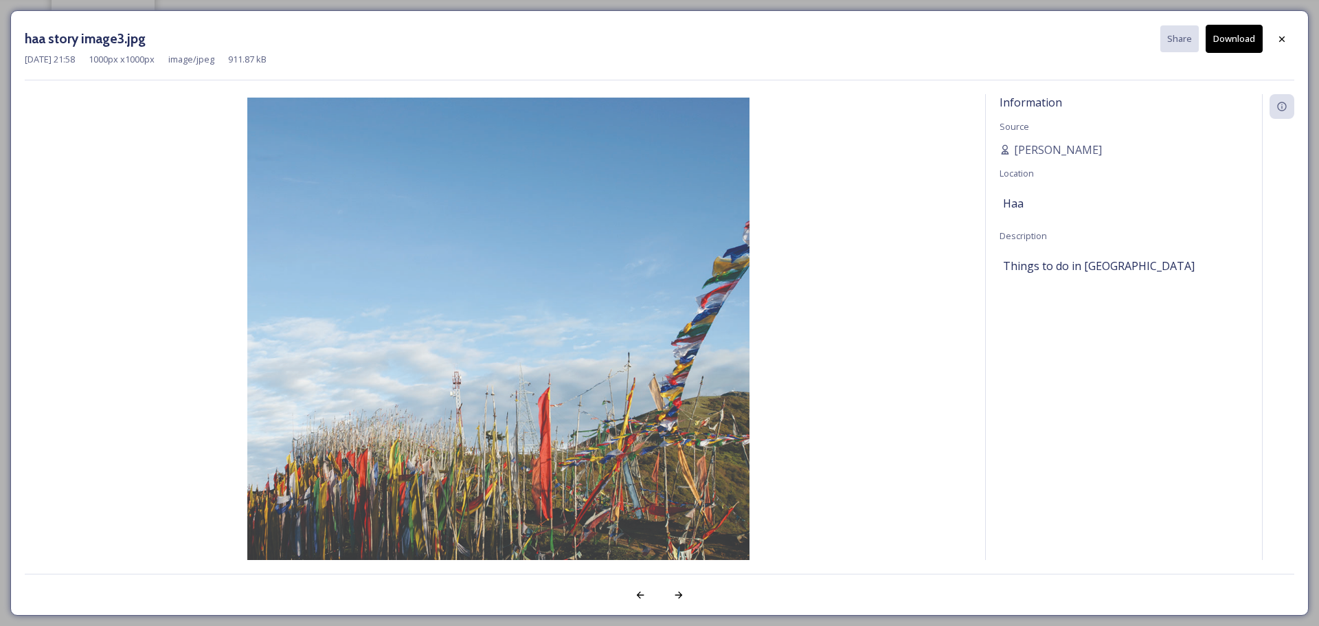
click at [1239, 34] on button "Download" at bounding box center [1234, 39] width 57 height 28
click at [1288, 40] on div at bounding box center [1281, 39] width 25 height 25
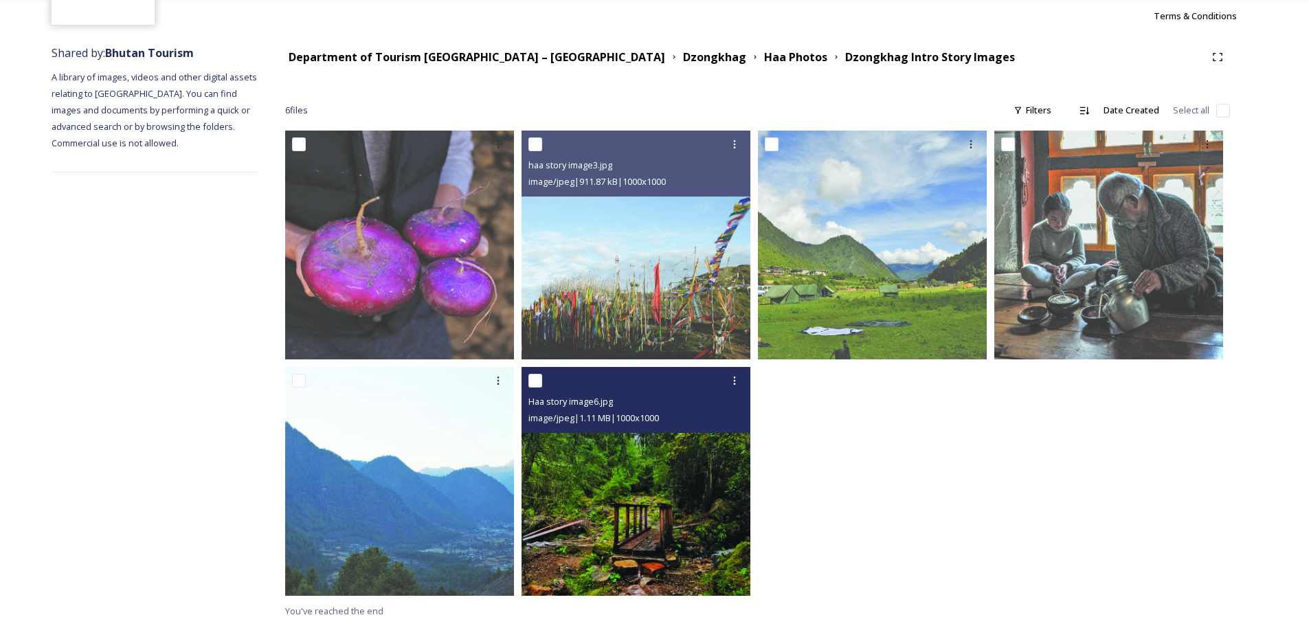
click at [613, 536] on img at bounding box center [635, 481] width 229 height 229
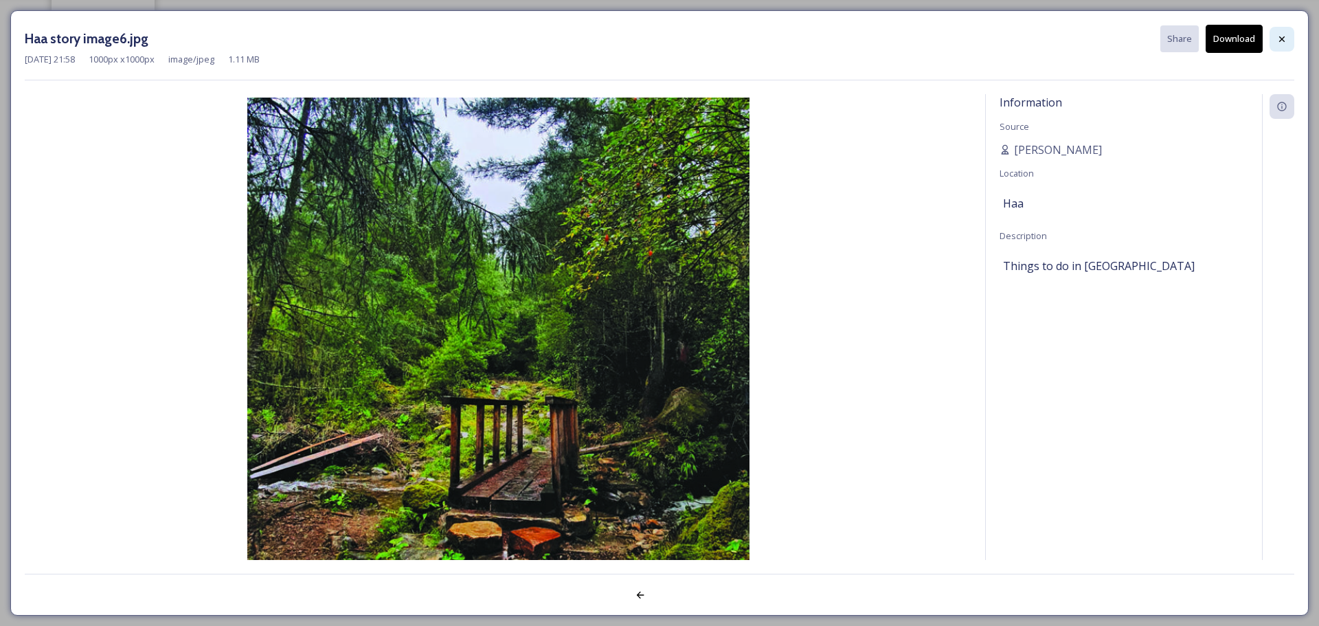
click at [1282, 34] on icon at bounding box center [1281, 39] width 11 height 11
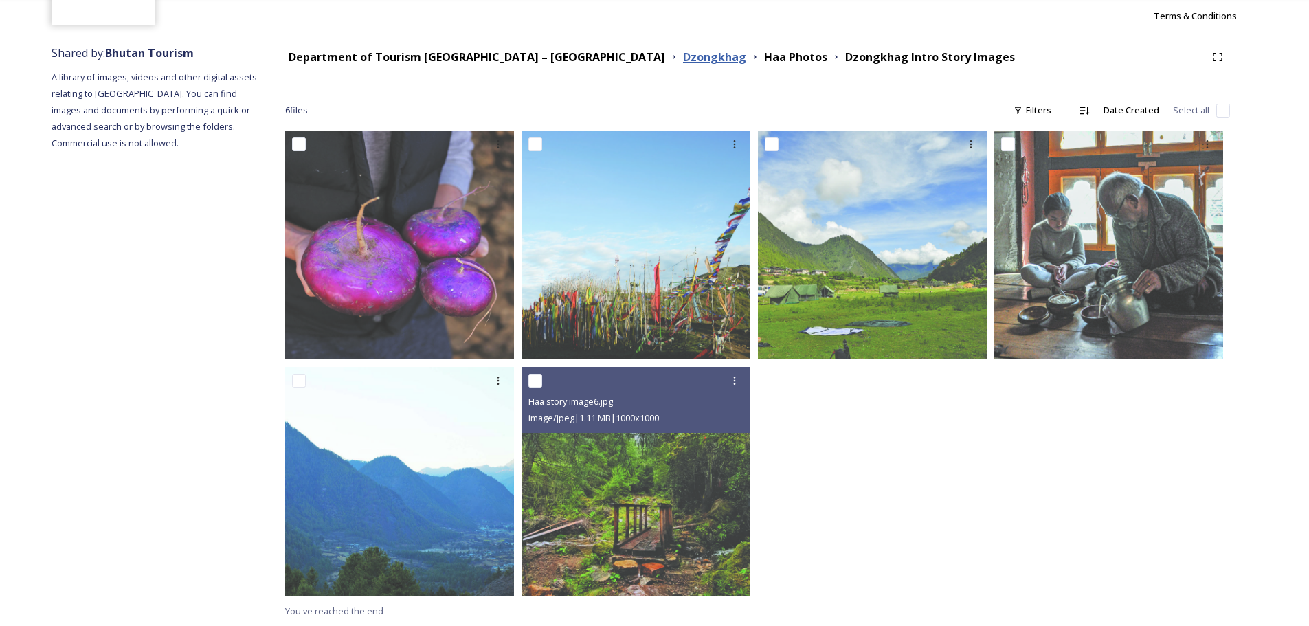
click at [683, 60] on strong "Dzongkhag" at bounding box center [714, 56] width 63 height 15
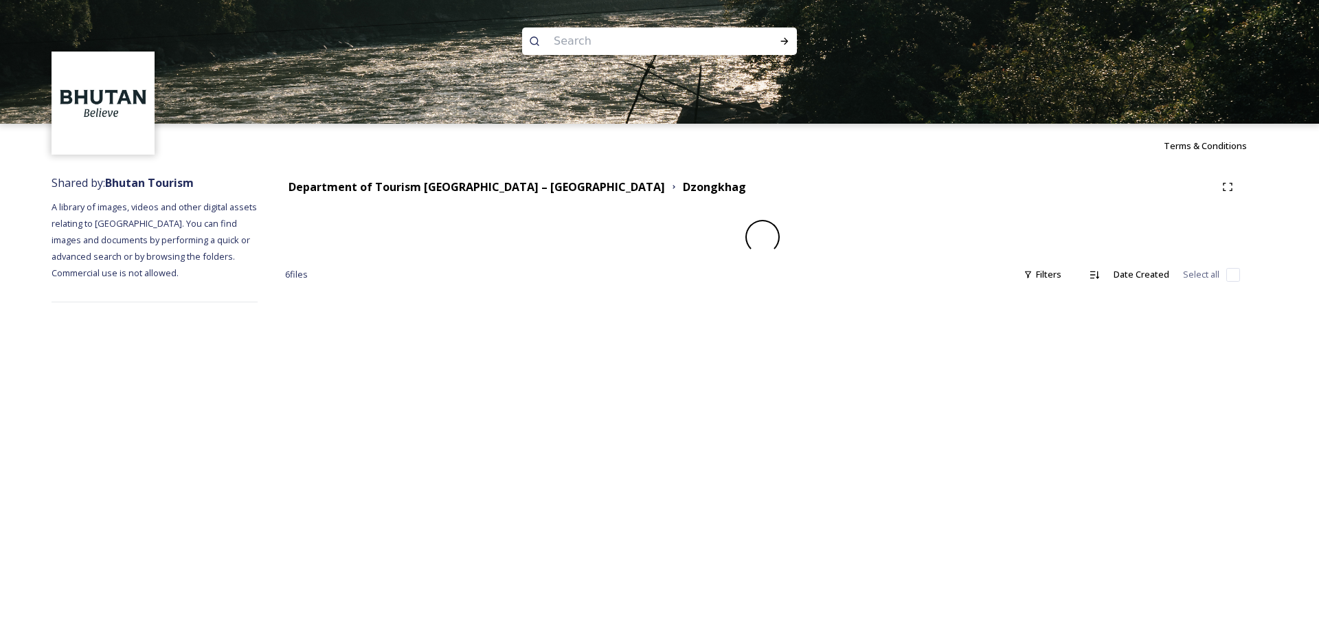
click at [651, 32] on input at bounding box center [641, 41] width 188 height 30
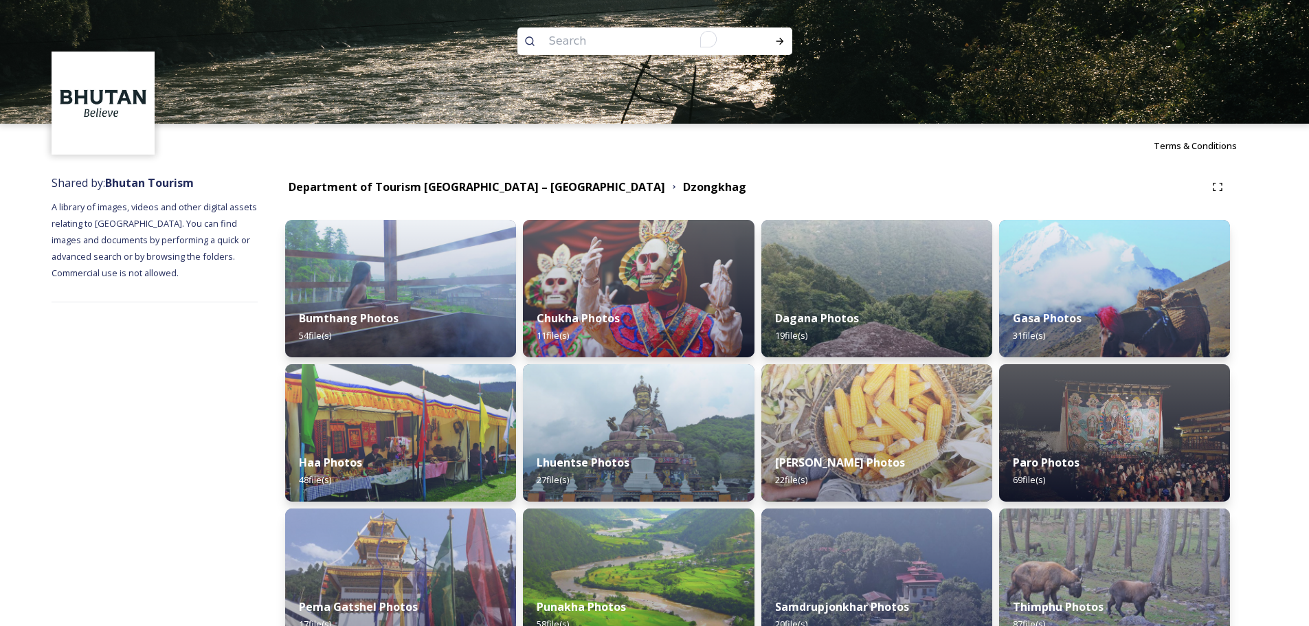
paste input "Dagala Thousand Lakes T"
type input "Dagala Thousand Lakes T"
click at [770, 36] on div "Run Search" at bounding box center [779, 41] width 25 height 25
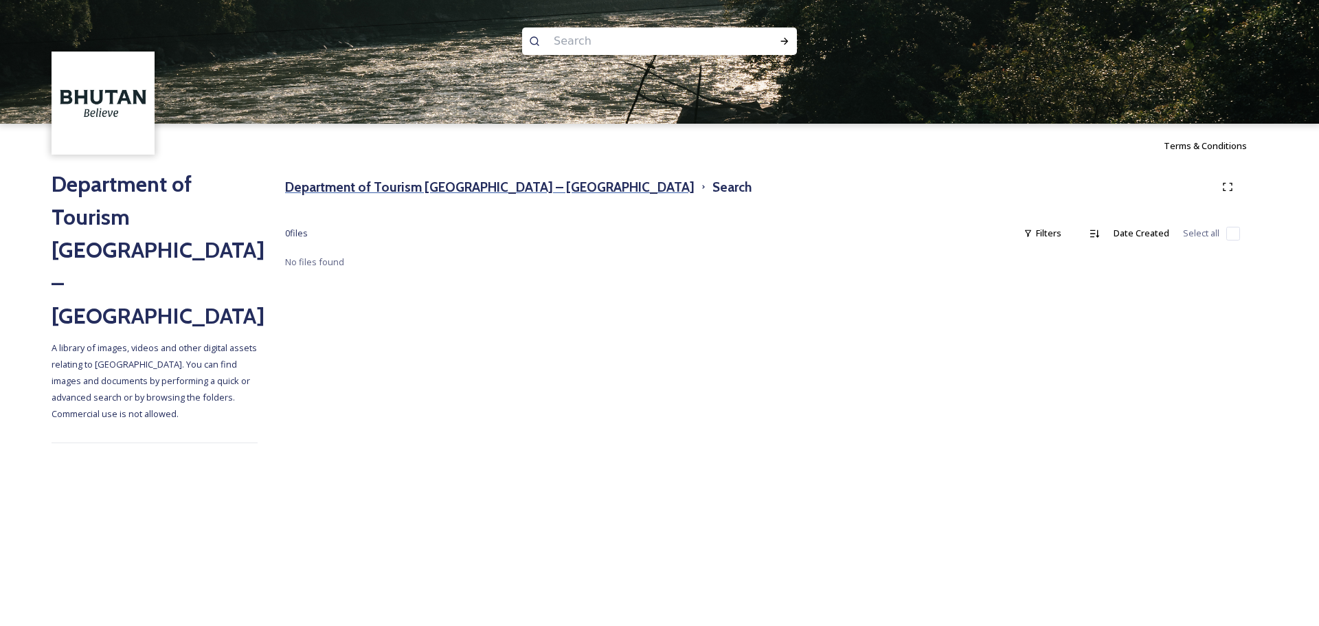
click at [521, 187] on h3 "Department of Tourism [GEOGRAPHIC_DATA] – [GEOGRAPHIC_DATA]" at bounding box center [489, 187] width 409 height 20
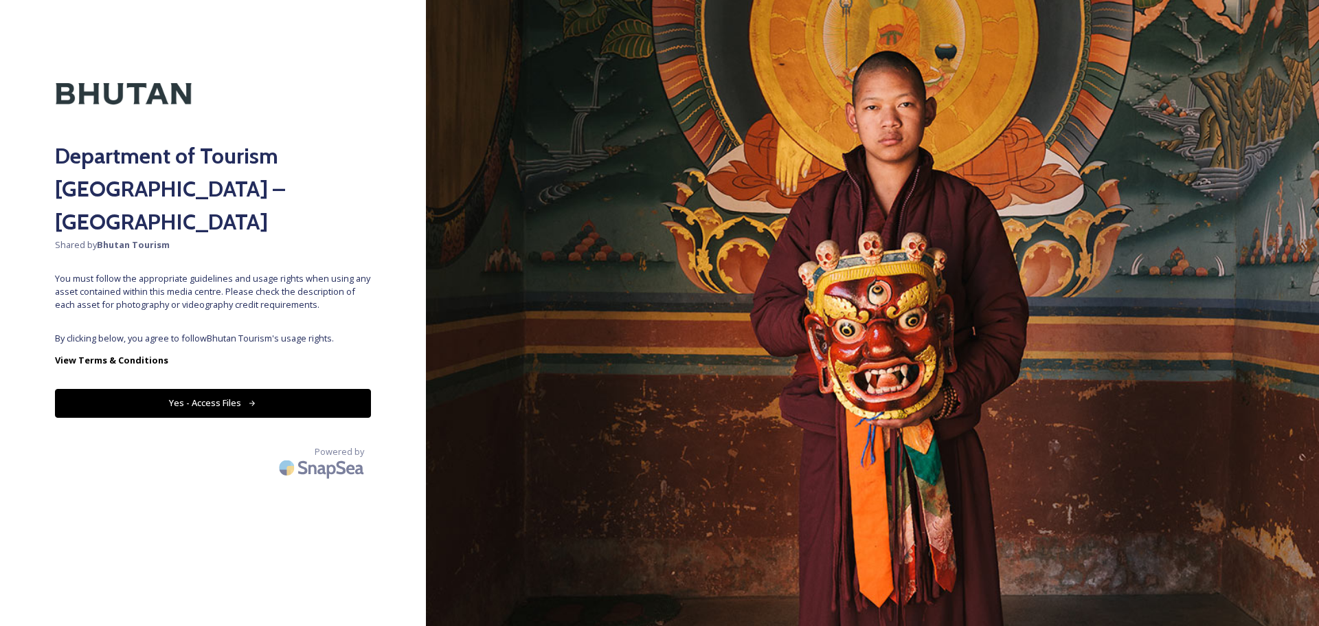
click at [246, 389] on button "Yes - Access Files" at bounding box center [213, 403] width 316 height 28
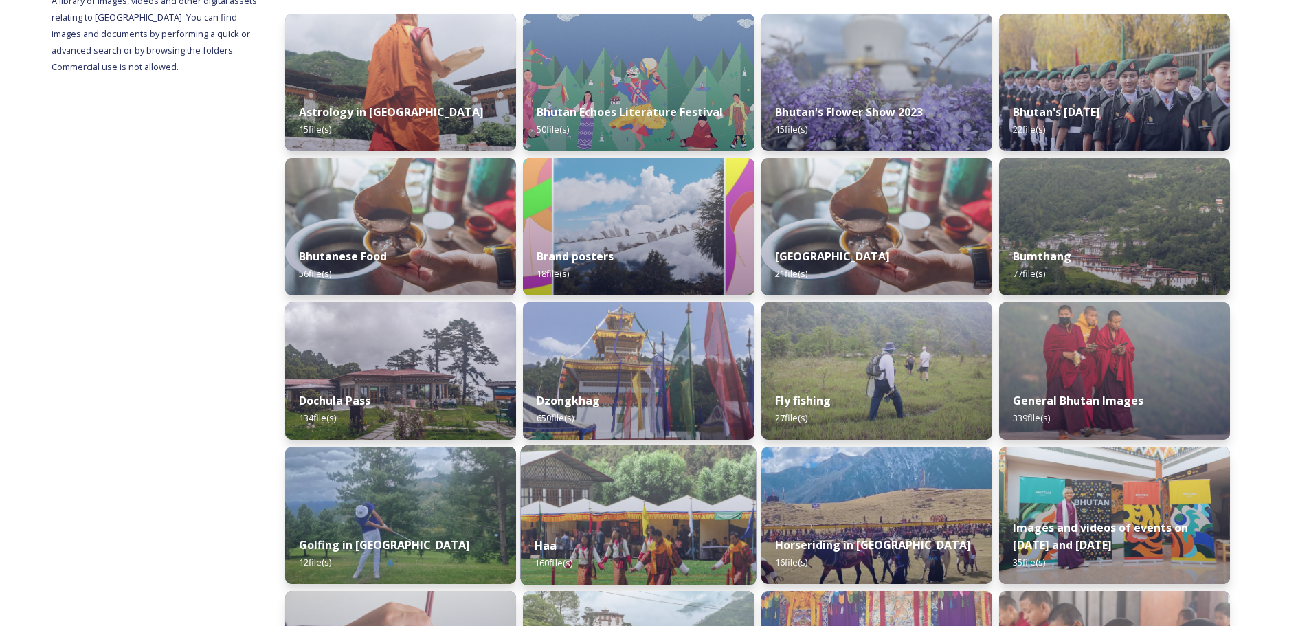
scroll to position [275, 0]
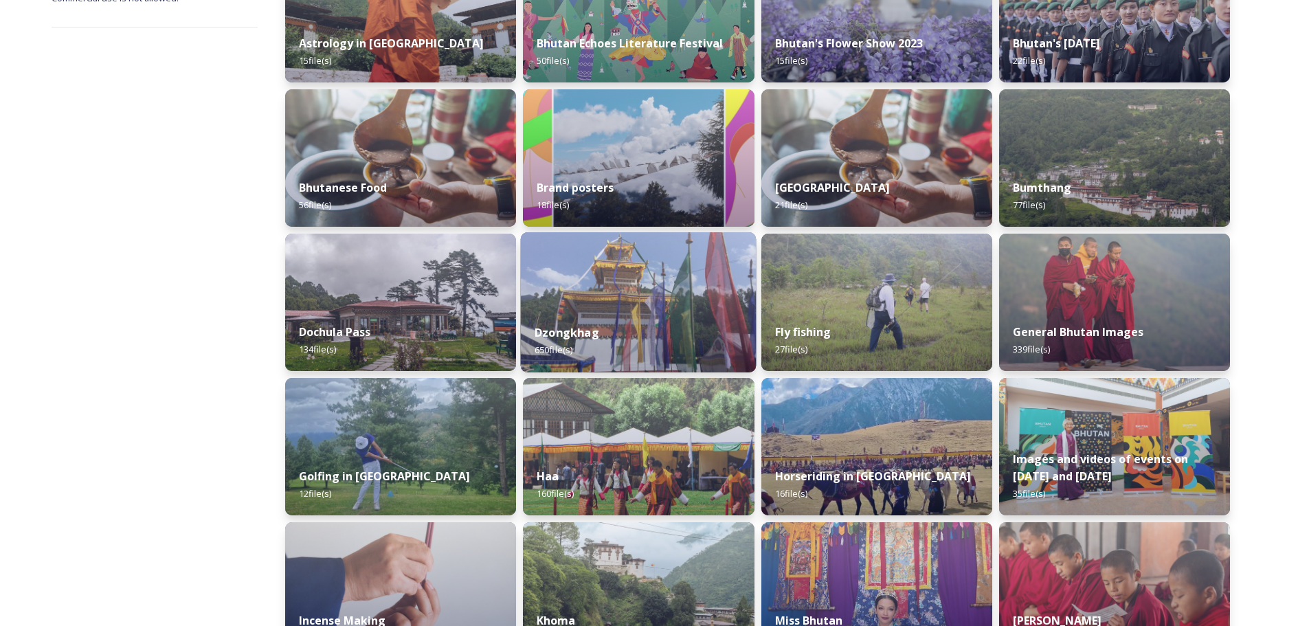
click at [645, 308] on img at bounding box center [639, 302] width 236 height 140
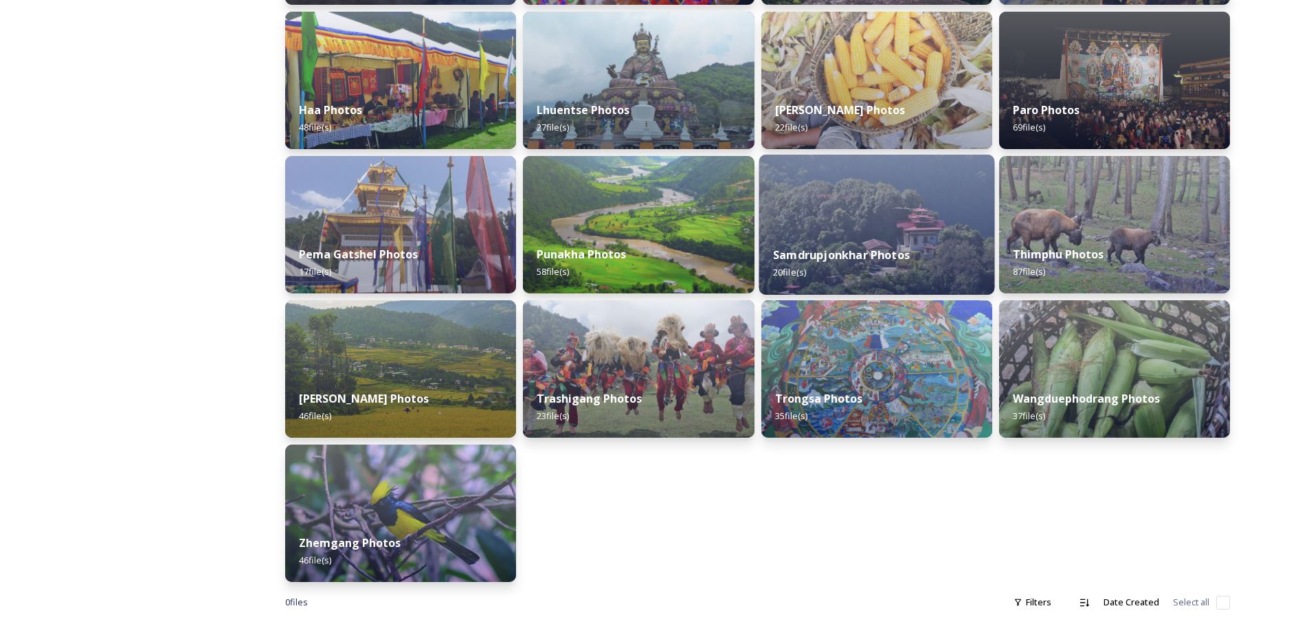
scroll to position [372, 0]
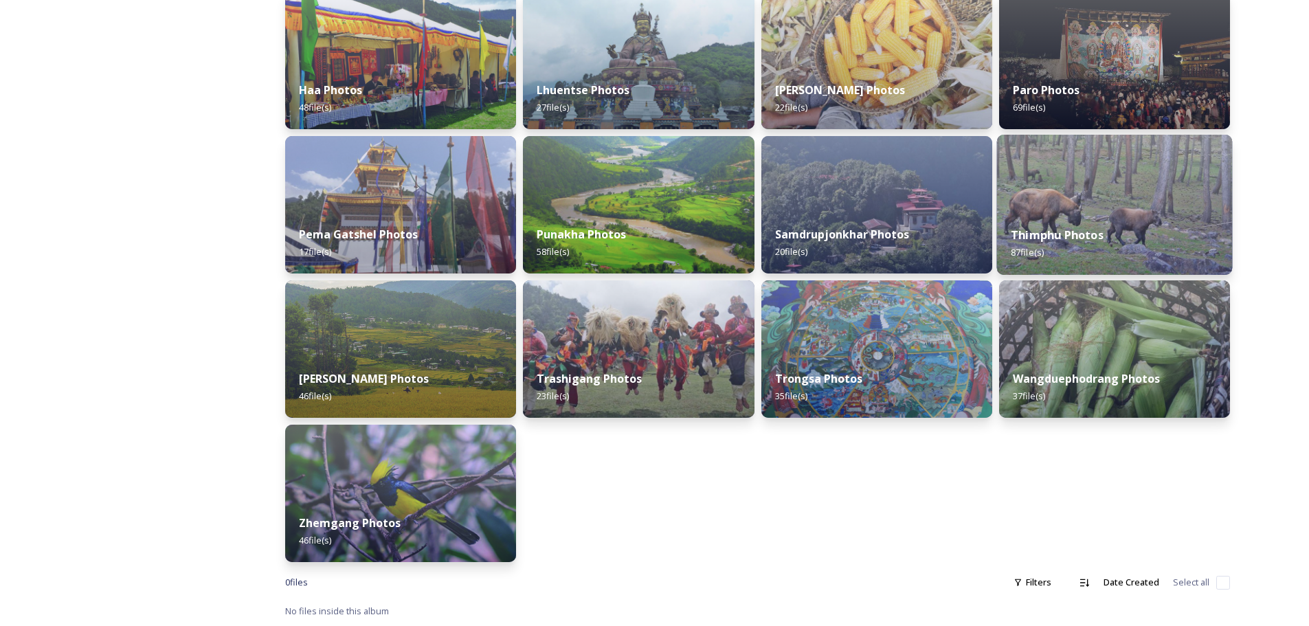
click at [1128, 207] on img at bounding box center [1114, 205] width 236 height 140
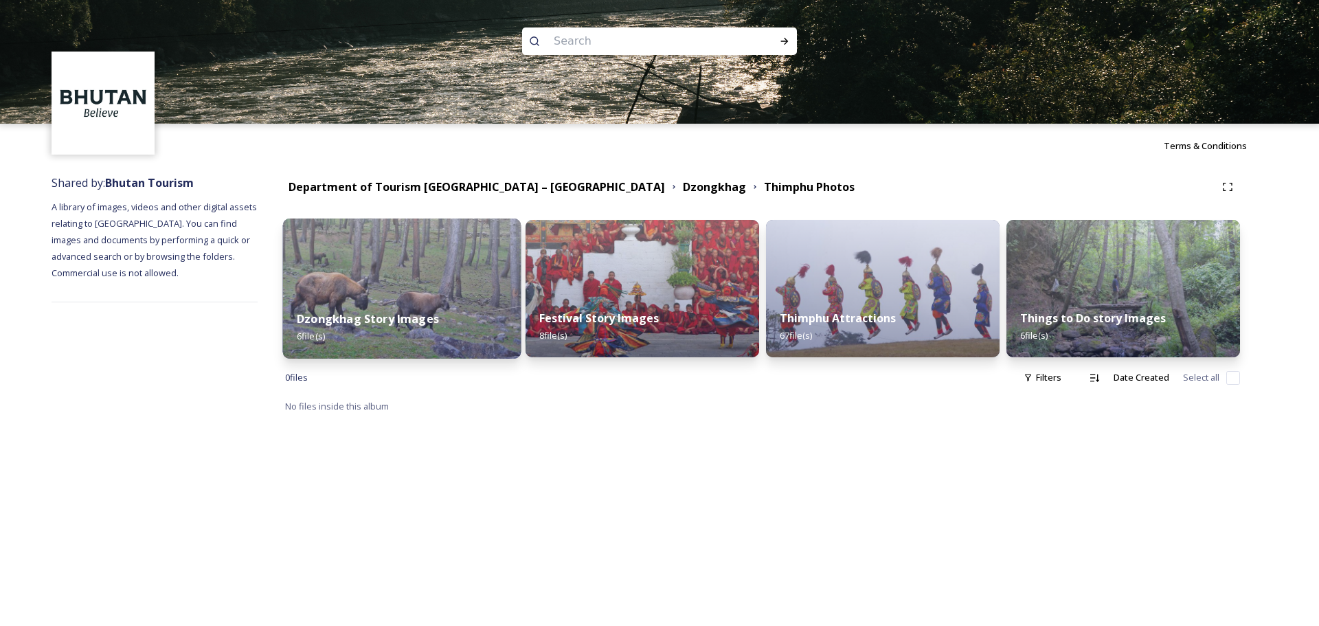
click at [423, 314] on strong "Dzongkhag Story Images" at bounding box center [368, 318] width 142 height 15
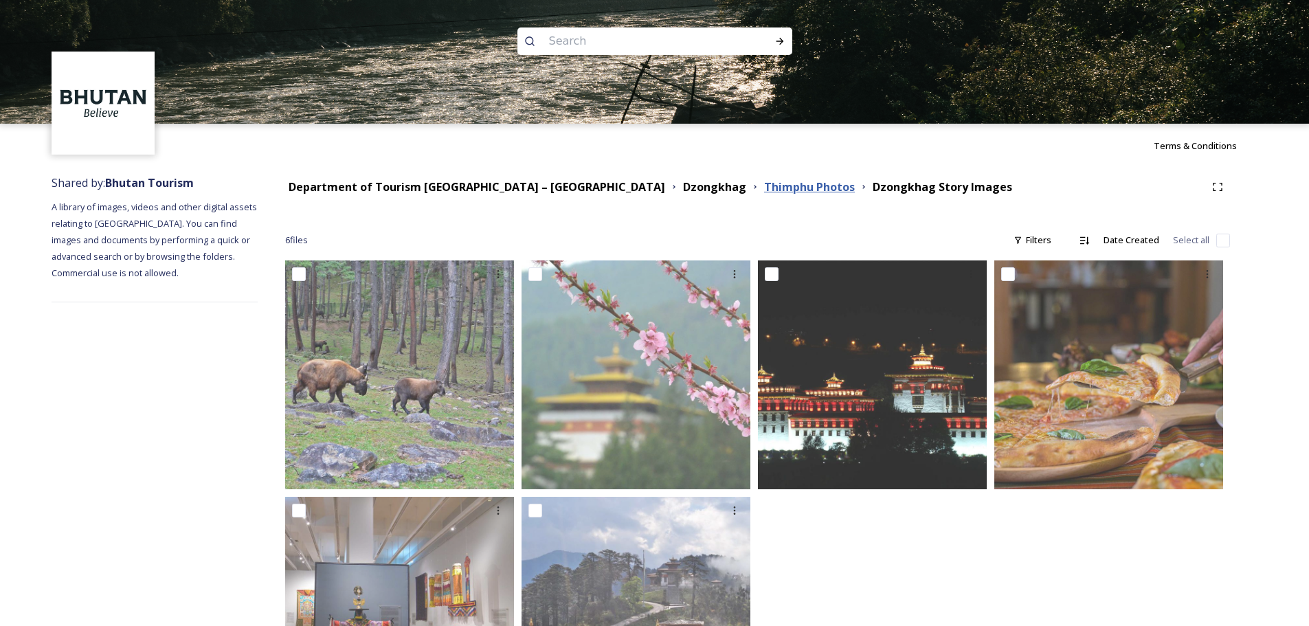
click at [764, 181] on strong "Thimphu Photos" at bounding box center [809, 186] width 91 height 15
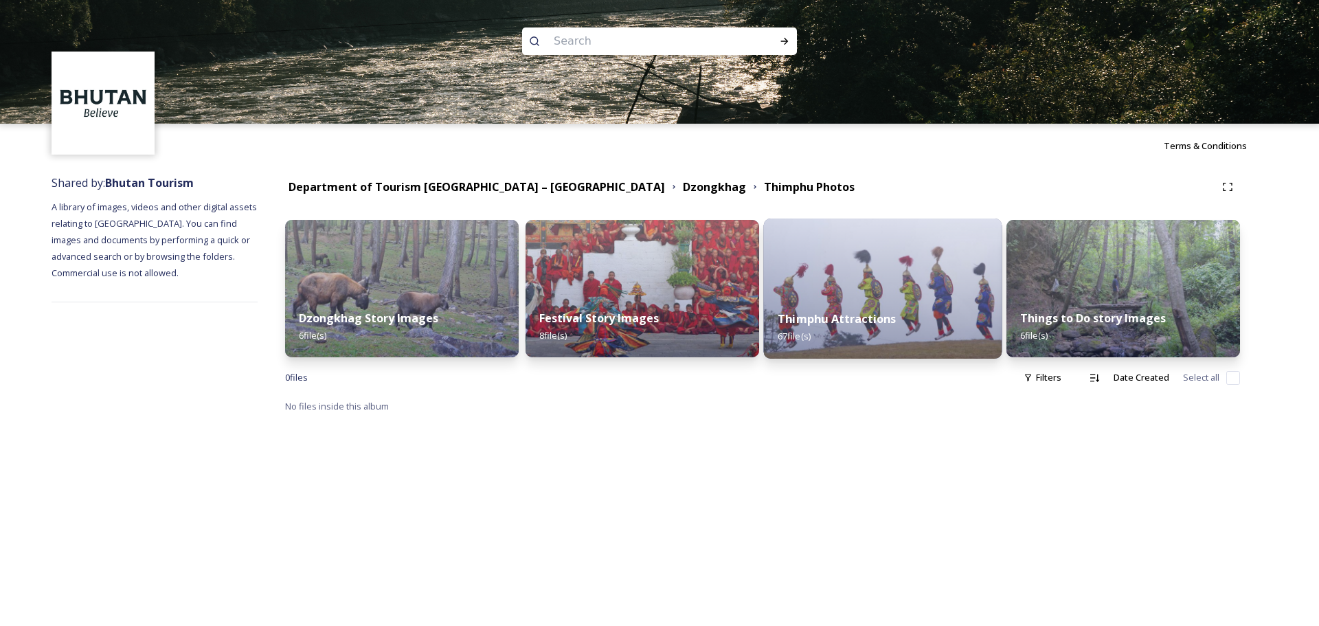
click at [833, 300] on div "Thimphu Attractions 67 file(s)" at bounding box center [883, 327] width 238 height 63
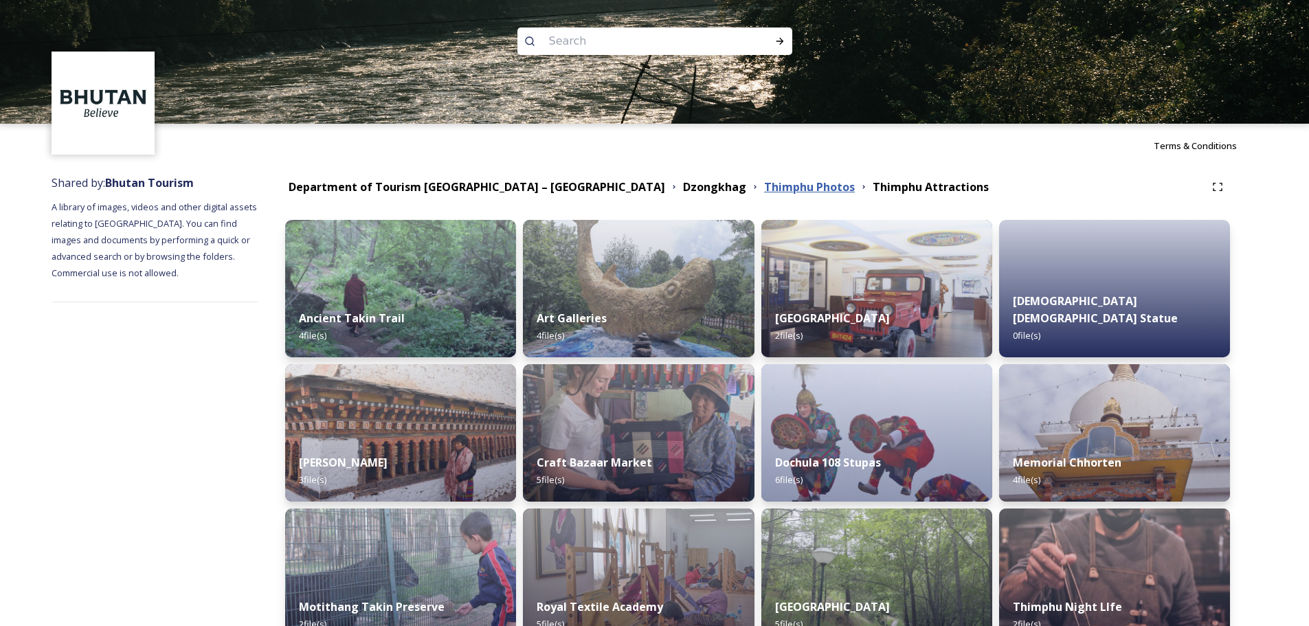
click at [764, 193] on strong "Thimphu Photos" at bounding box center [809, 186] width 91 height 15
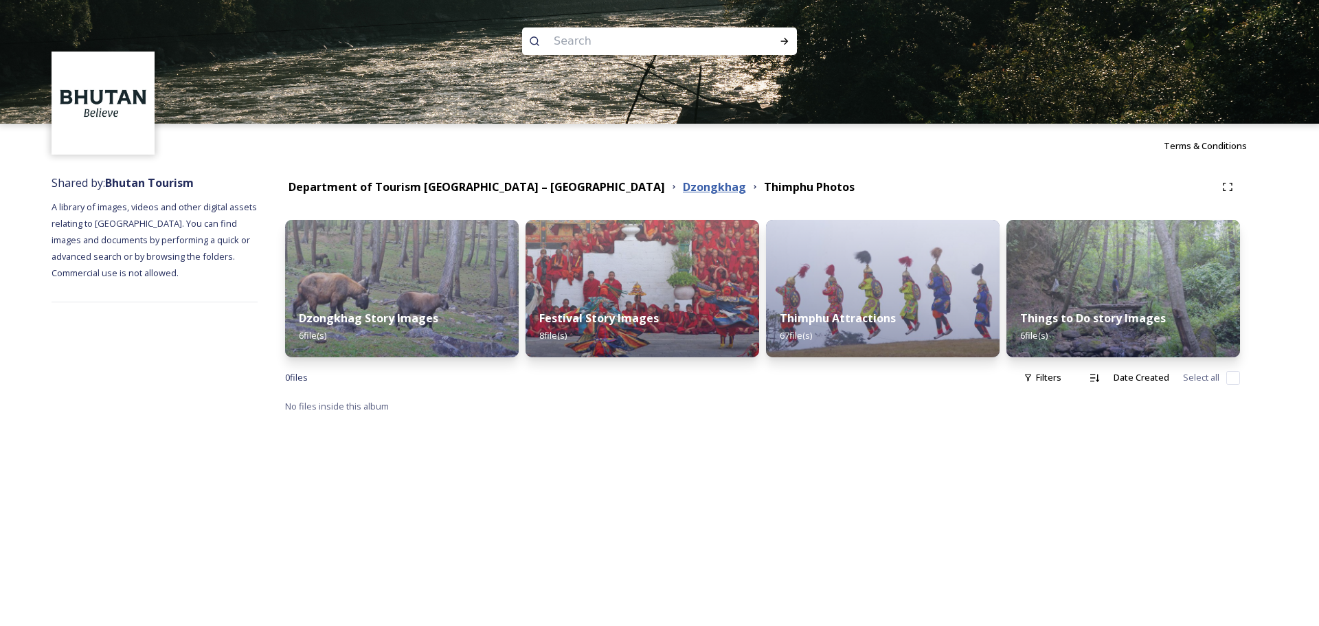
click at [683, 188] on strong "Dzongkhag" at bounding box center [714, 186] width 63 height 15
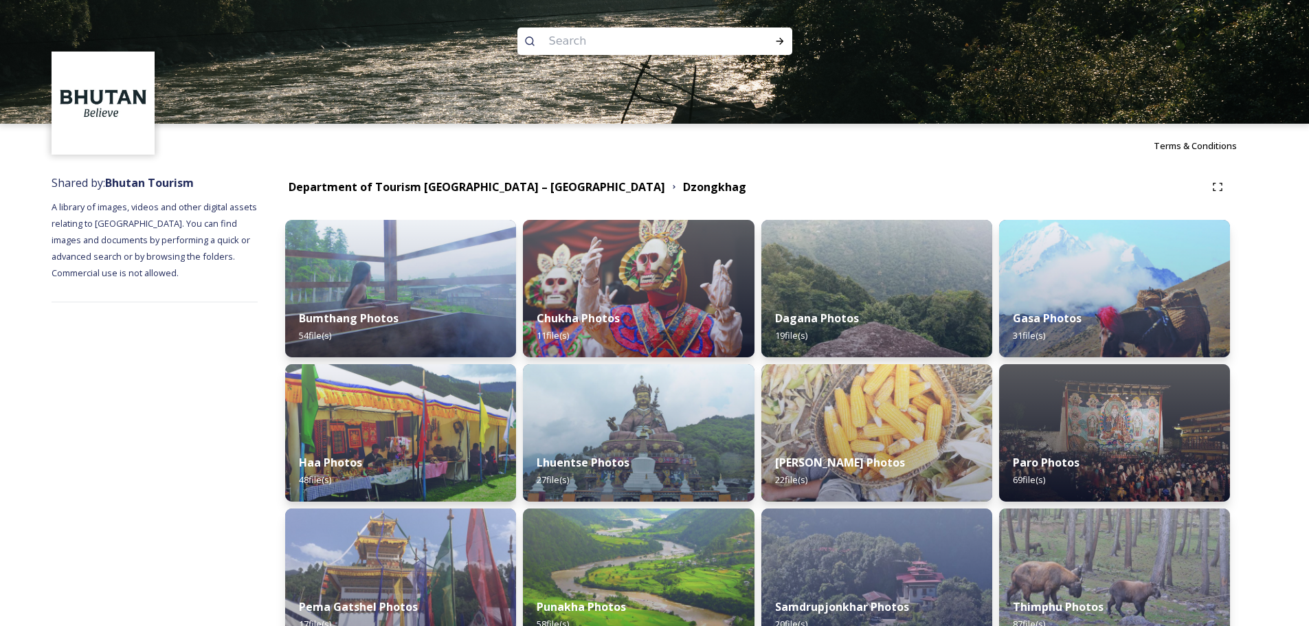
click at [479, 173] on div "Department of Tourism [GEOGRAPHIC_DATA] – [GEOGRAPHIC_DATA] Dzongkhag Bumthang …" at bounding box center [758, 583] width 1000 height 831
click at [541, 192] on strong "Department of Tourism [GEOGRAPHIC_DATA] – [GEOGRAPHIC_DATA]" at bounding box center [477, 186] width 376 height 15
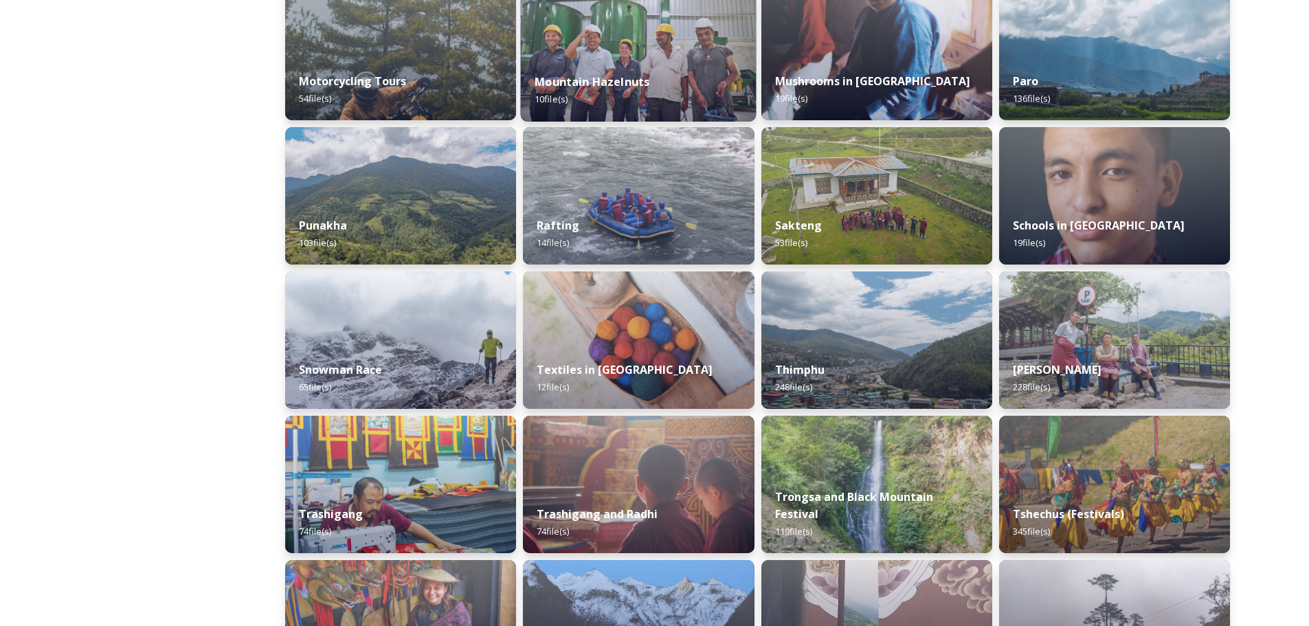
scroll to position [962, 0]
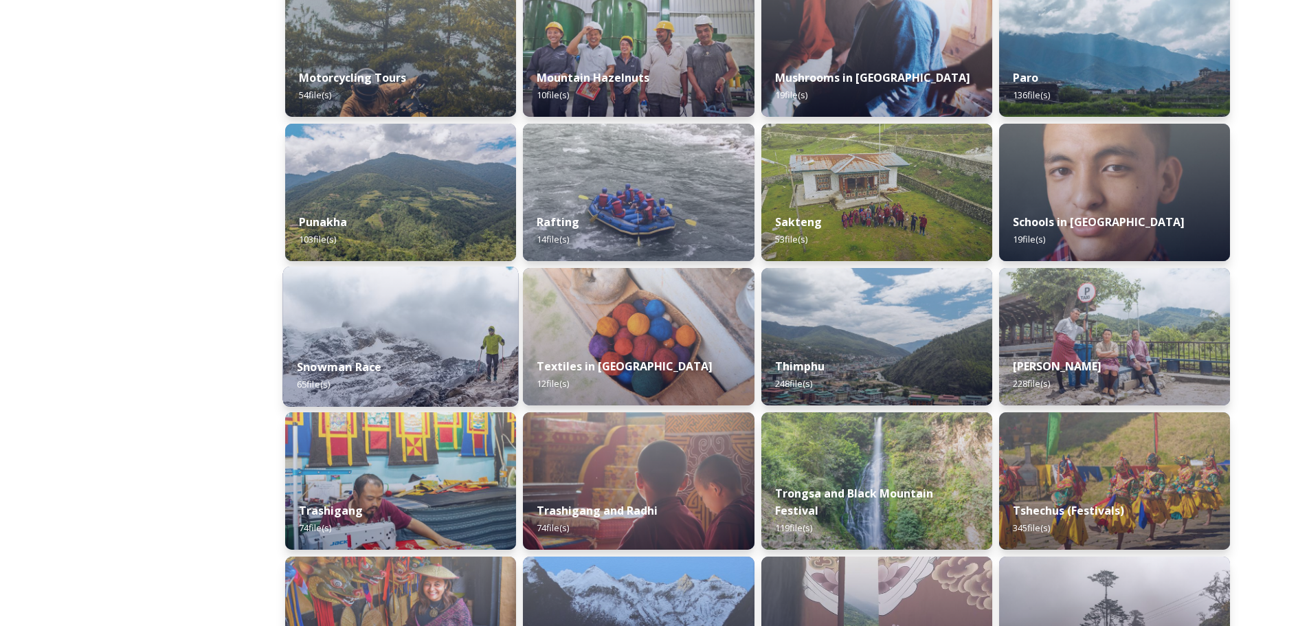
click at [409, 344] on img at bounding box center [401, 337] width 236 height 140
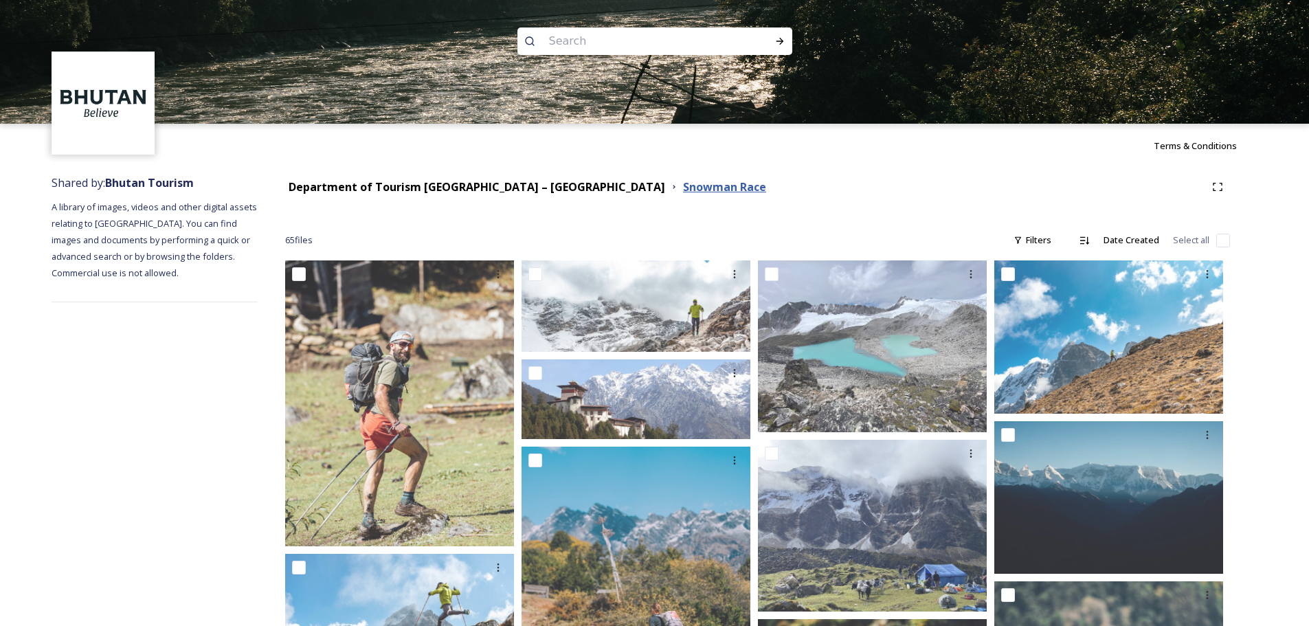
click at [683, 191] on strong "Snowman Race" at bounding box center [724, 186] width 83 height 15
click at [514, 188] on strong "Department of Tourism [GEOGRAPHIC_DATA] – [GEOGRAPHIC_DATA]" at bounding box center [477, 186] width 376 height 15
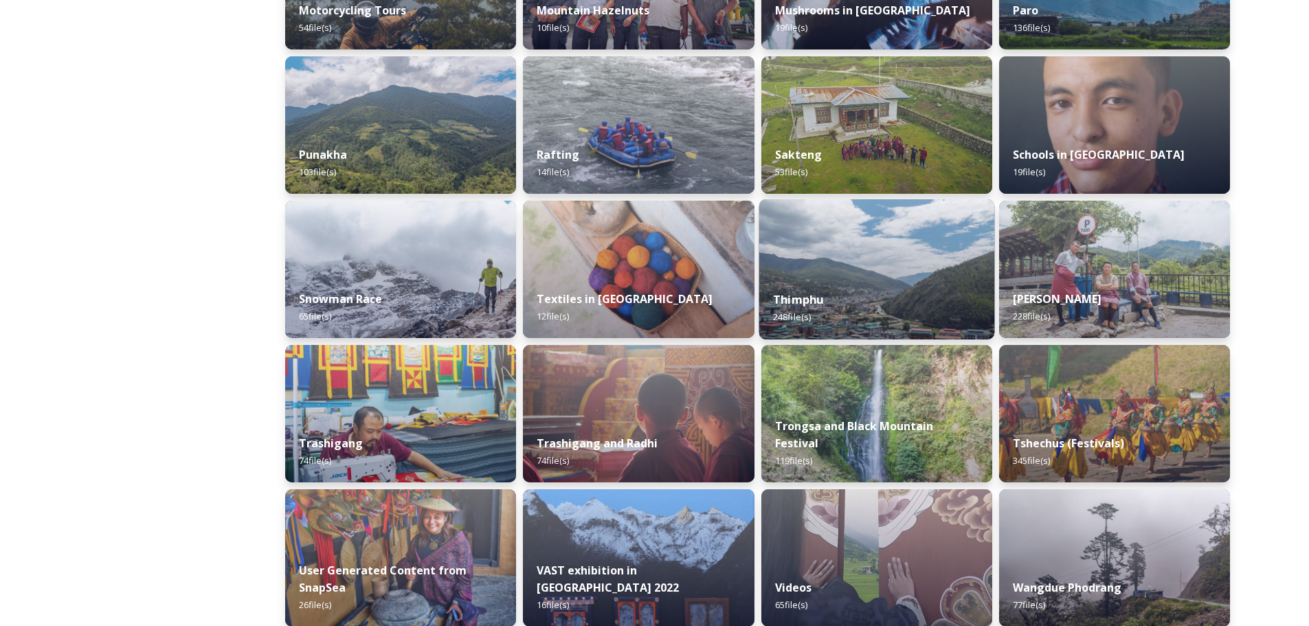
scroll to position [1030, 0]
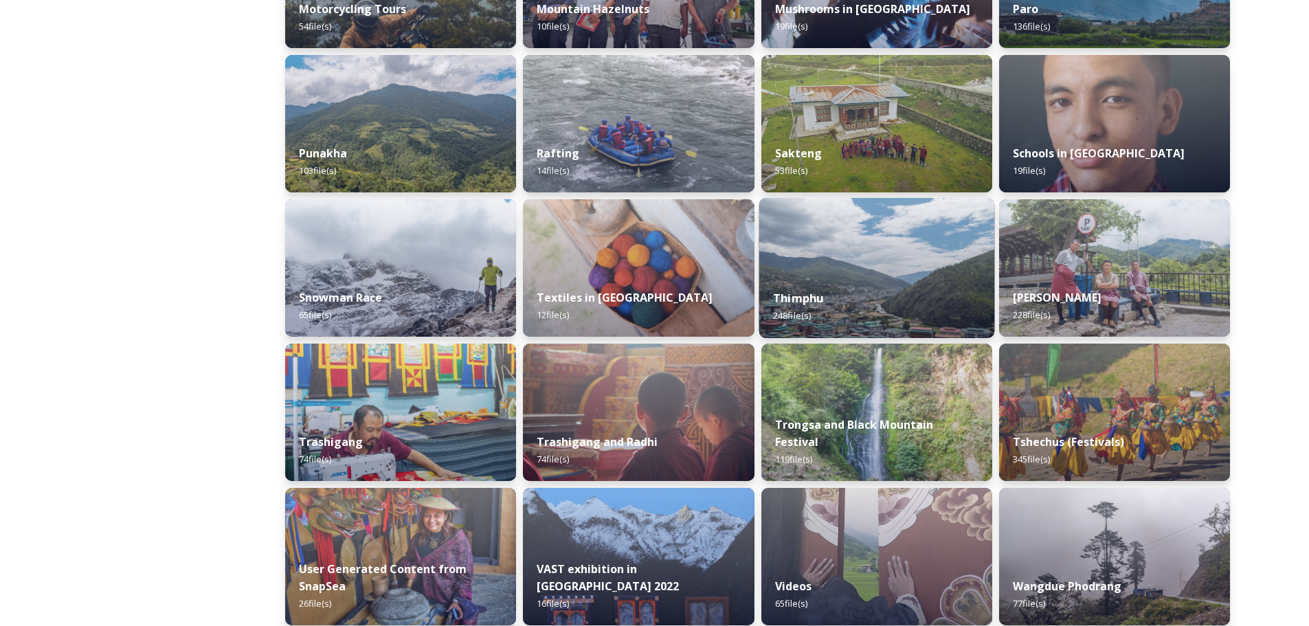
click at [882, 248] on img at bounding box center [876, 268] width 236 height 140
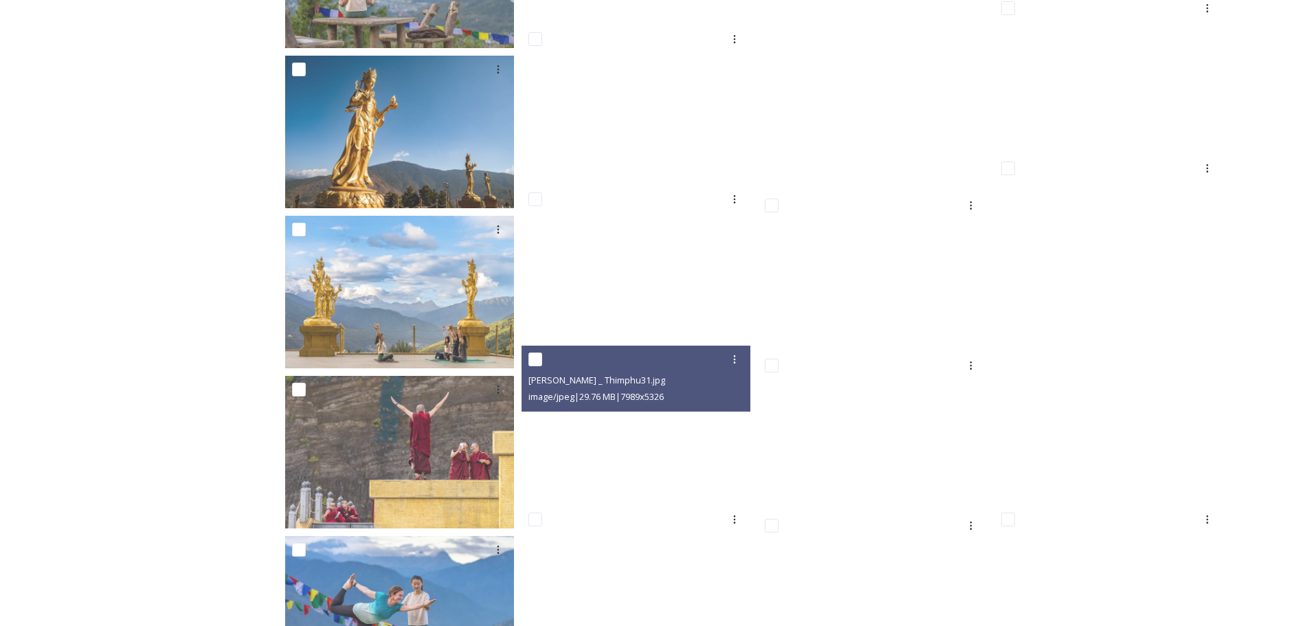
scroll to position [1207, 0]
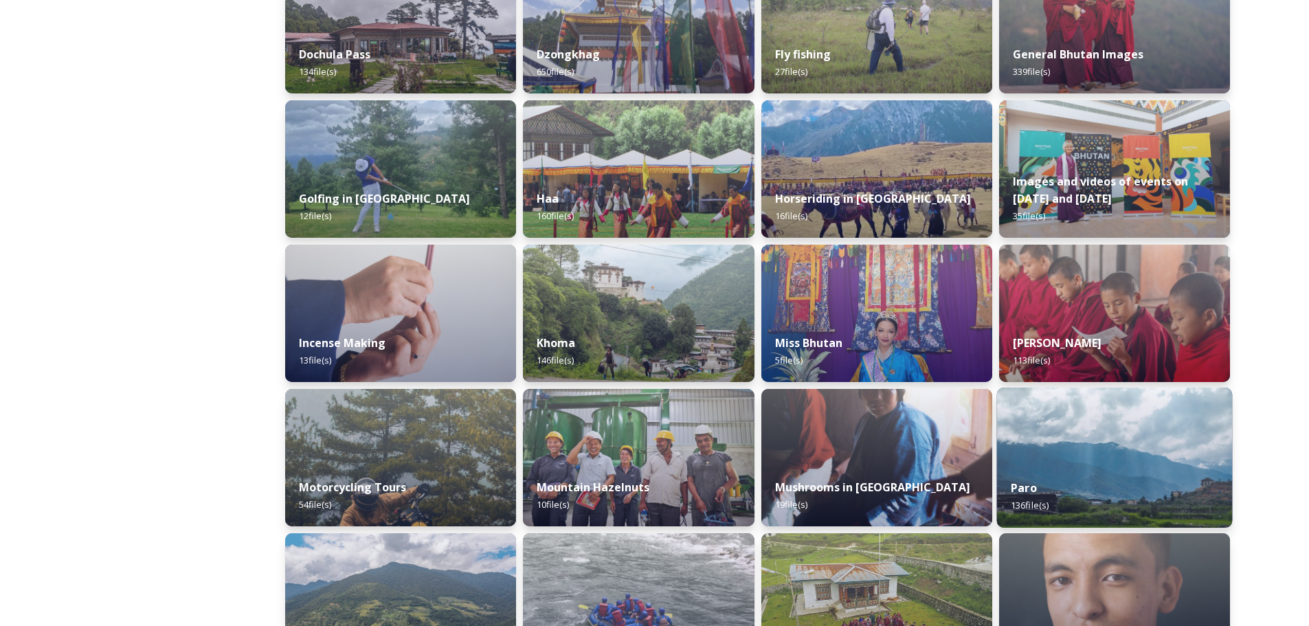
scroll to position [687, 0]
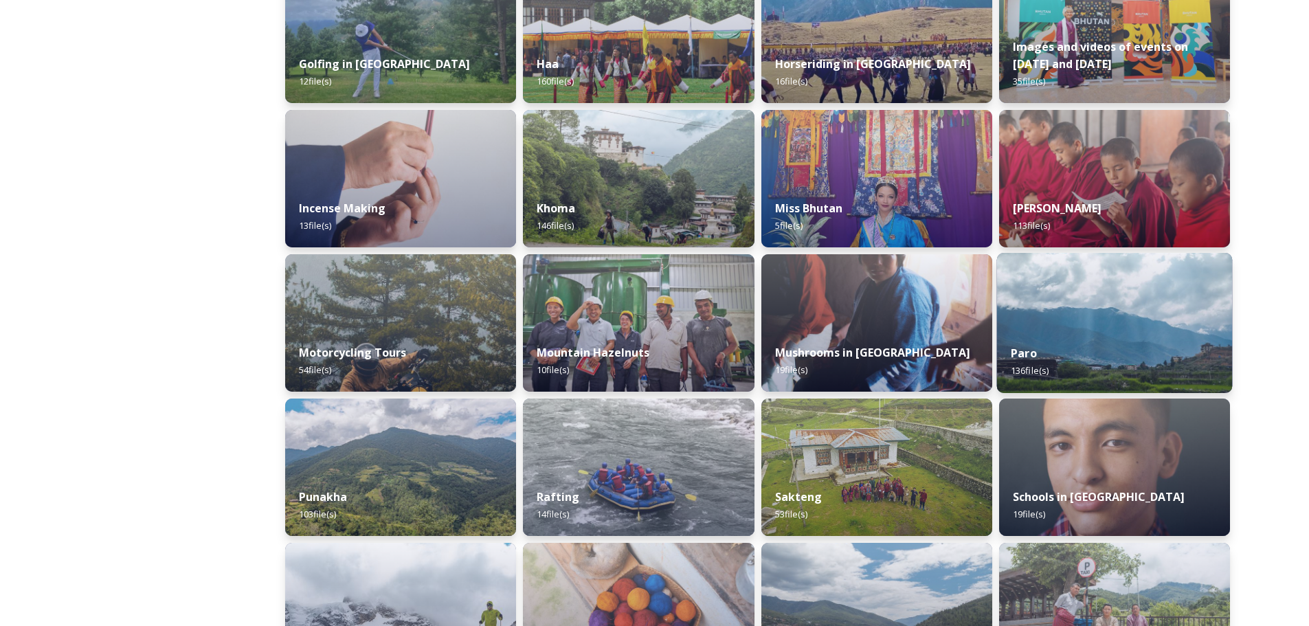
click at [1135, 328] on img at bounding box center [1114, 323] width 236 height 140
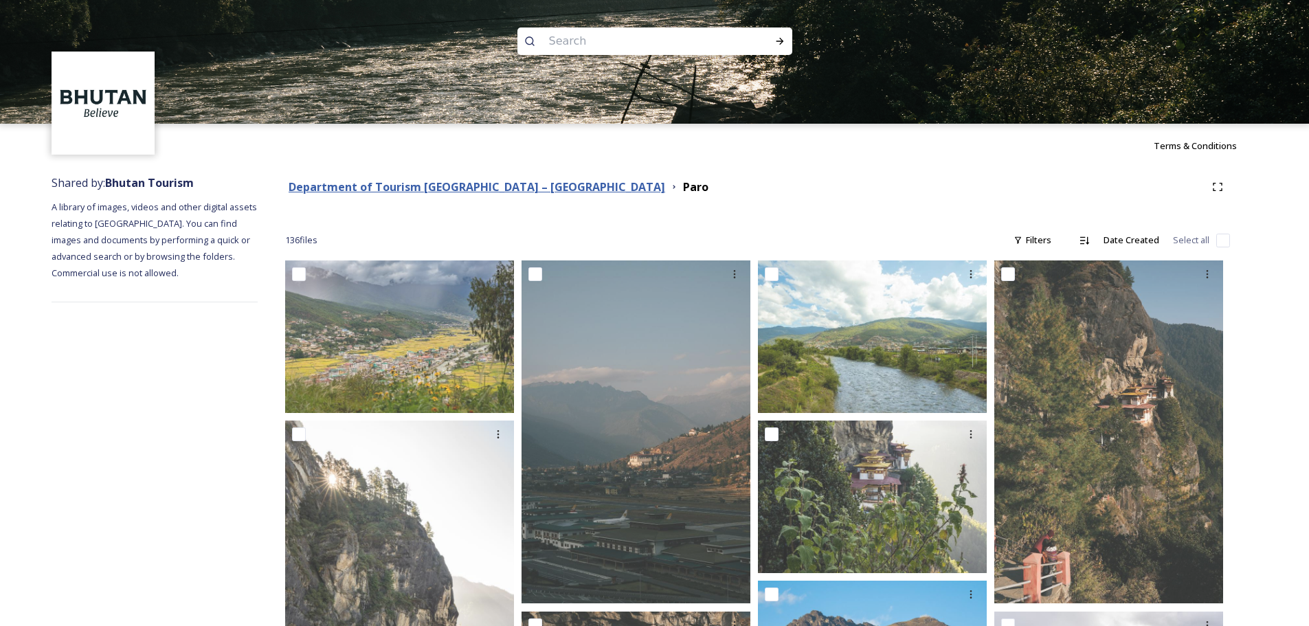
click at [533, 191] on strong "Department of Tourism [GEOGRAPHIC_DATA] – [GEOGRAPHIC_DATA]" at bounding box center [477, 186] width 376 height 15
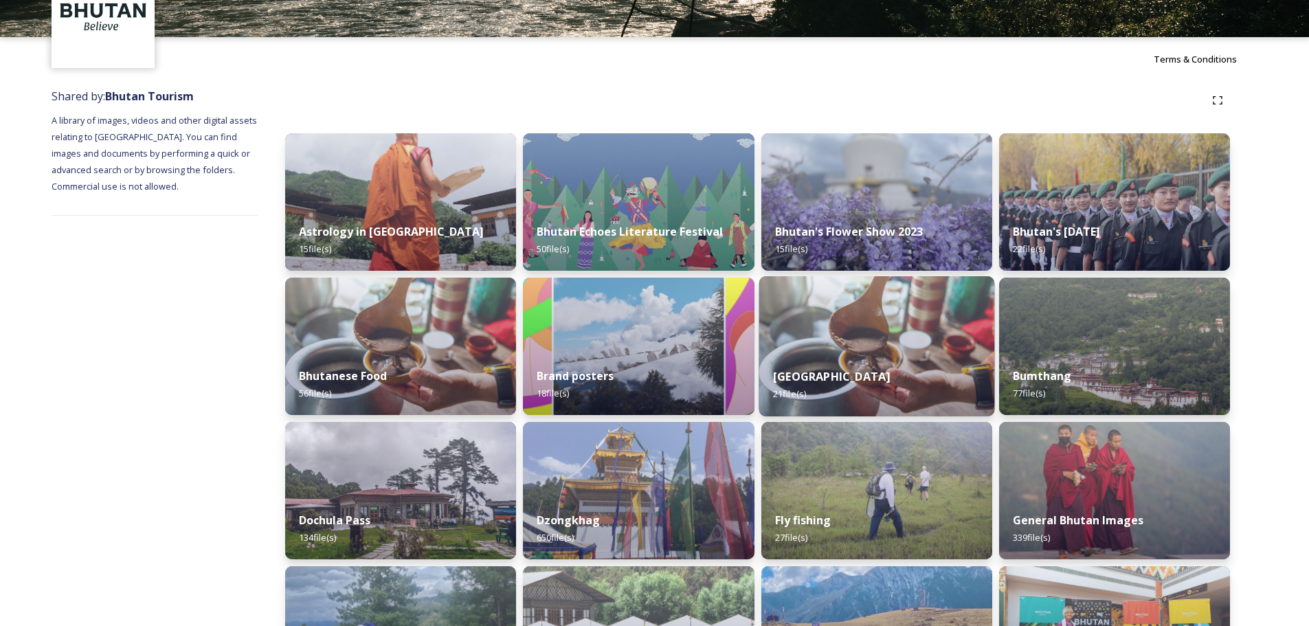
scroll to position [137, 0]
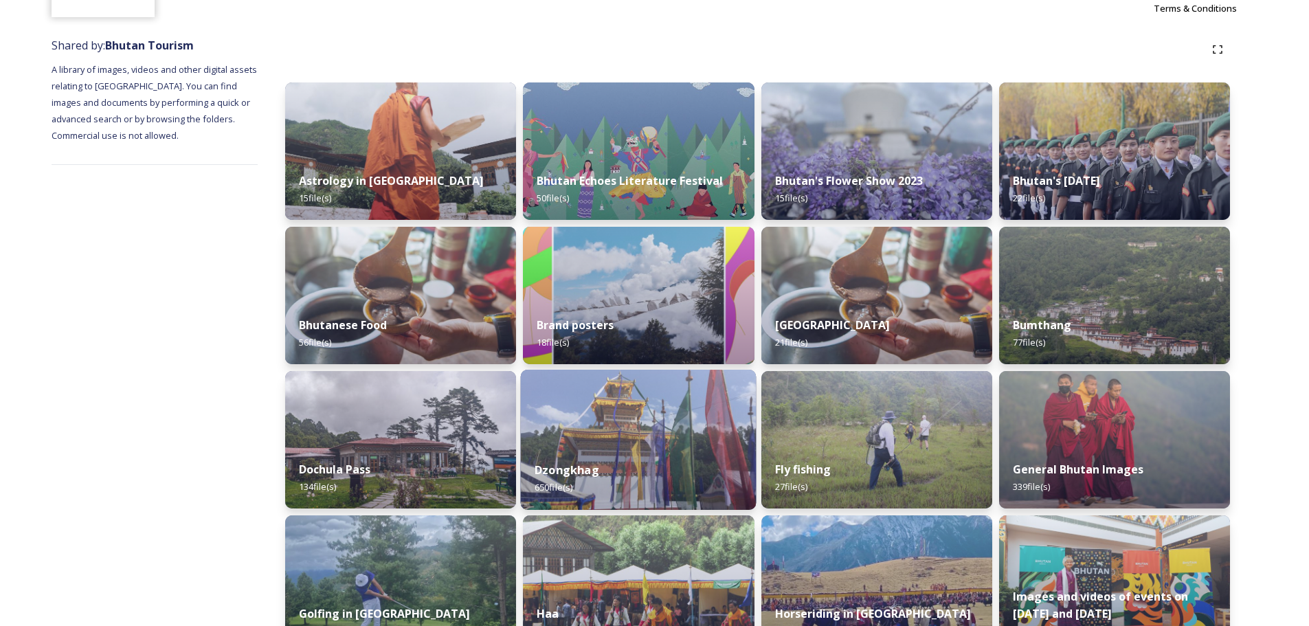
click at [583, 425] on img at bounding box center [639, 440] width 236 height 140
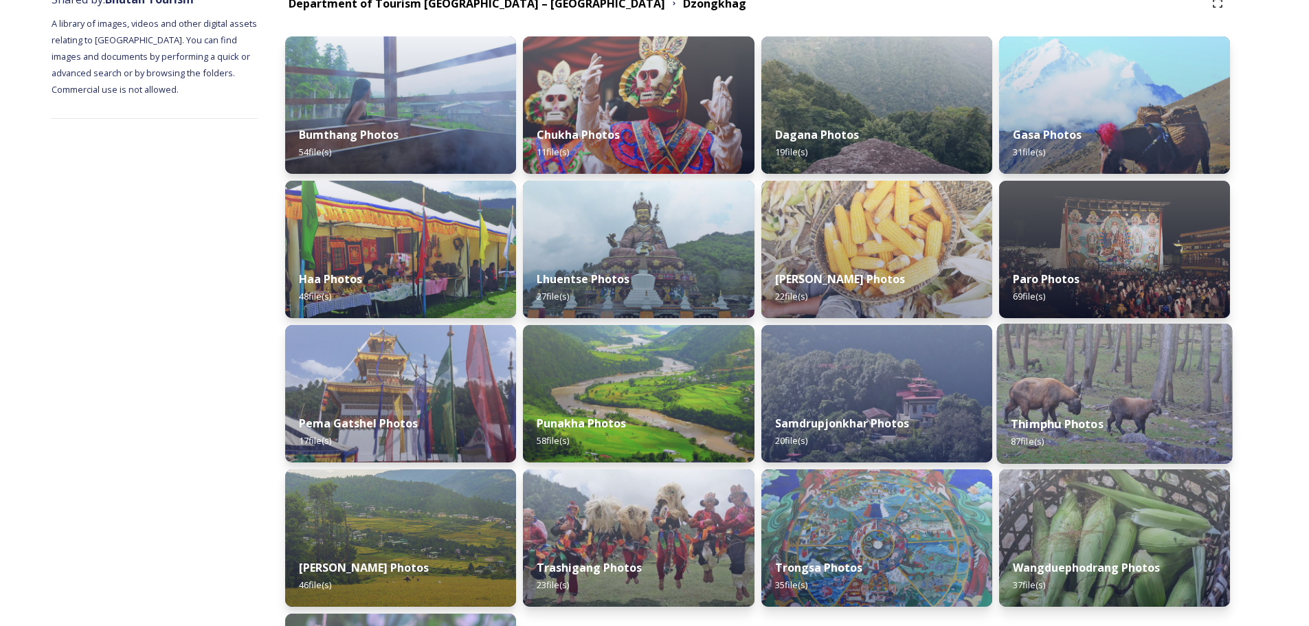
scroll to position [206, 0]
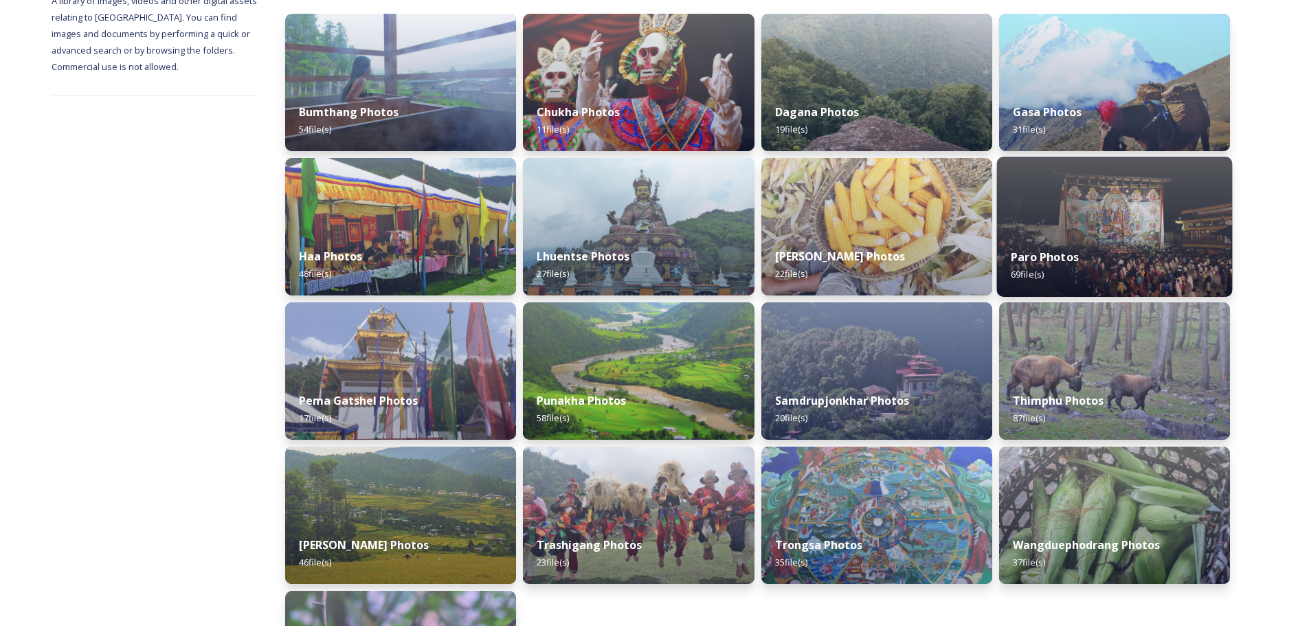
click at [1114, 256] on div "Paro Photos 69 file(s)" at bounding box center [1114, 265] width 236 height 63
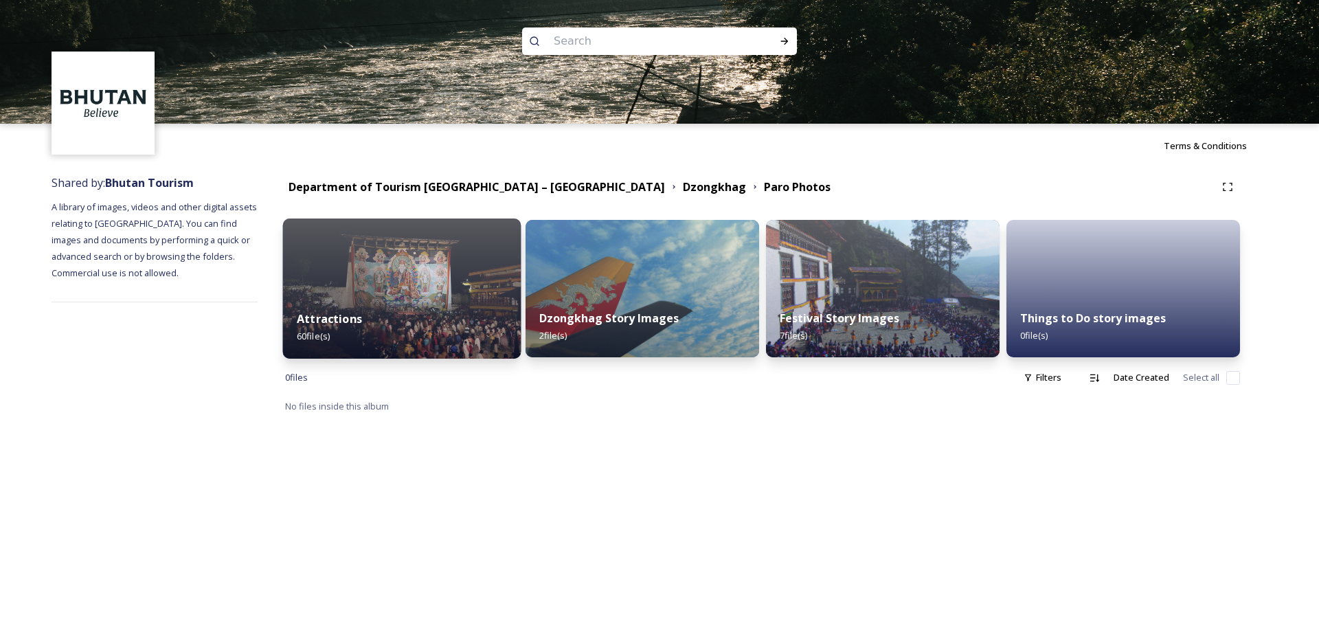
click at [360, 325] on strong "Attractions" at bounding box center [329, 318] width 65 height 15
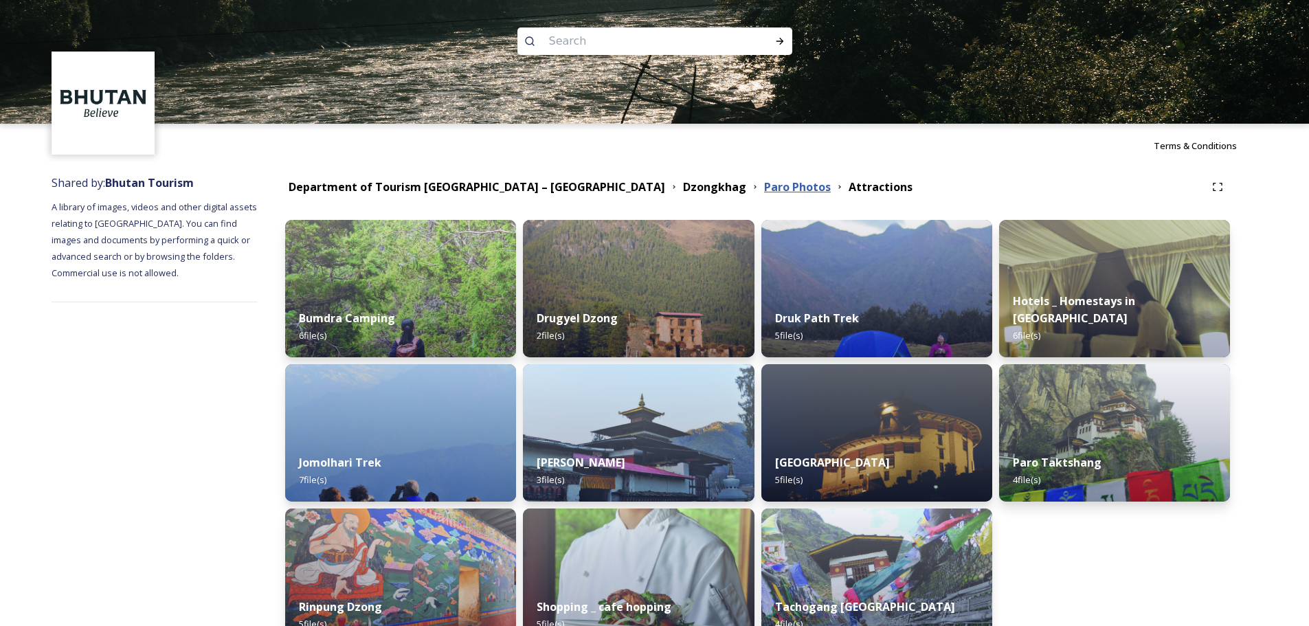
click at [764, 186] on strong "Paro Photos" at bounding box center [797, 186] width 67 height 15
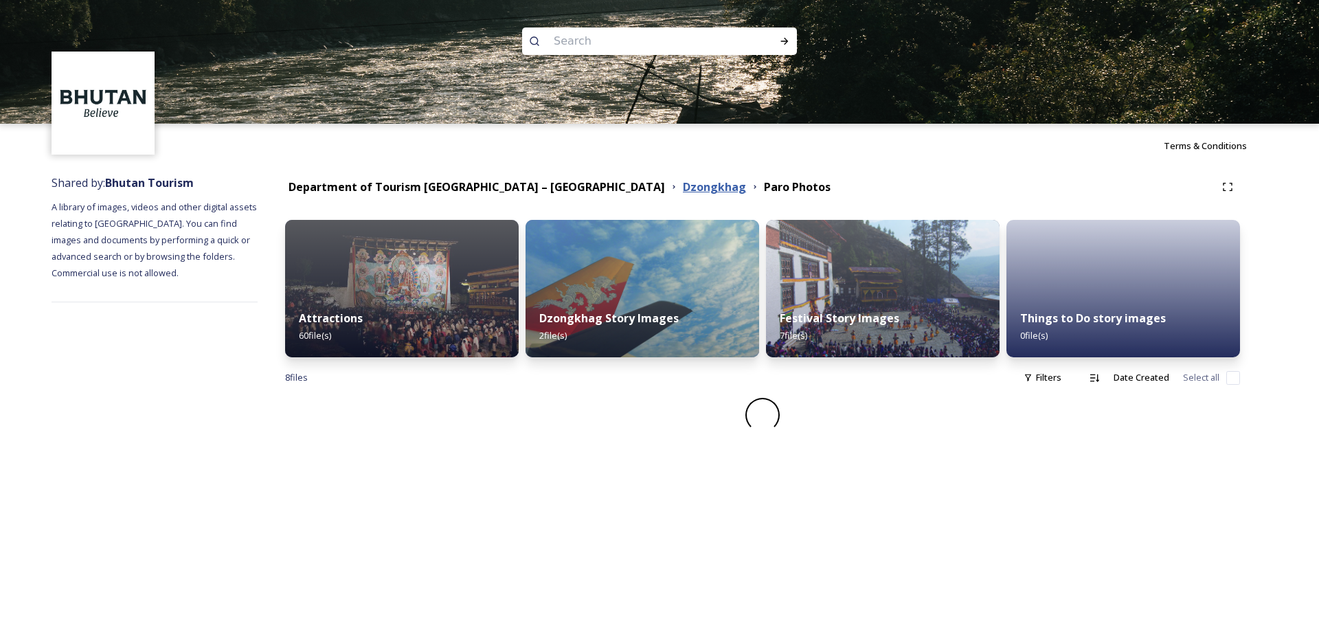
click at [683, 190] on strong "Dzongkhag" at bounding box center [714, 186] width 63 height 15
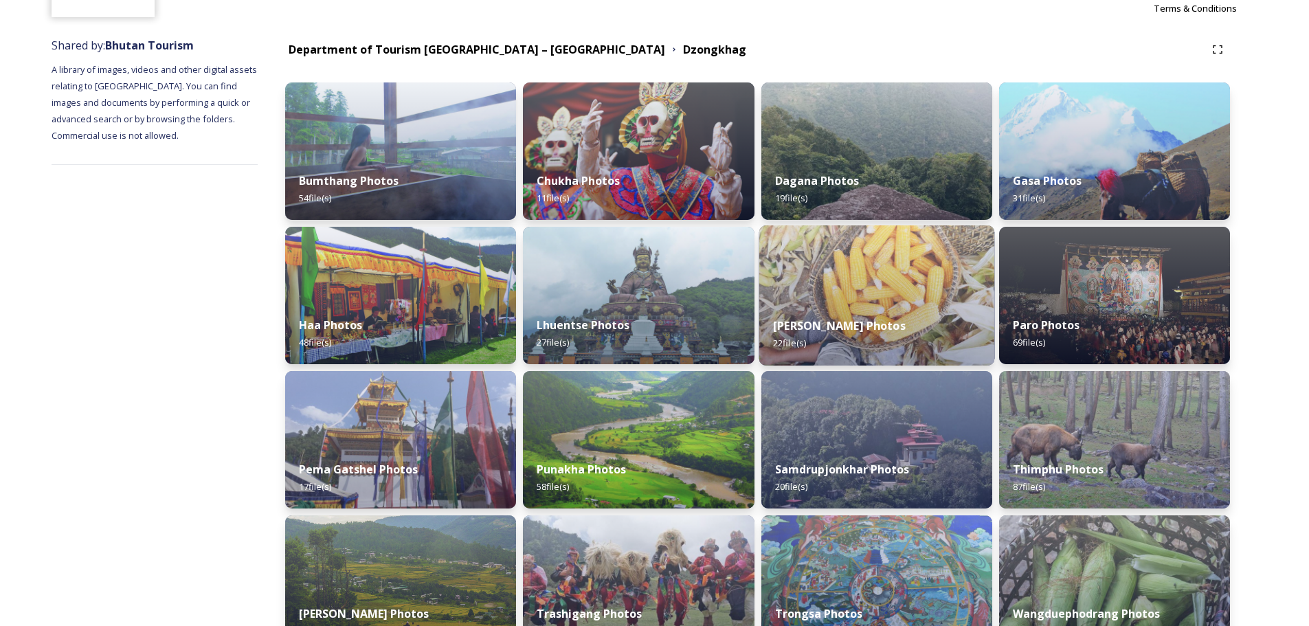
scroll to position [206, 0]
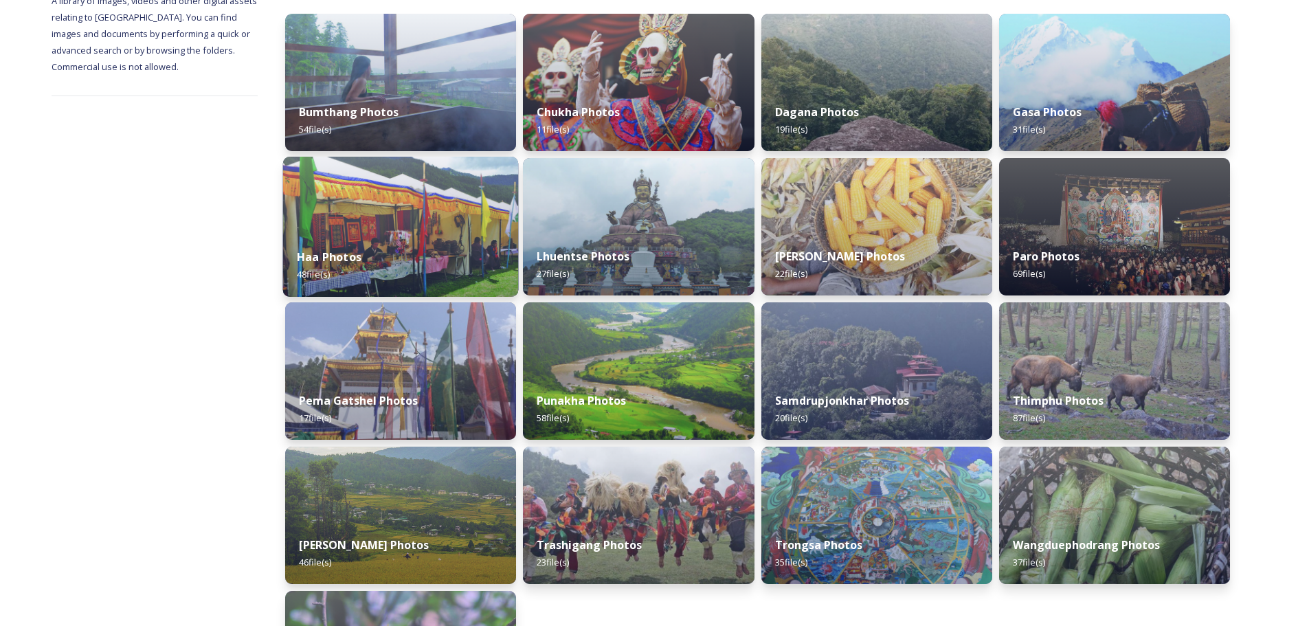
click at [419, 219] on img at bounding box center [401, 227] width 236 height 140
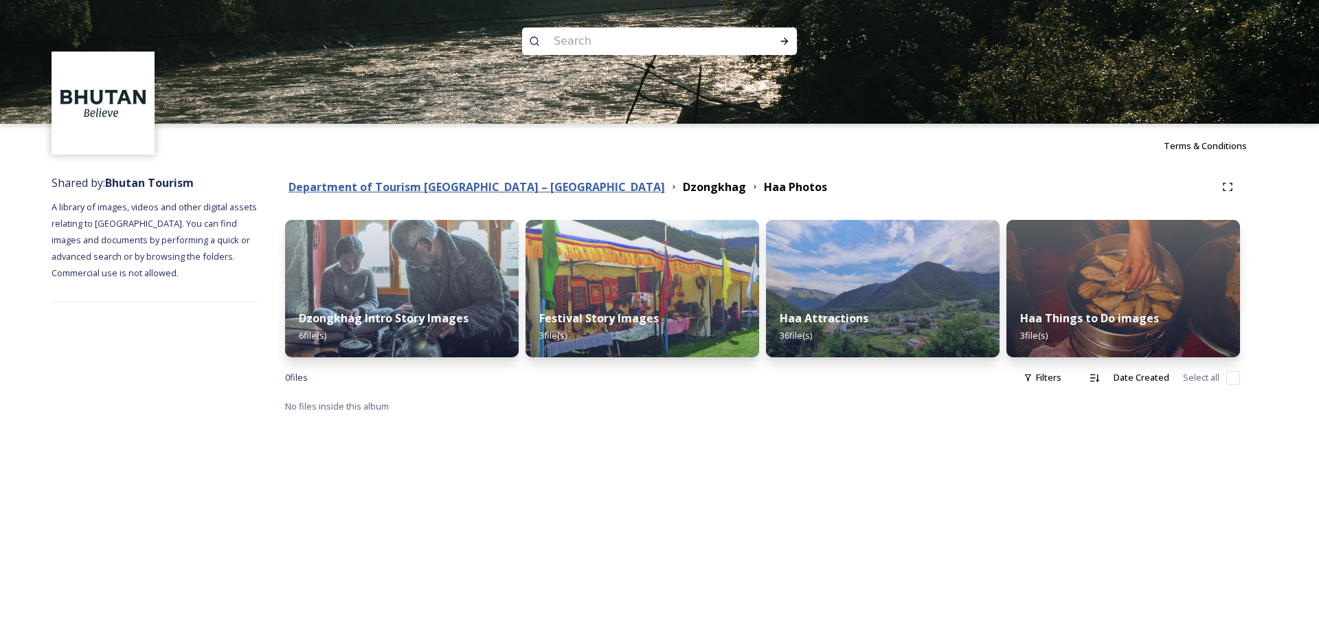
click at [518, 182] on strong "Department of Tourism [GEOGRAPHIC_DATA] – [GEOGRAPHIC_DATA]" at bounding box center [477, 186] width 376 height 15
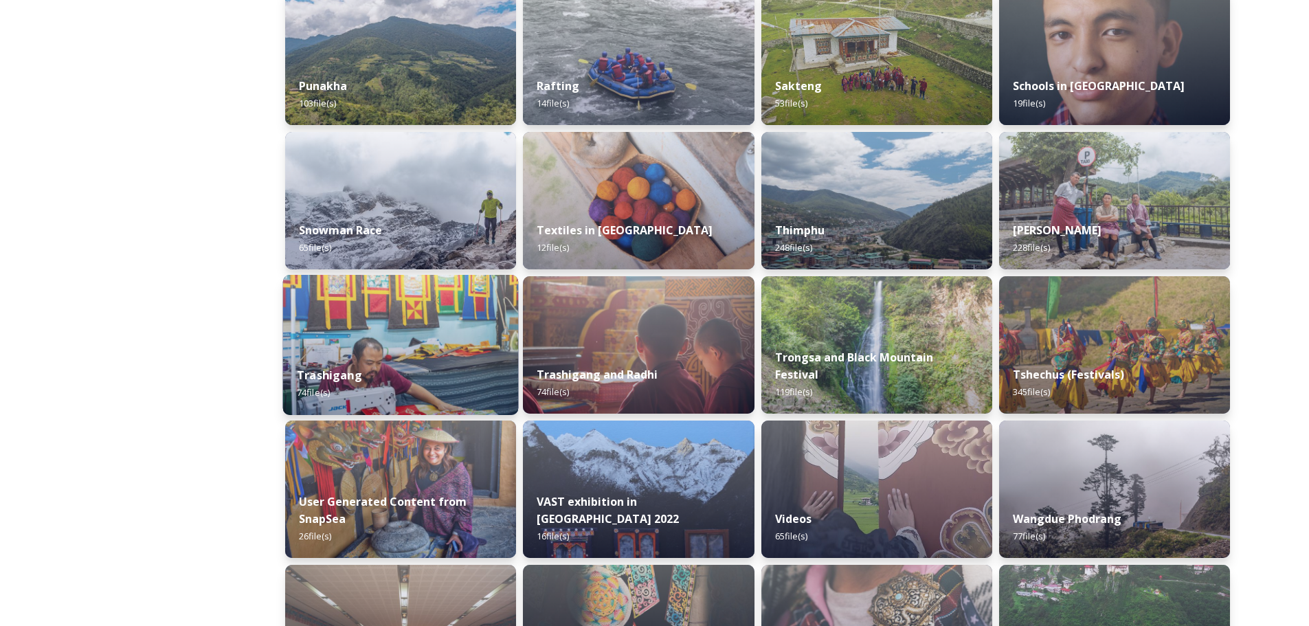
scroll to position [1099, 0]
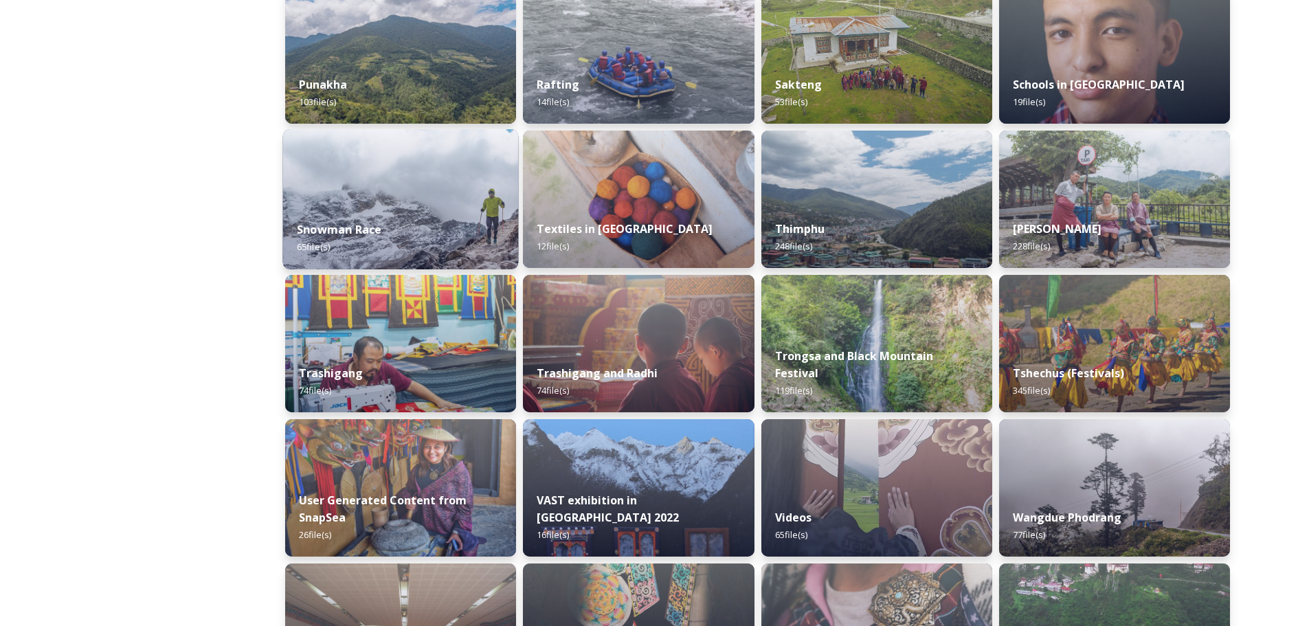
click at [368, 224] on strong "Snowman Race" at bounding box center [339, 229] width 84 height 15
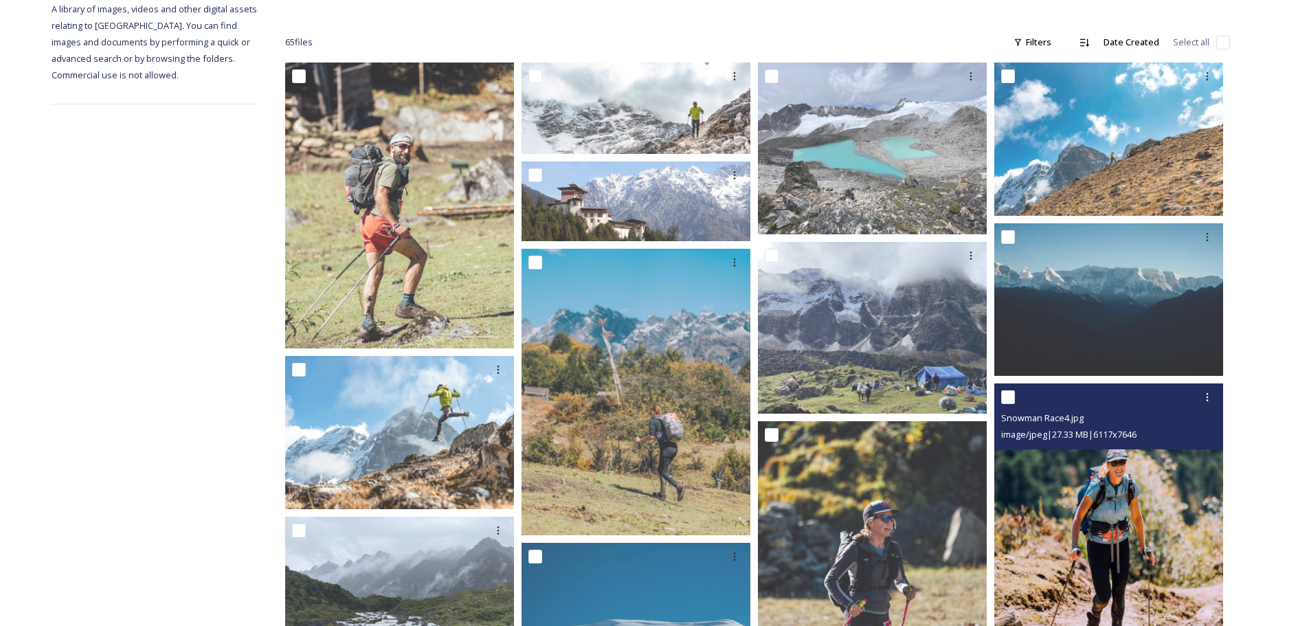
scroll to position [206, 0]
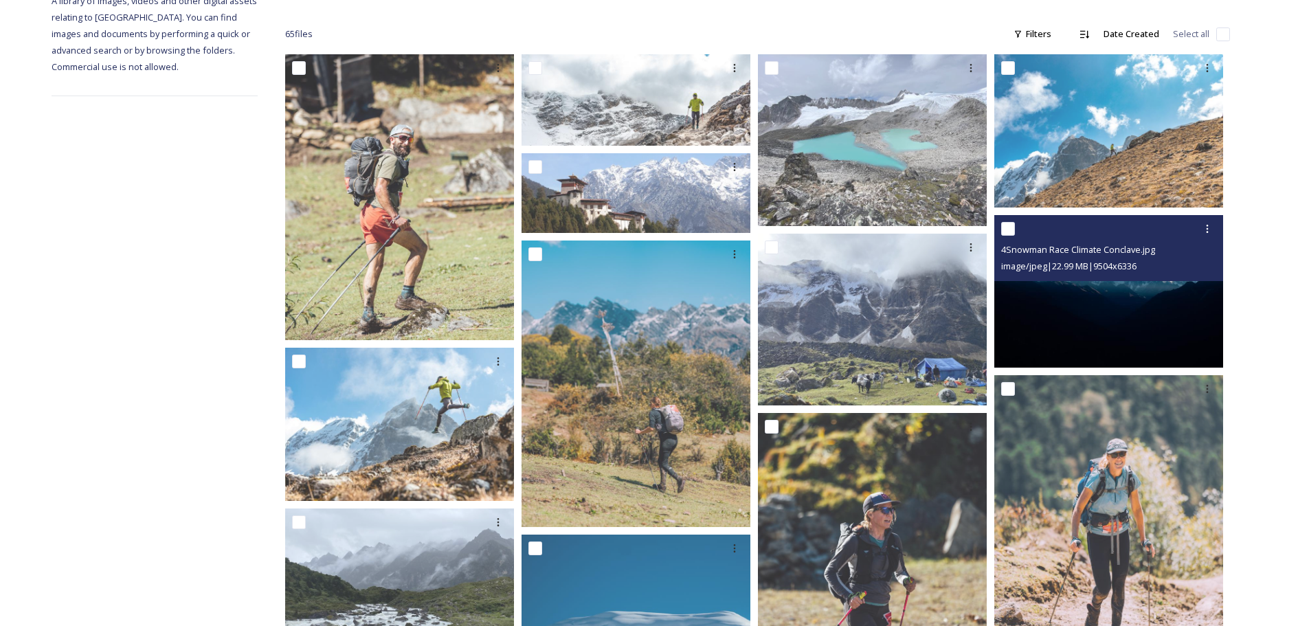
click at [1110, 309] on img at bounding box center [1108, 291] width 229 height 153
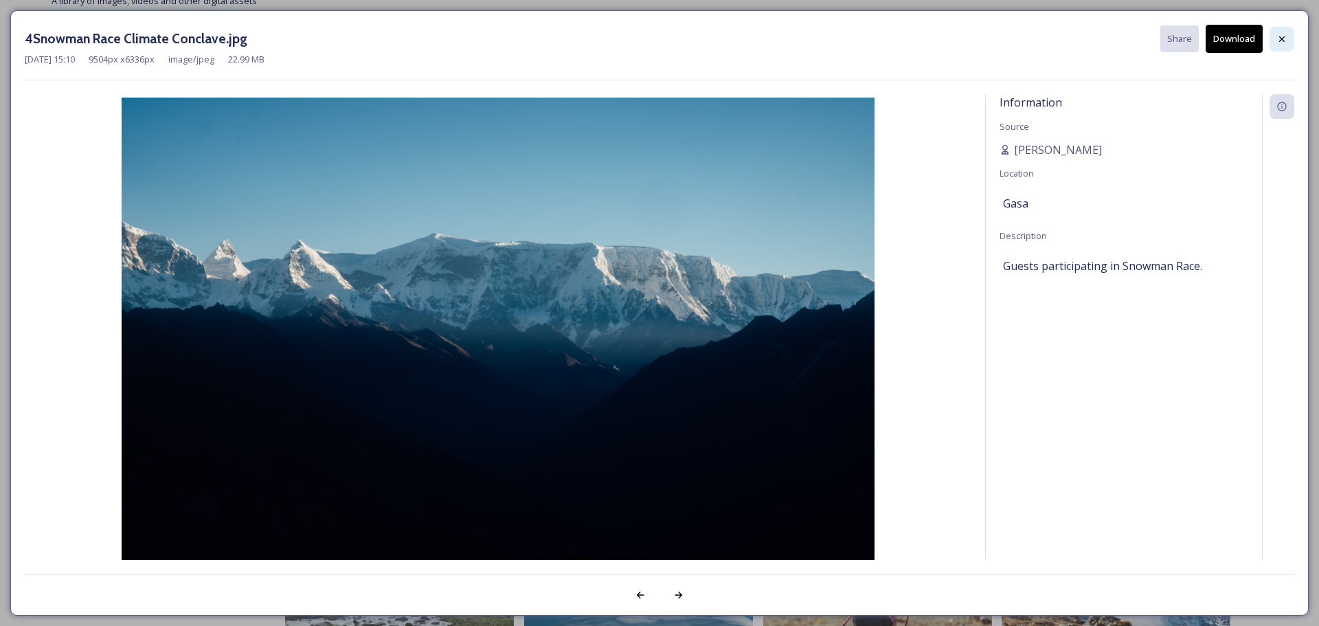
click at [1280, 34] on icon at bounding box center [1281, 39] width 11 height 11
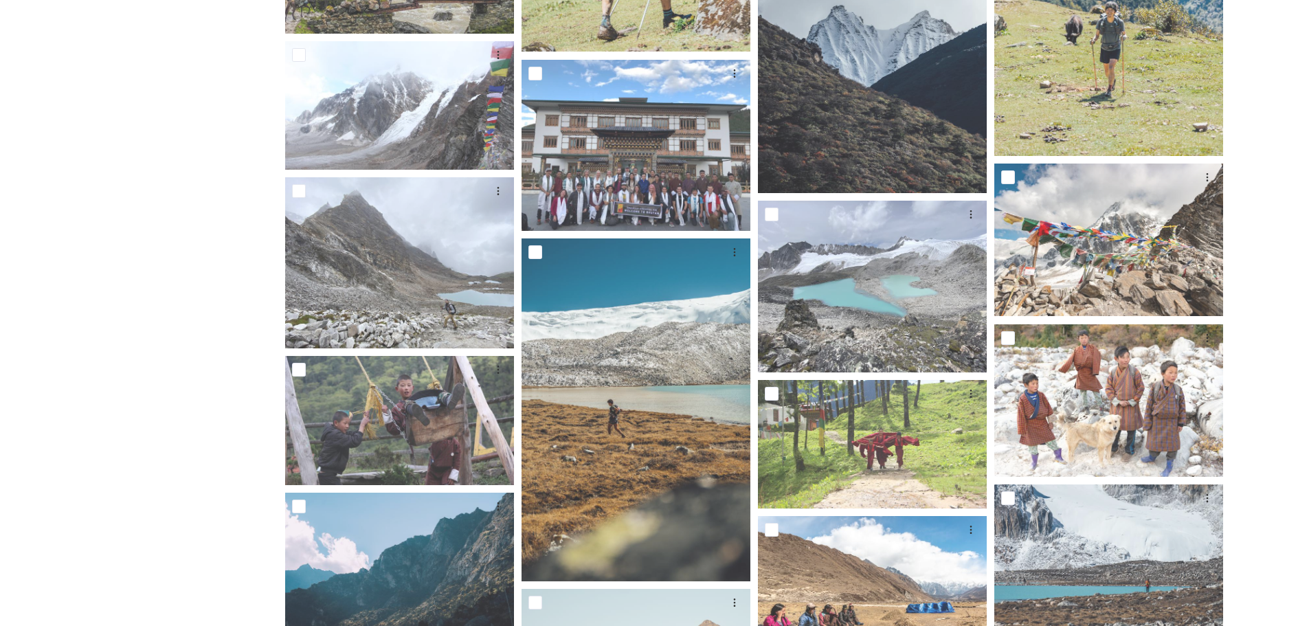
scroll to position [1284, 0]
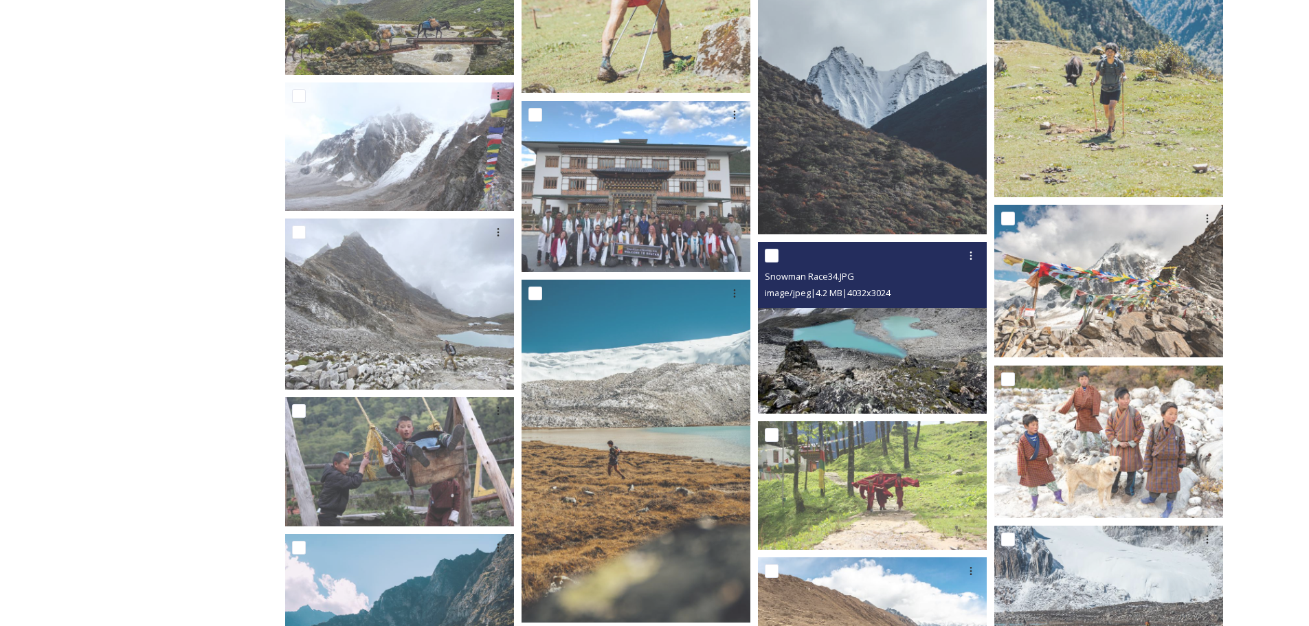
click at [857, 330] on img at bounding box center [872, 328] width 229 height 172
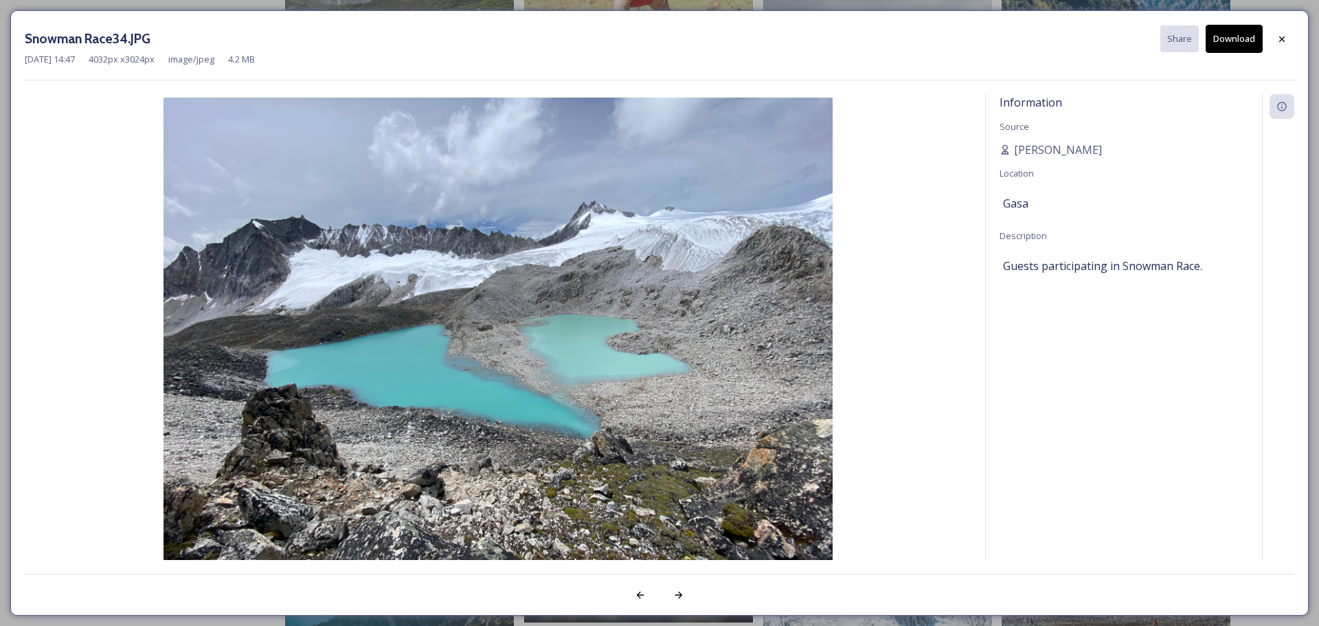
click at [1226, 34] on button "Download" at bounding box center [1234, 39] width 57 height 28
click at [1280, 40] on icon at bounding box center [1281, 38] width 5 height 5
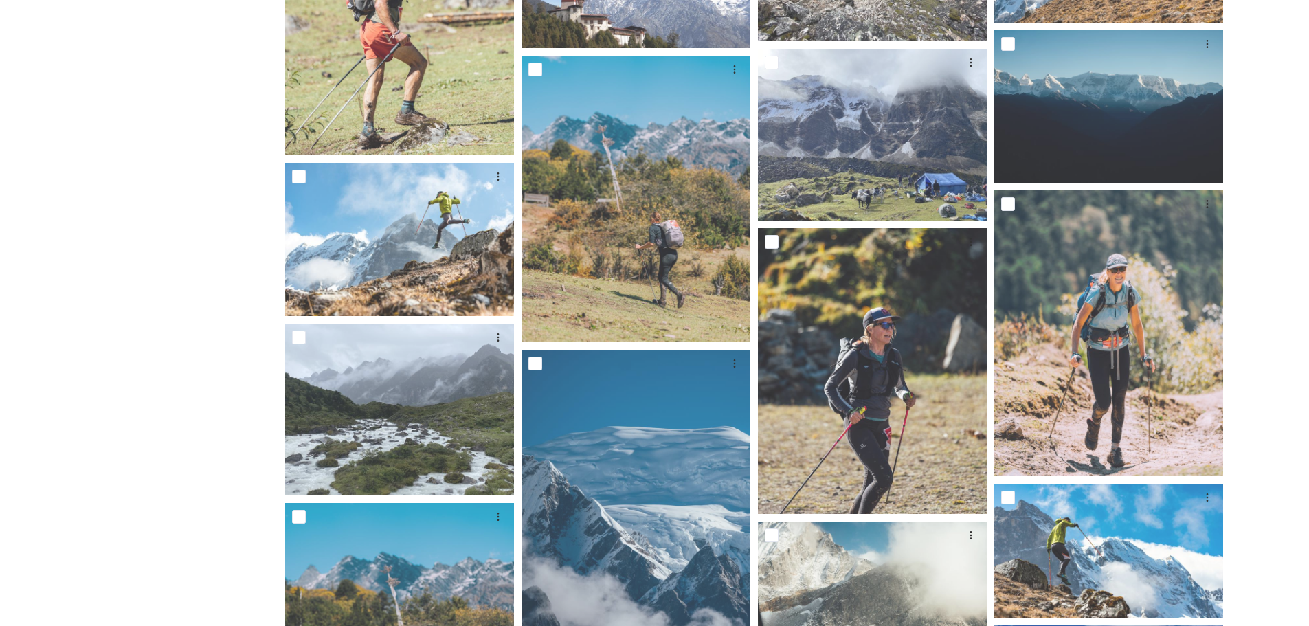
scroll to position [0, 0]
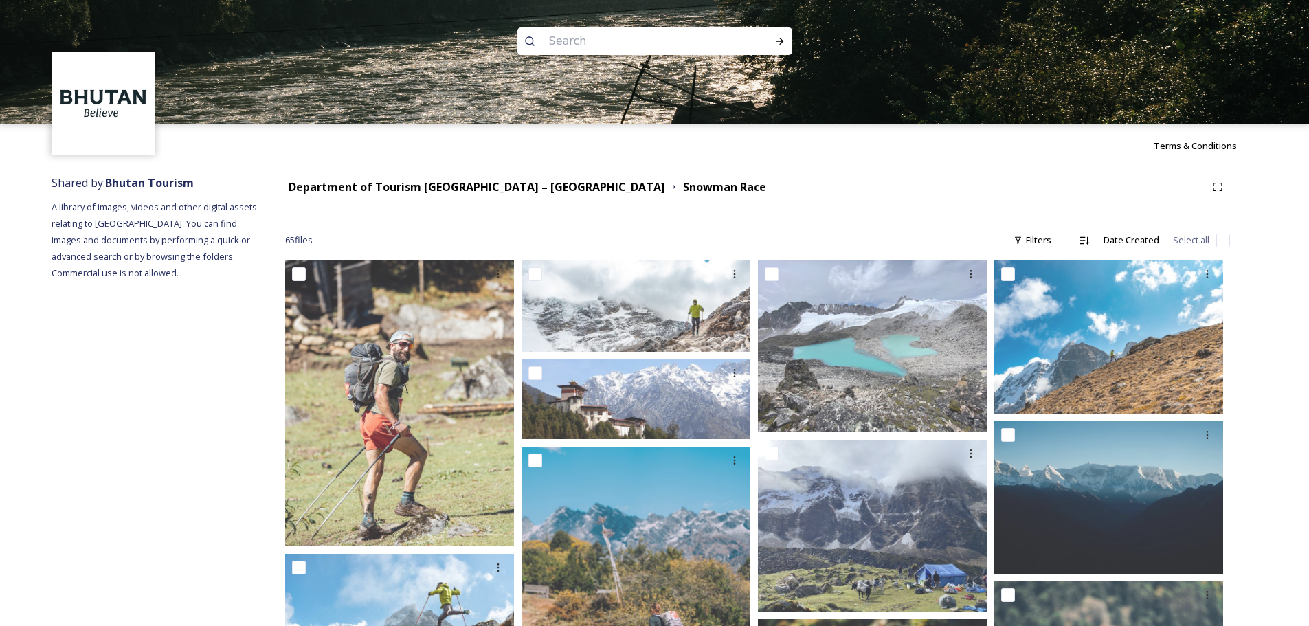
click at [495, 196] on div "Department of Tourism [GEOGRAPHIC_DATA] – Brand Centre Snowman Race" at bounding box center [757, 186] width 945 height 25
click at [498, 188] on strong "Department of Tourism [GEOGRAPHIC_DATA] – [GEOGRAPHIC_DATA]" at bounding box center [477, 186] width 376 height 15
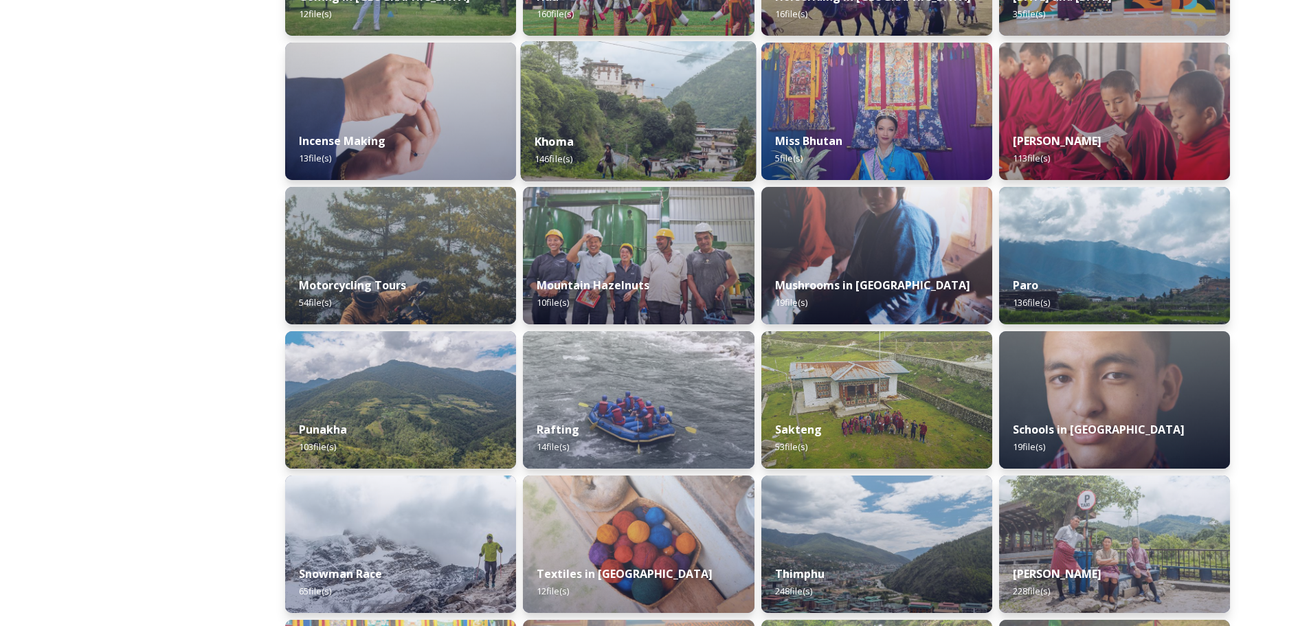
scroll to position [756, 0]
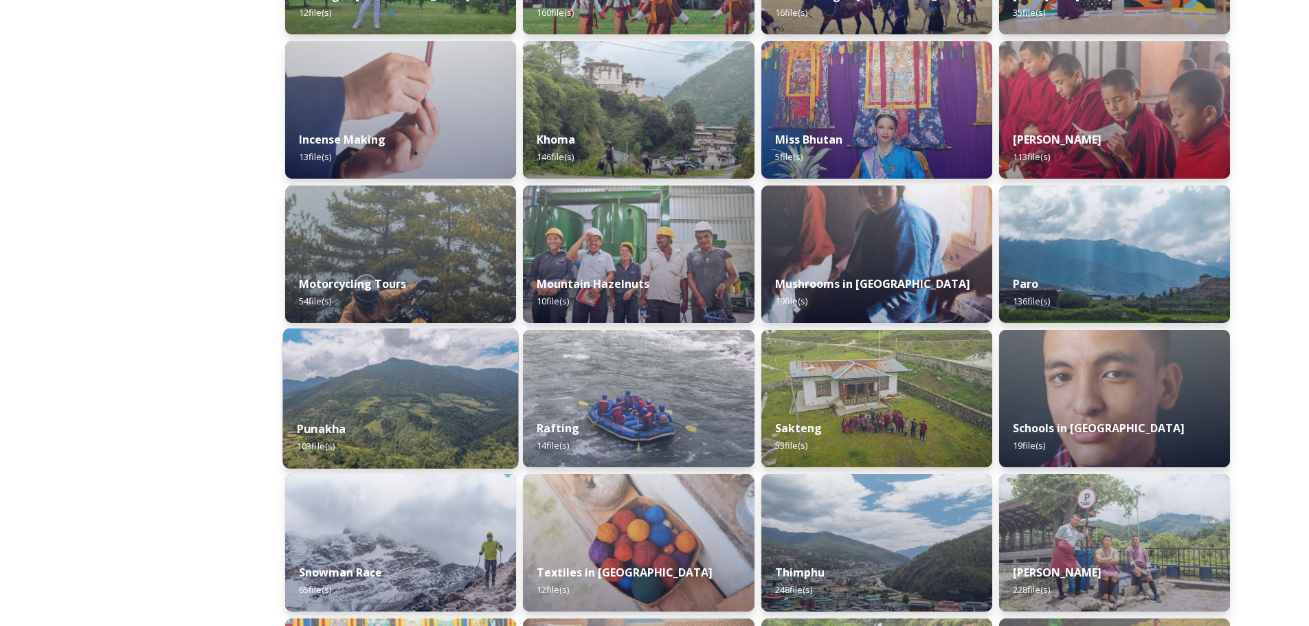
click at [433, 414] on div "Punakha 103 file(s)" at bounding box center [401, 437] width 236 height 63
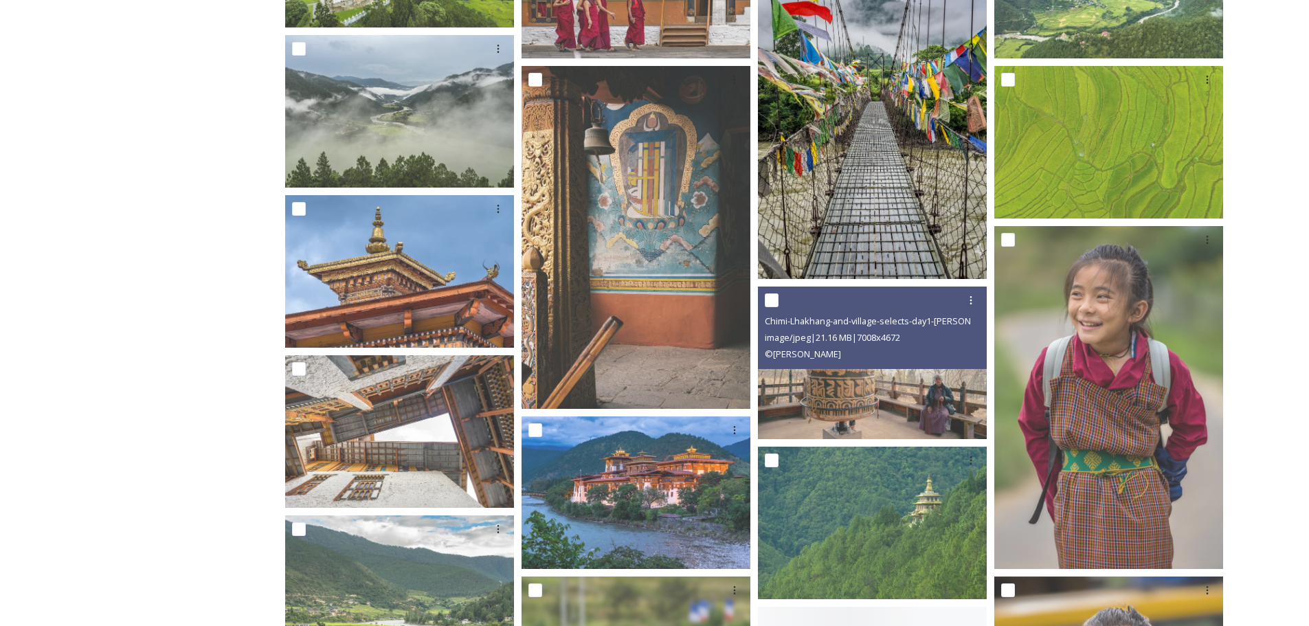
scroll to position [1511, 0]
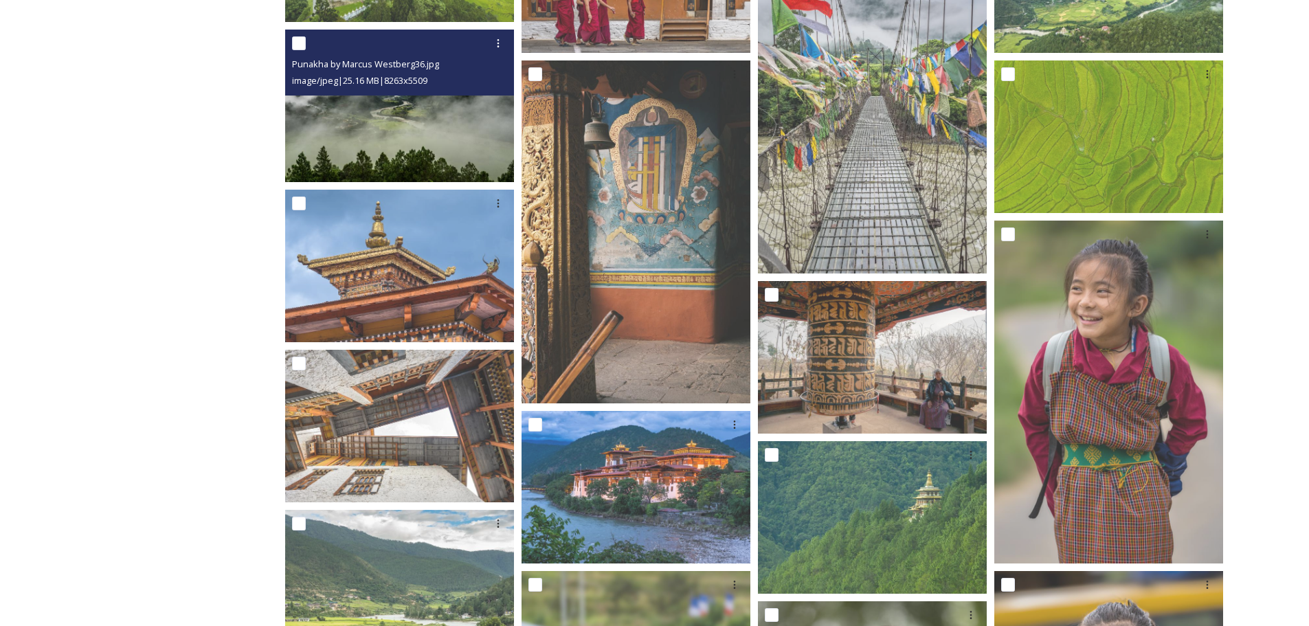
click at [401, 113] on img at bounding box center [399, 106] width 229 height 153
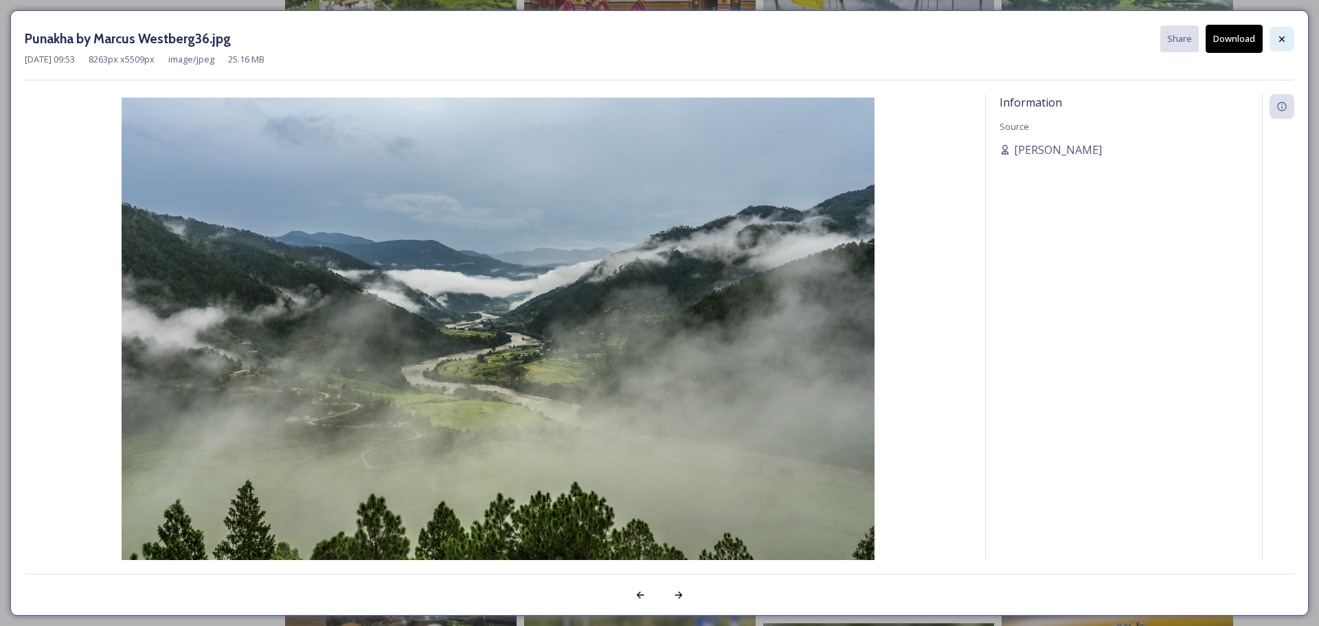
click at [1280, 34] on icon at bounding box center [1281, 39] width 11 height 11
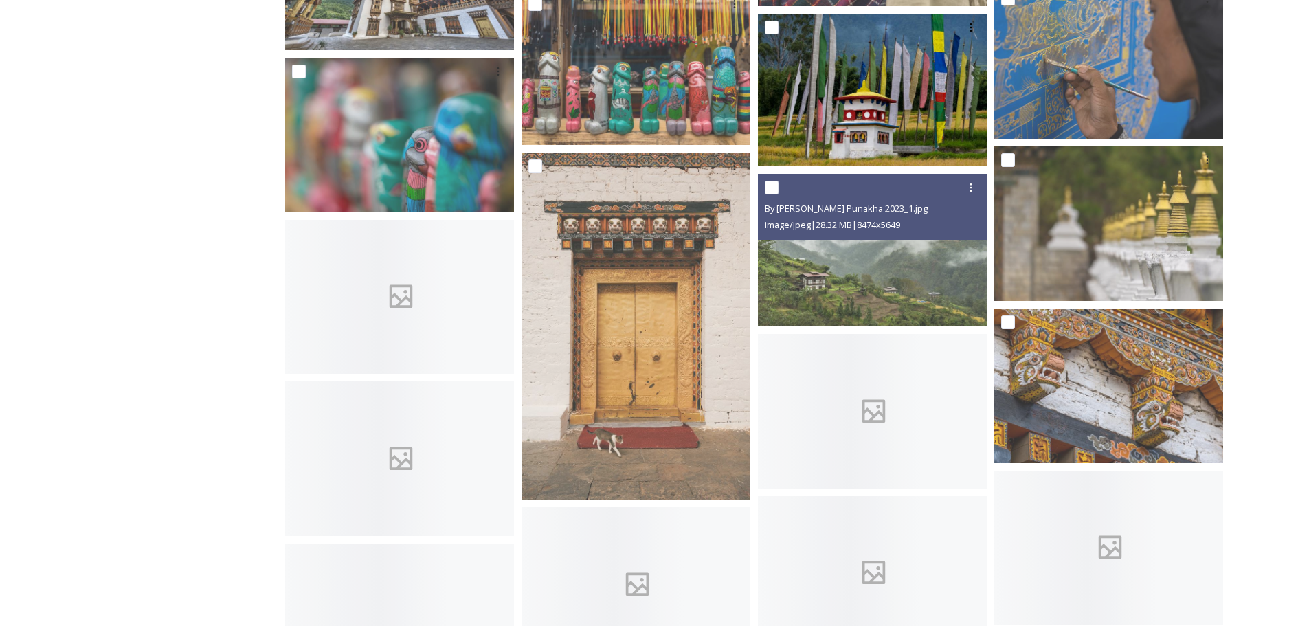
scroll to position [2473, 0]
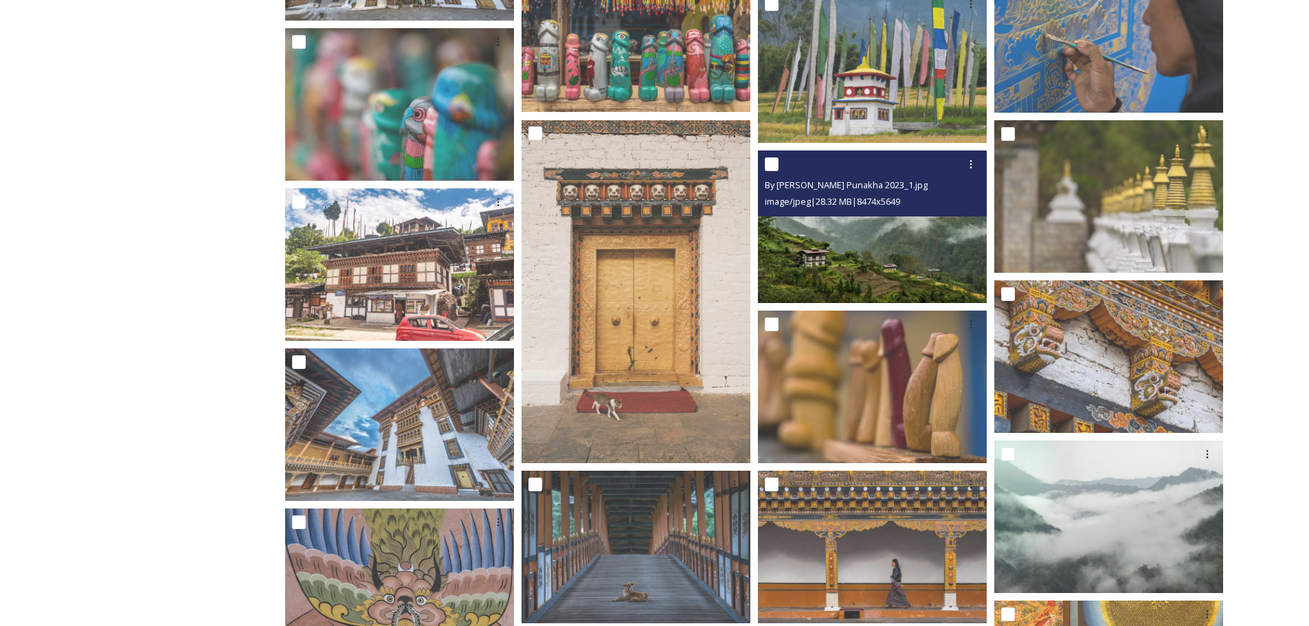
click at [869, 239] on img at bounding box center [872, 226] width 229 height 153
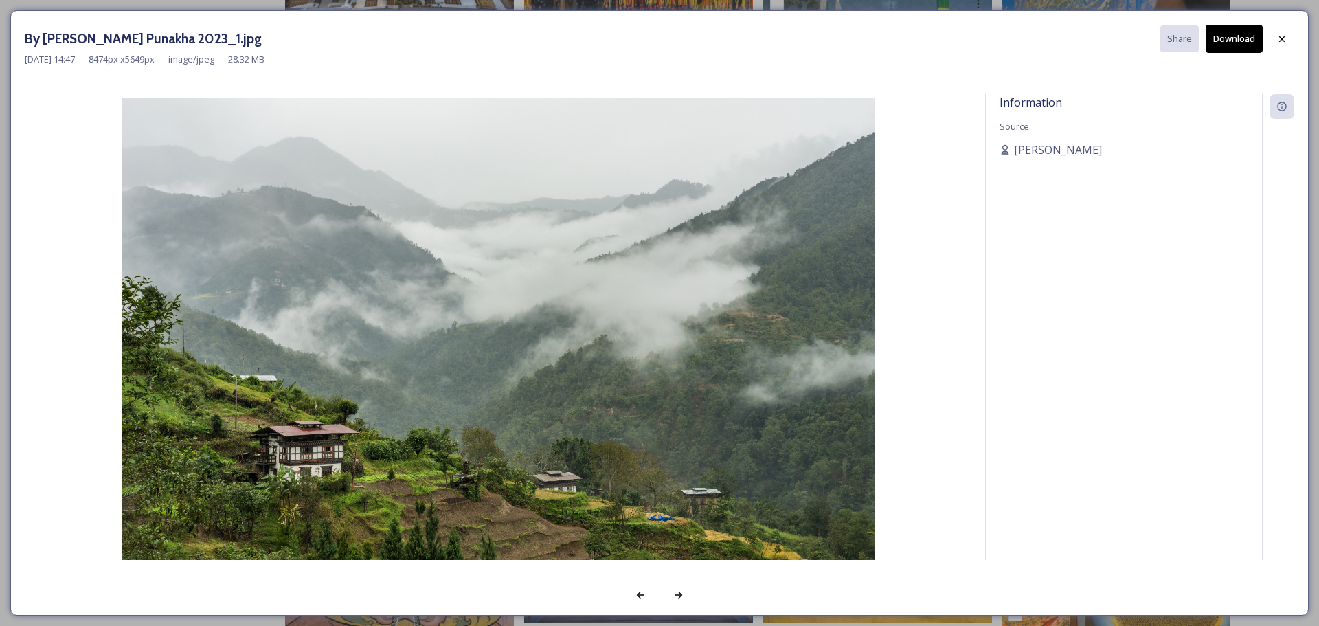
click at [1234, 33] on button "Download" at bounding box center [1234, 39] width 57 height 28
click at [1282, 38] on icon at bounding box center [1281, 38] width 5 height 5
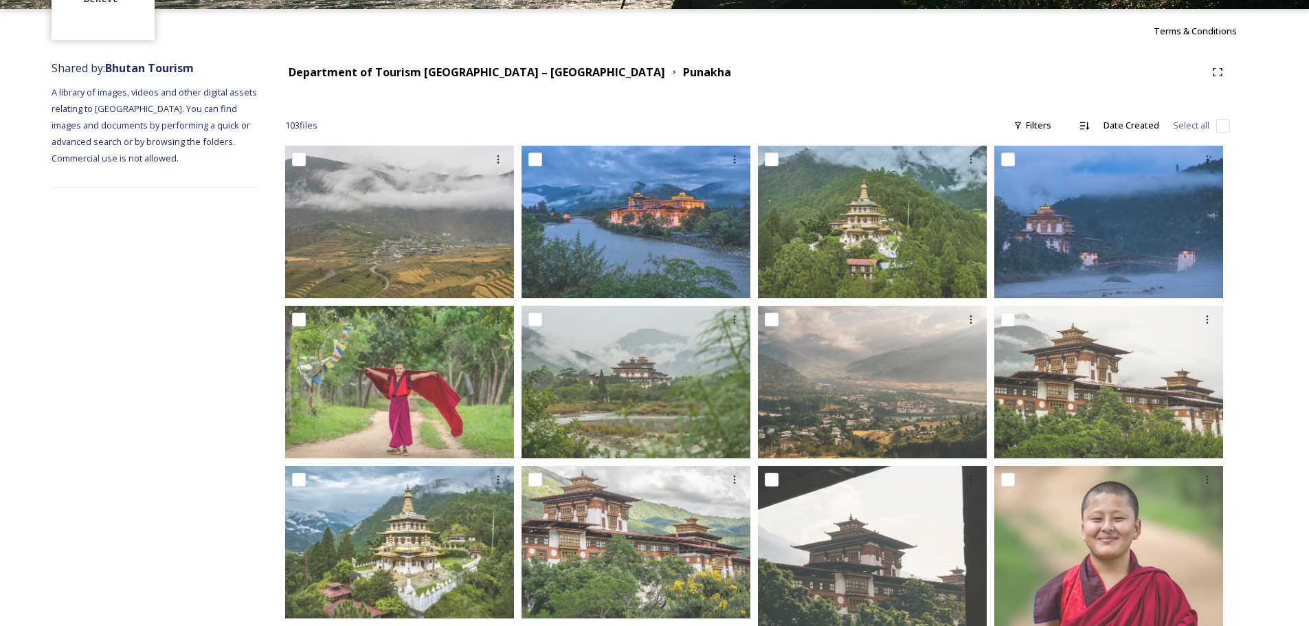
scroll to position [0, 0]
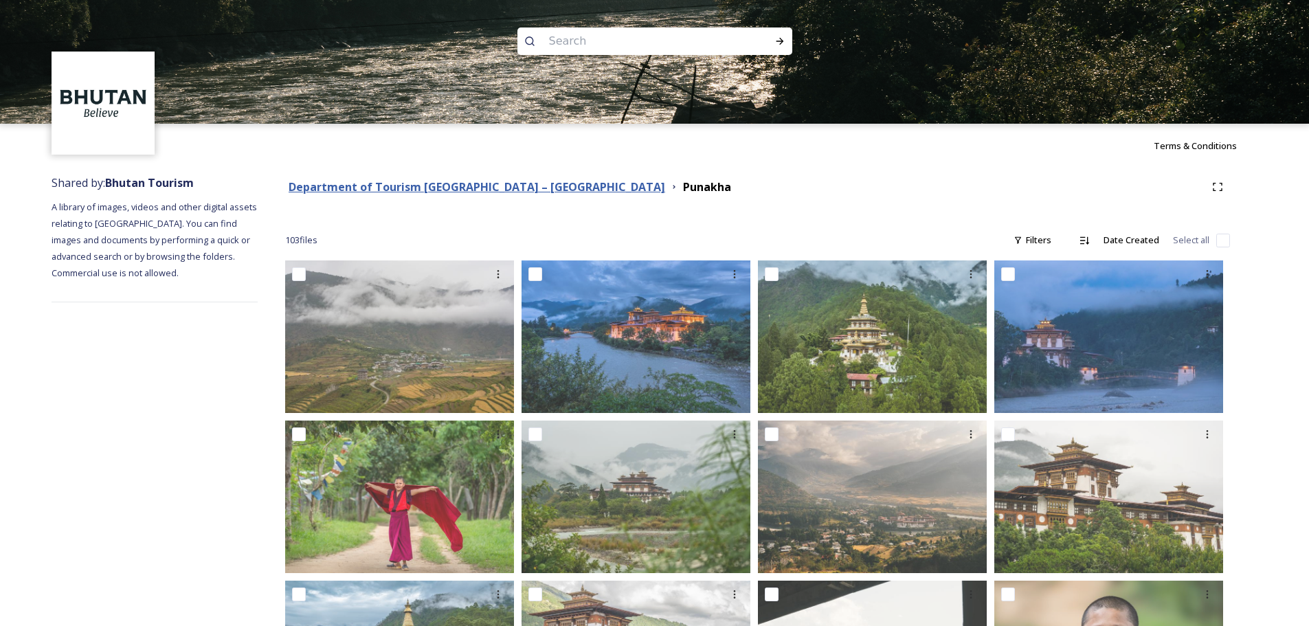
click at [488, 187] on strong "Department of Tourism [GEOGRAPHIC_DATA] – [GEOGRAPHIC_DATA]" at bounding box center [477, 186] width 376 height 15
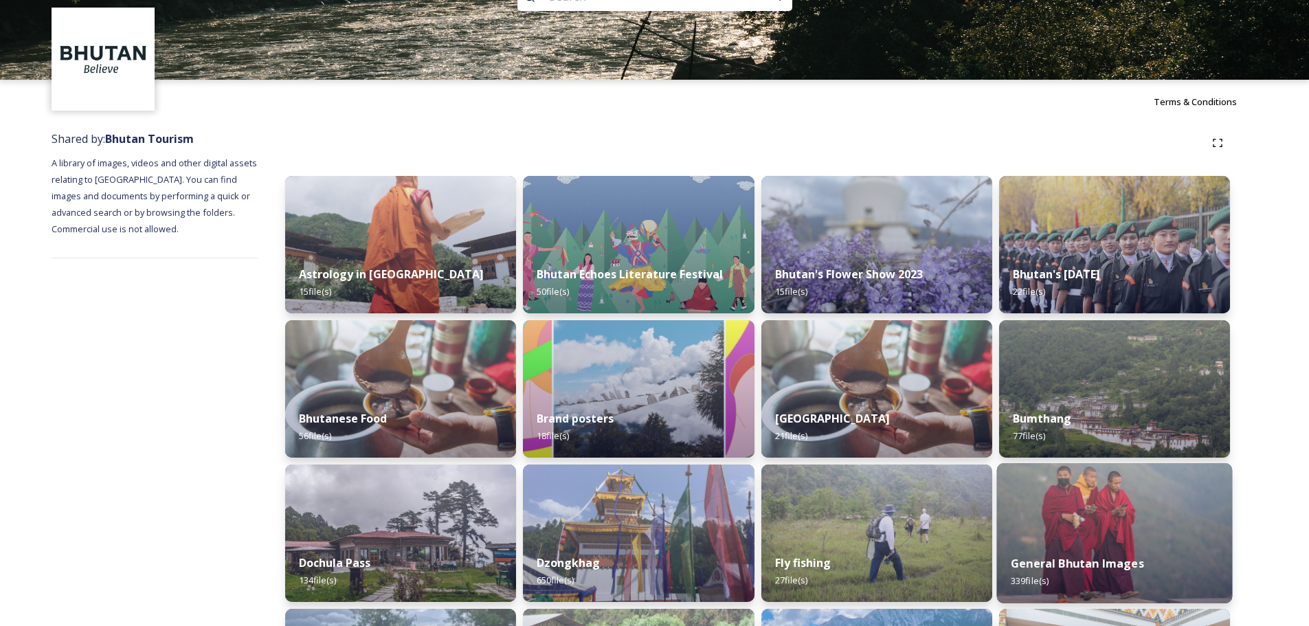
scroll to position [69, 0]
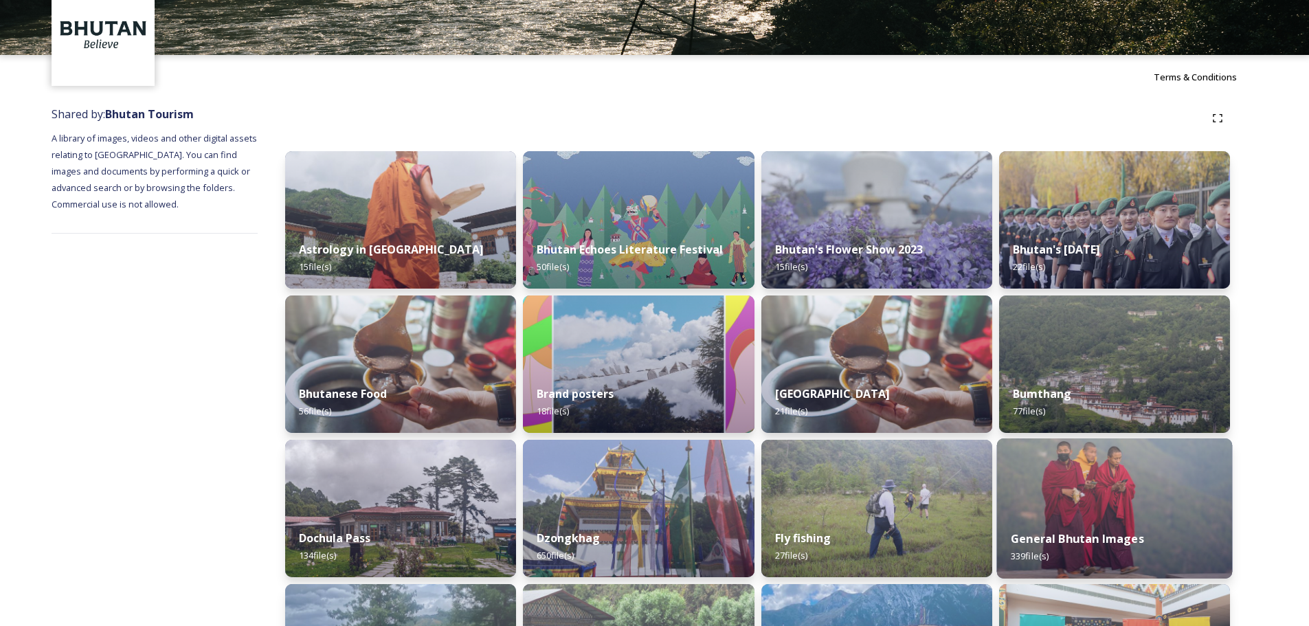
click at [1090, 513] on img at bounding box center [1114, 508] width 236 height 140
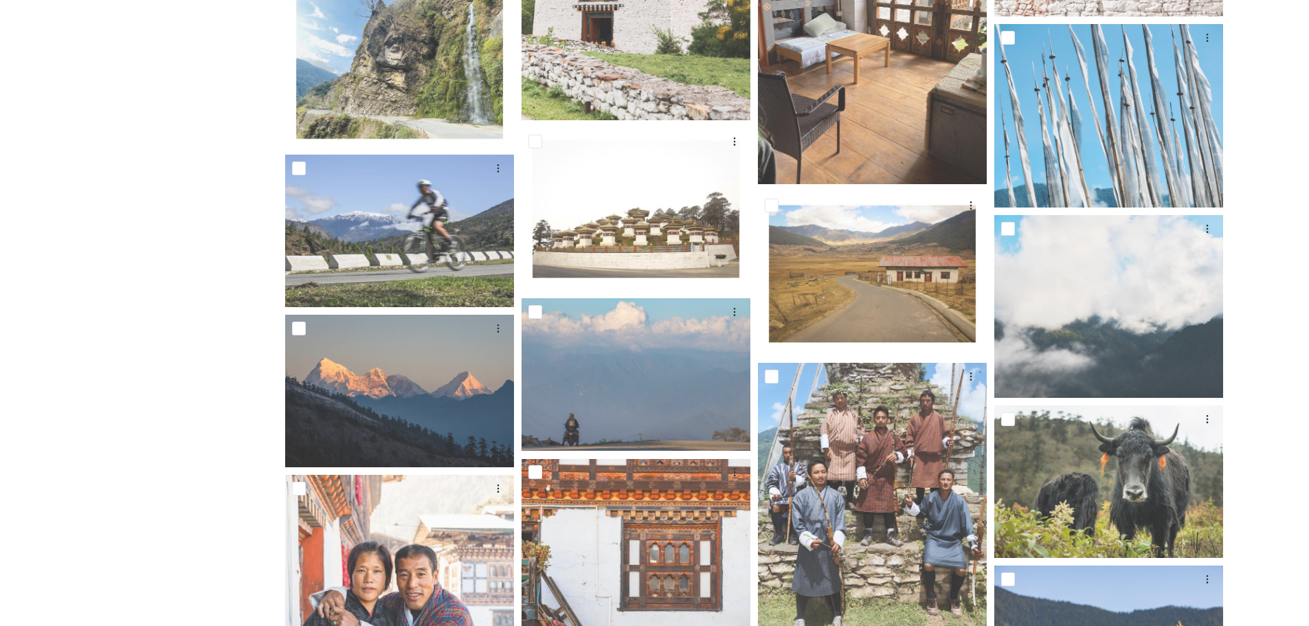
scroll to position [1924, 0]
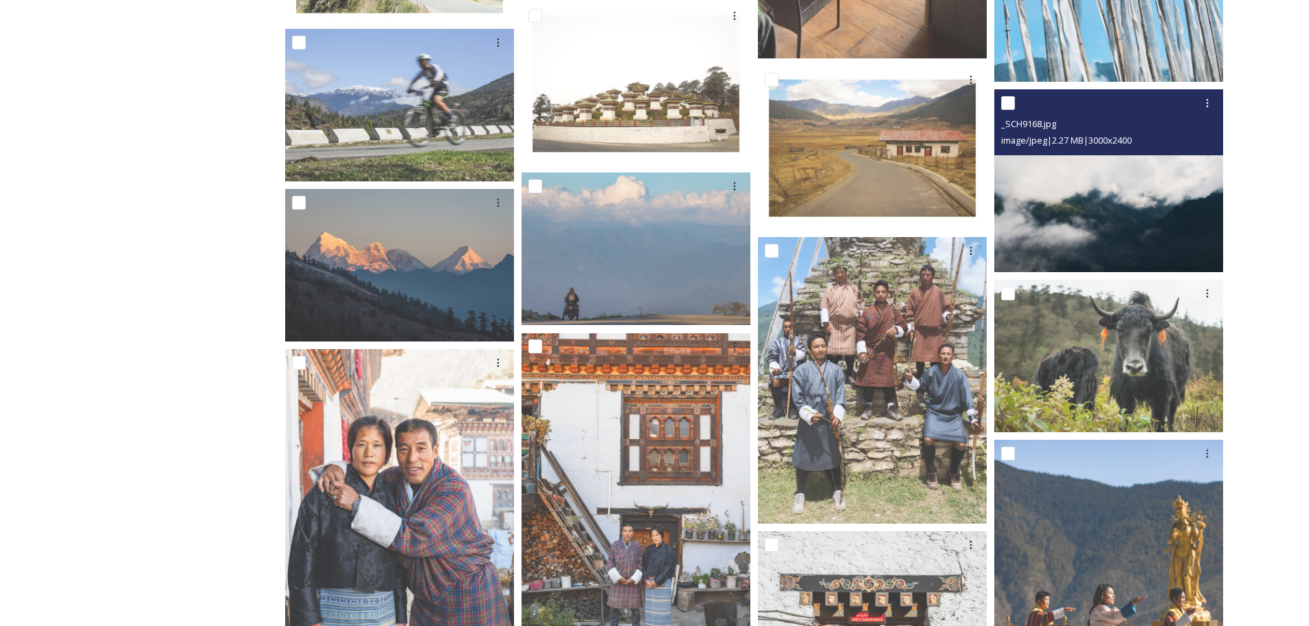
click at [1156, 210] on img at bounding box center [1108, 180] width 229 height 183
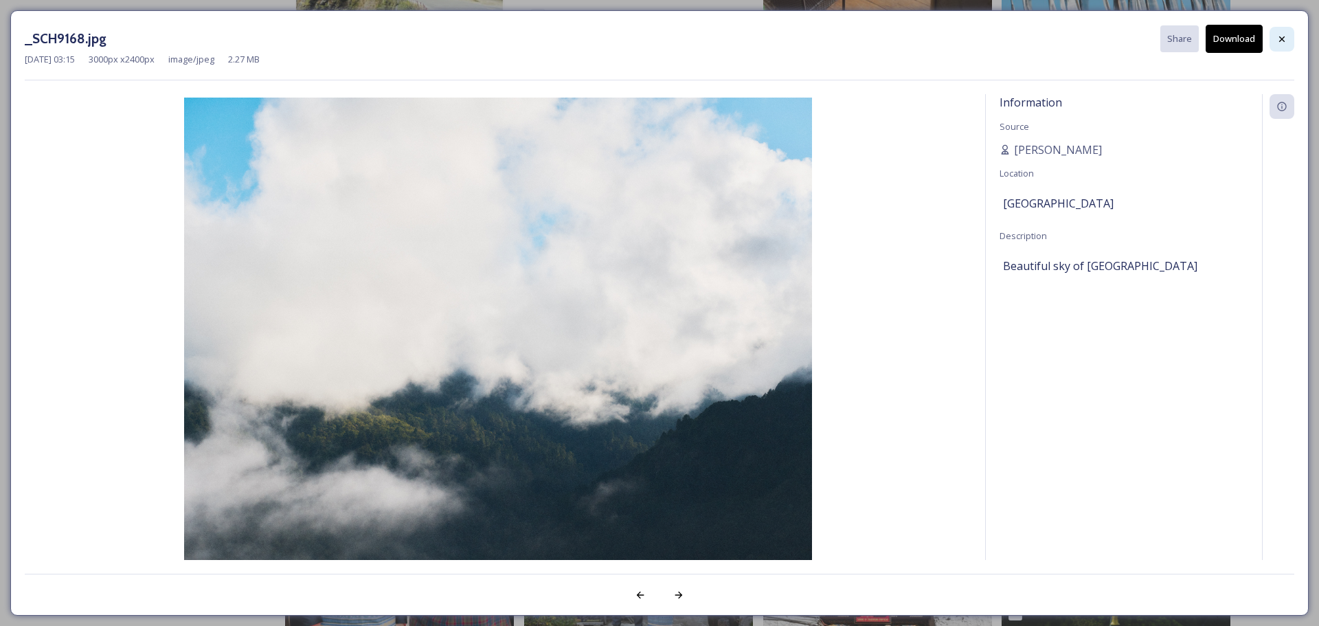
click at [1292, 34] on div at bounding box center [1281, 39] width 25 height 25
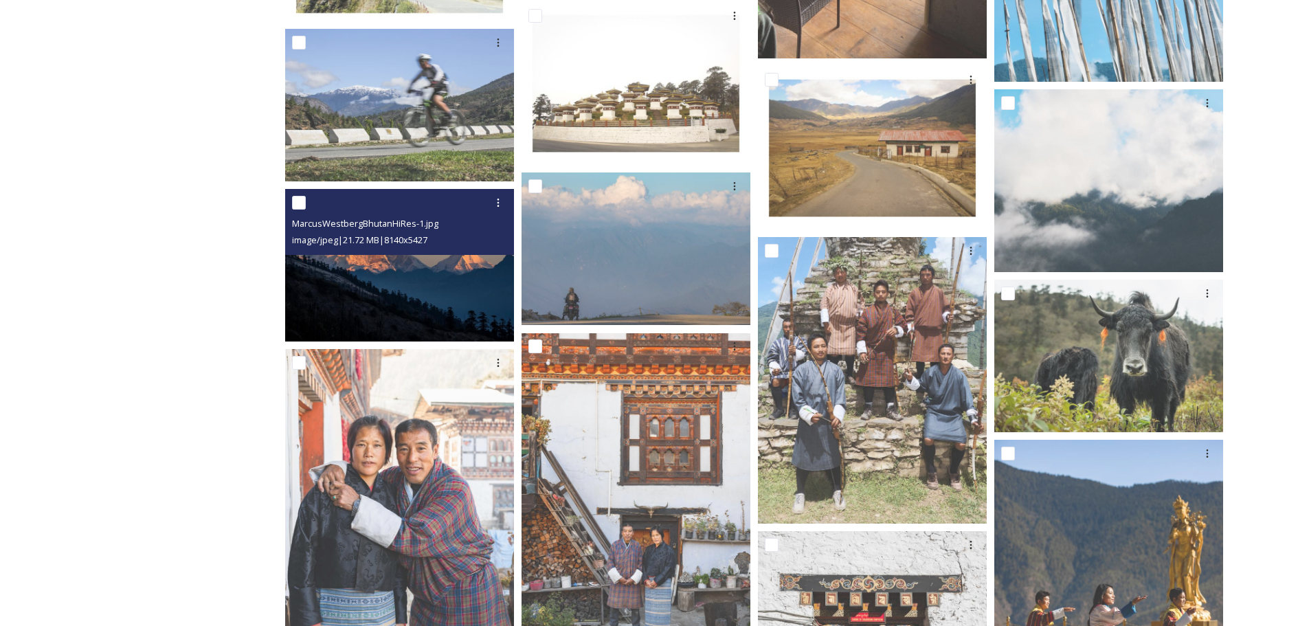
click at [405, 286] on img at bounding box center [399, 265] width 229 height 153
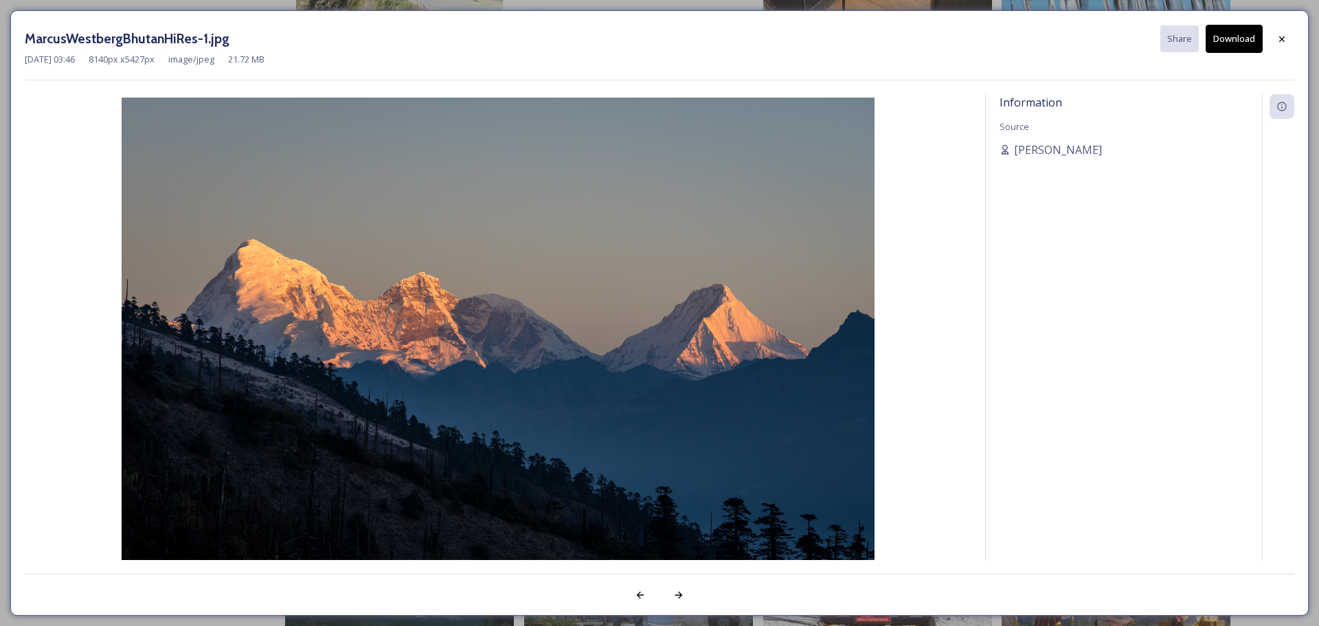
click at [1237, 41] on button "Download" at bounding box center [1234, 39] width 57 height 28
click at [1274, 39] on div at bounding box center [1281, 39] width 25 height 25
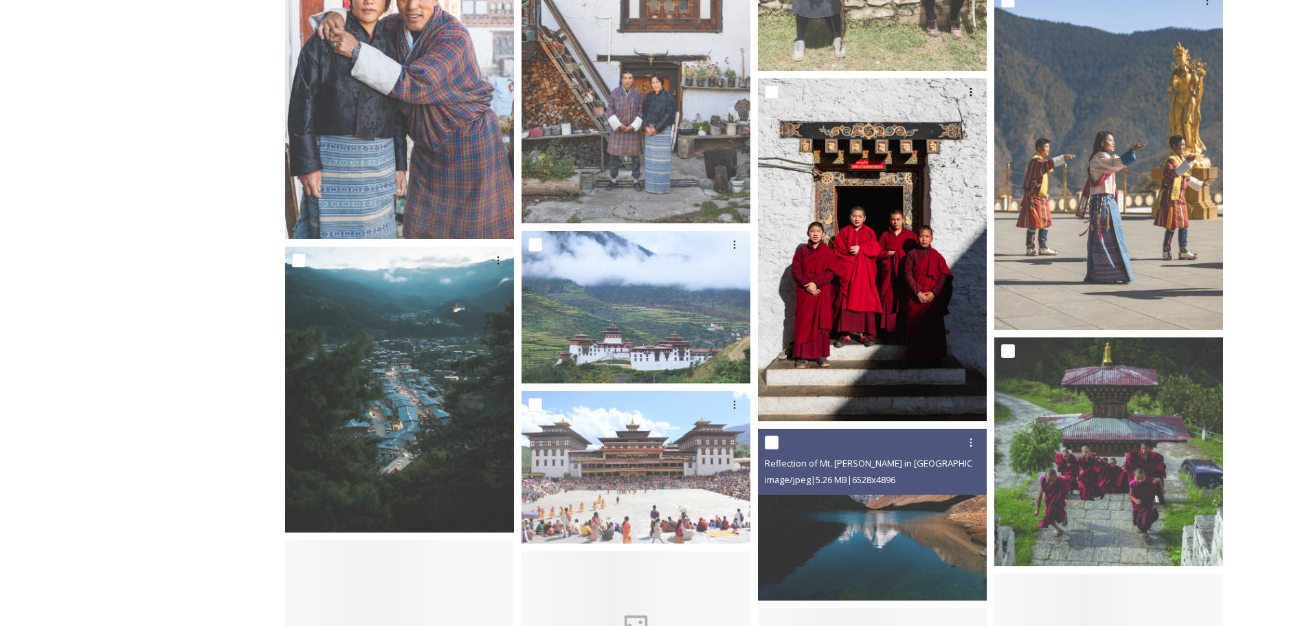
scroll to position [2611, 0]
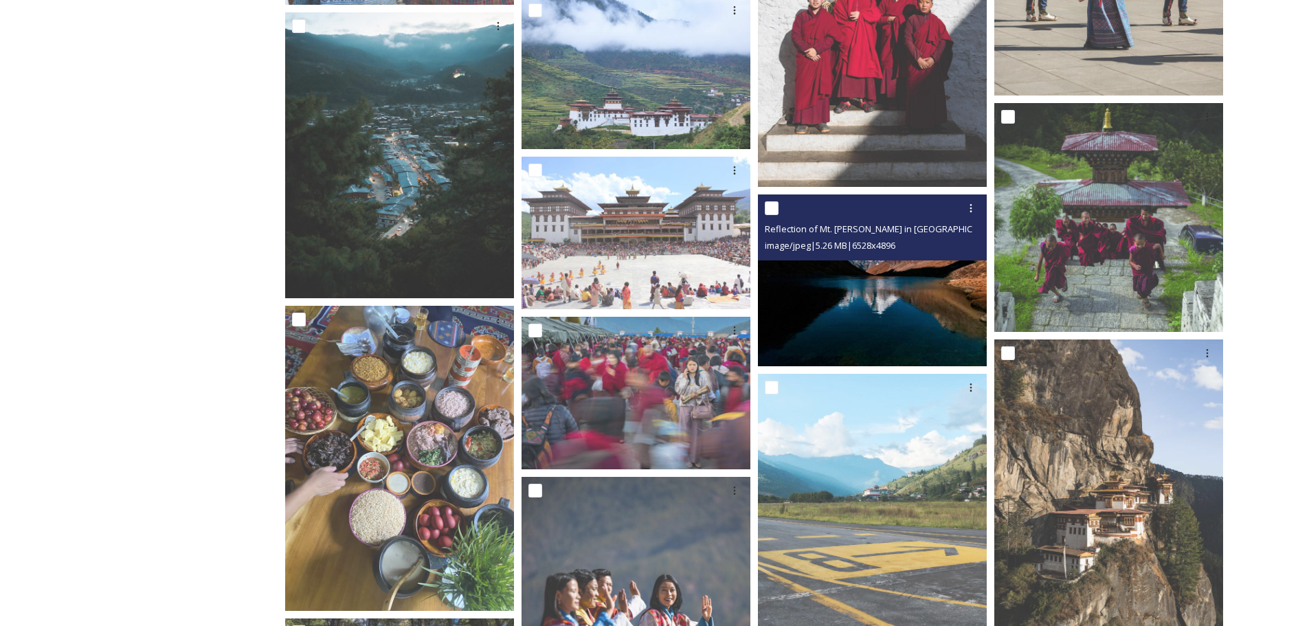
click at [899, 273] on img at bounding box center [872, 280] width 229 height 172
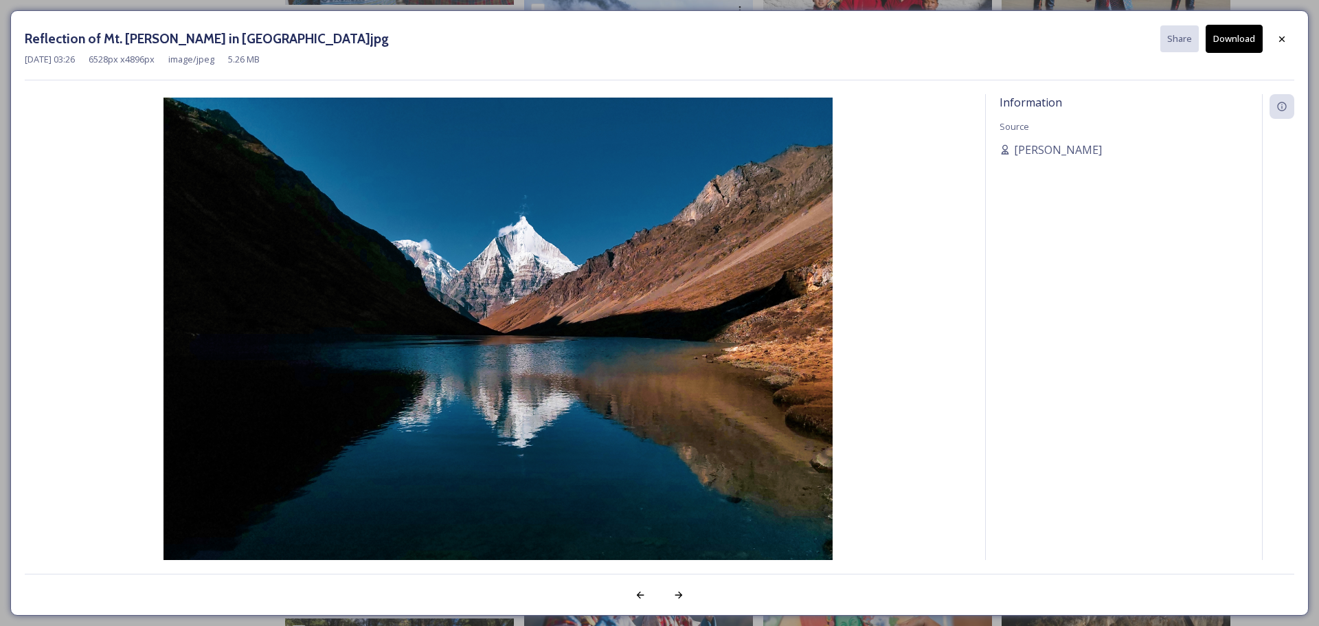
click at [1226, 34] on button "Download" at bounding box center [1234, 39] width 57 height 28
click at [1277, 41] on icon at bounding box center [1281, 39] width 11 height 11
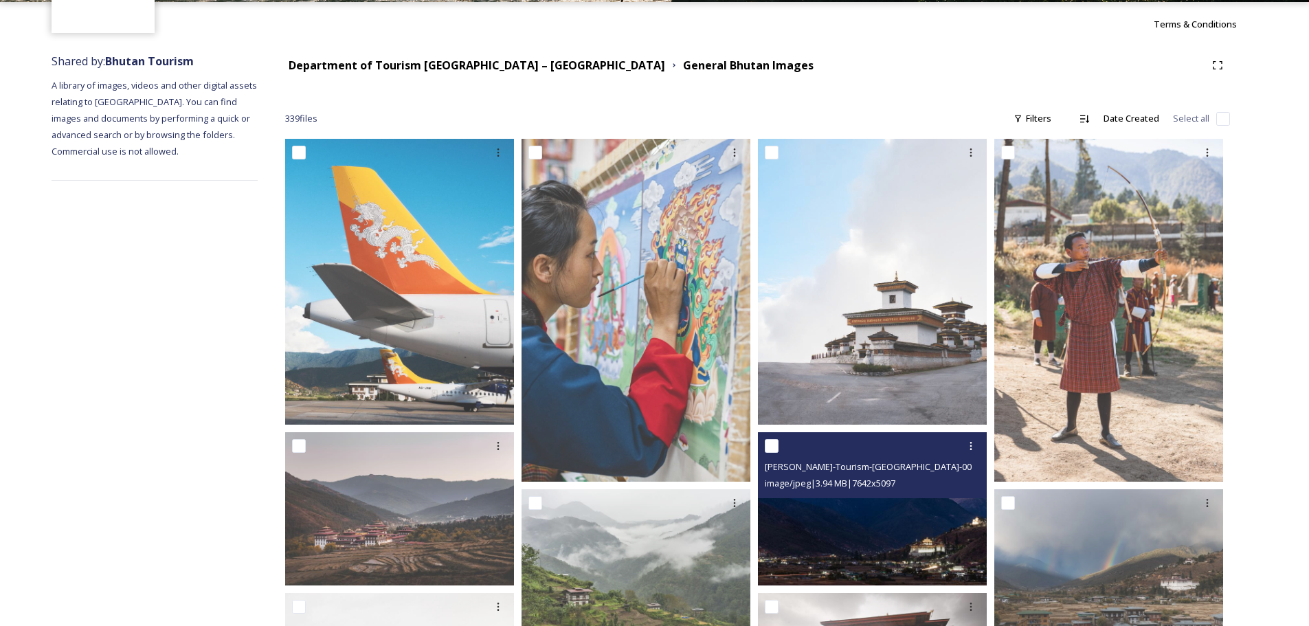
scroll to position [0, 0]
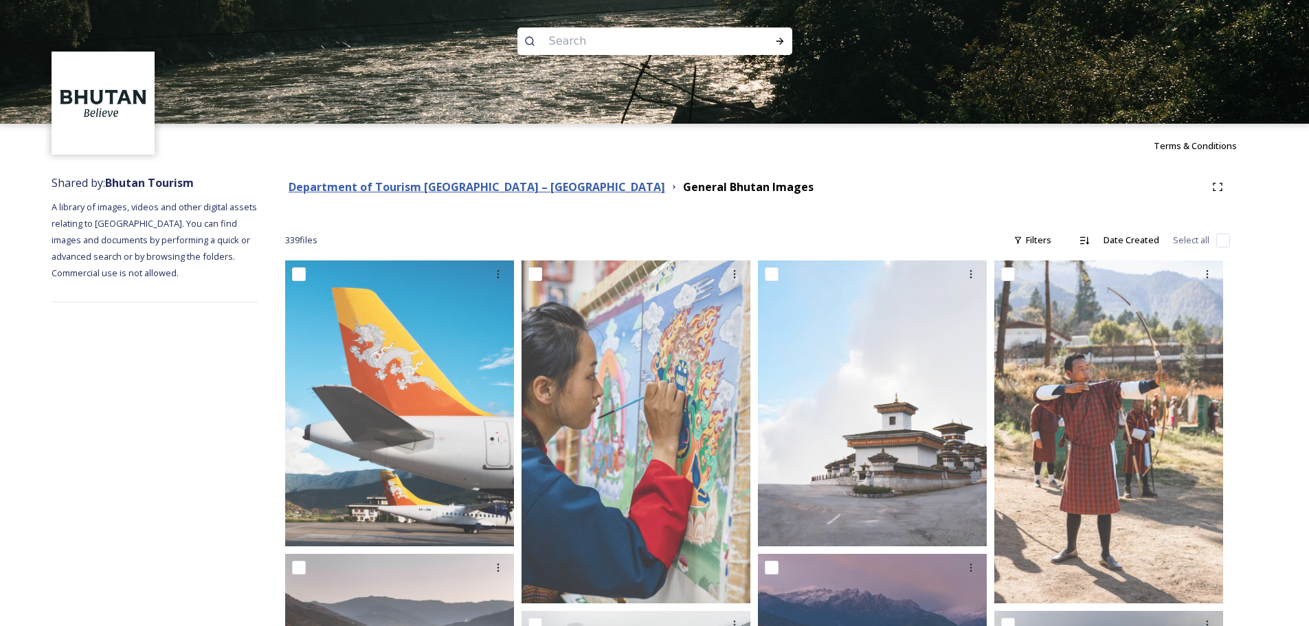
click at [510, 184] on strong "Department of Tourism [GEOGRAPHIC_DATA] – [GEOGRAPHIC_DATA]" at bounding box center [477, 186] width 376 height 15
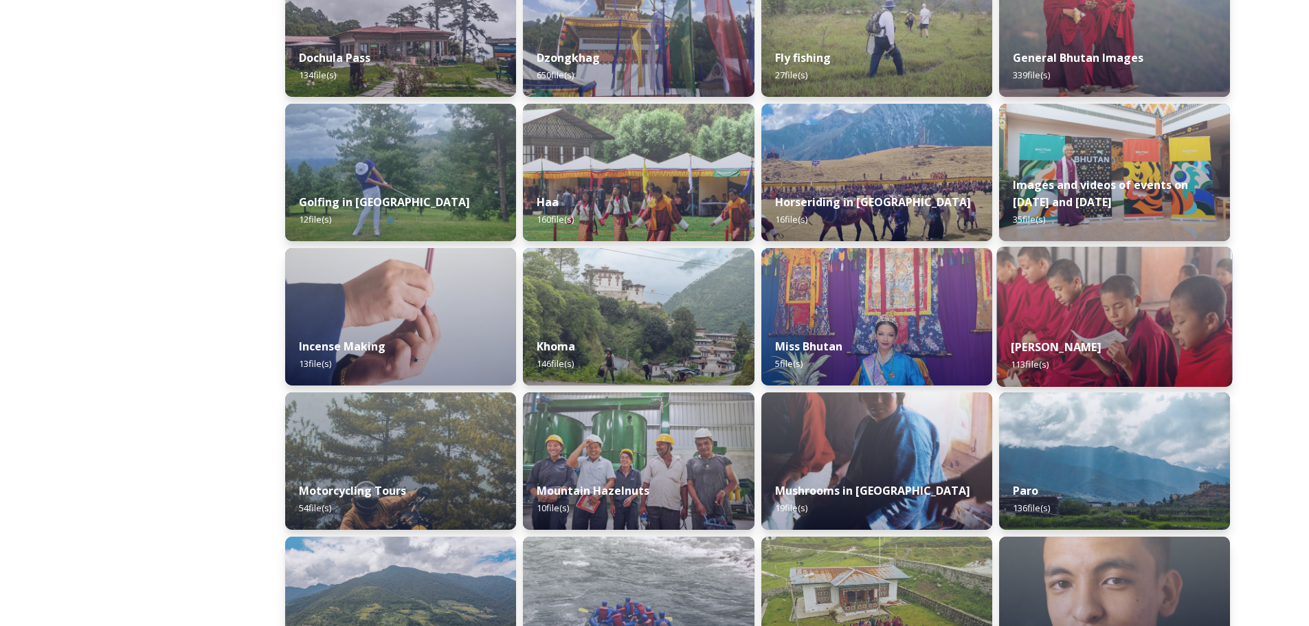
scroll to position [550, 0]
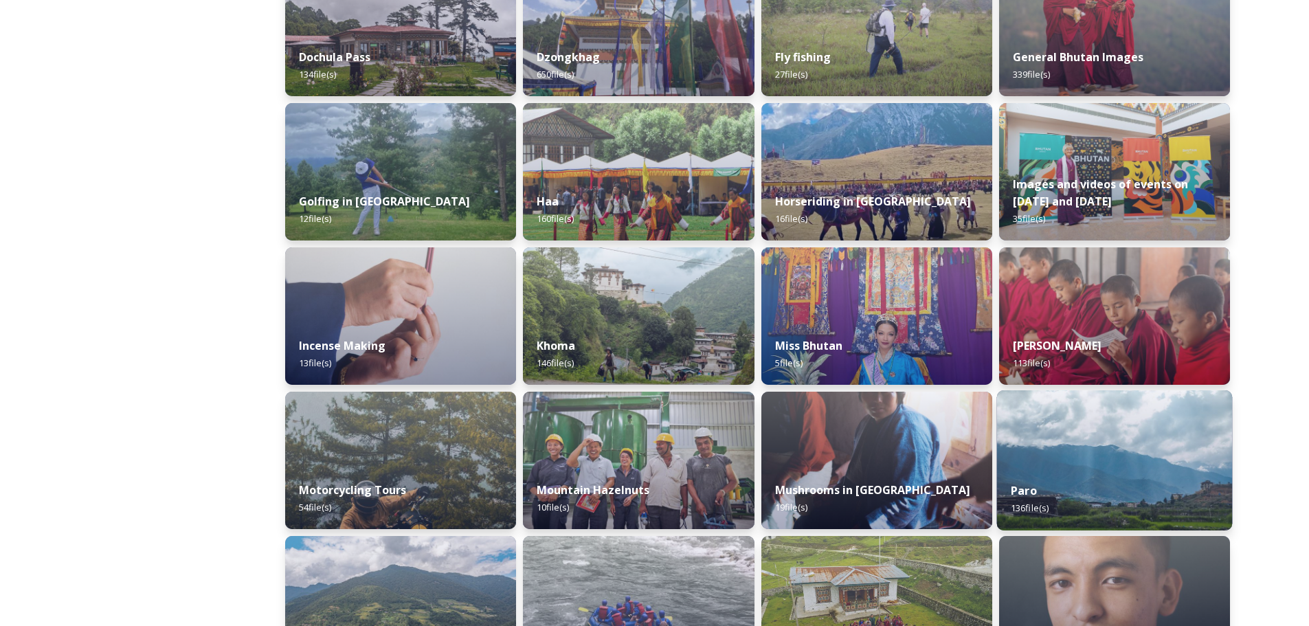
click at [1113, 466] on img at bounding box center [1114, 460] width 236 height 140
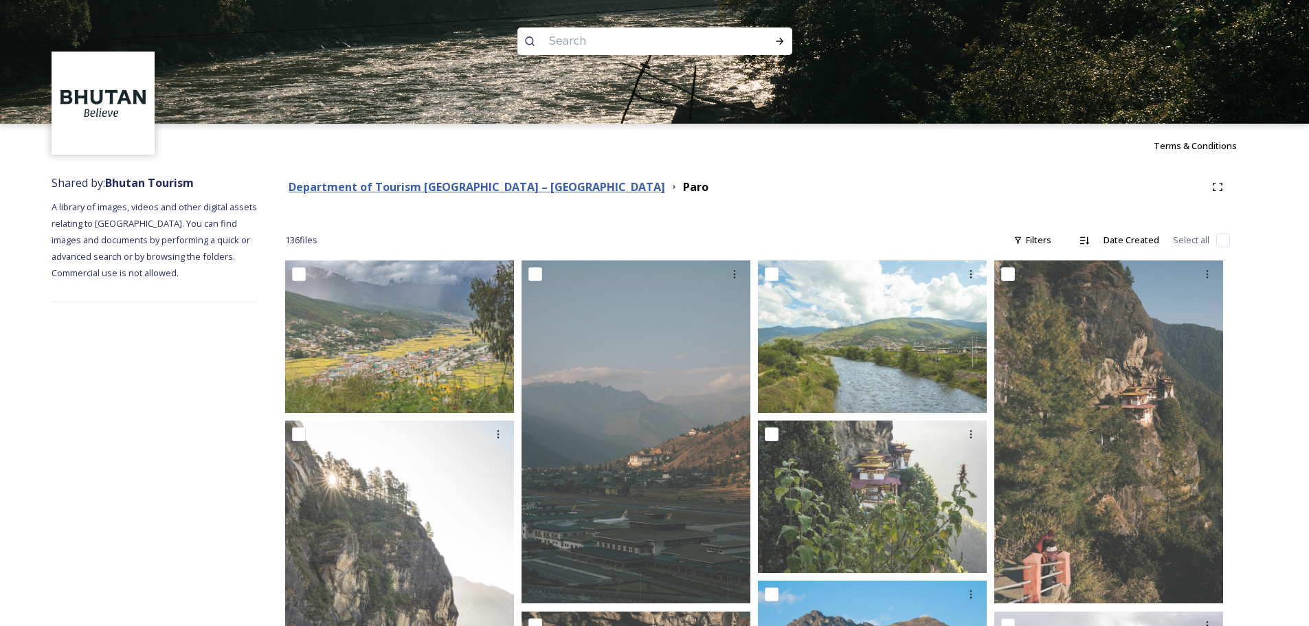
click at [479, 192] on strong "Department of Tourism [GEOGRAPHIC_DATA] – [GEOGRAPHIC_DATA]" at bounding box center [477, 186] width 376 height 15
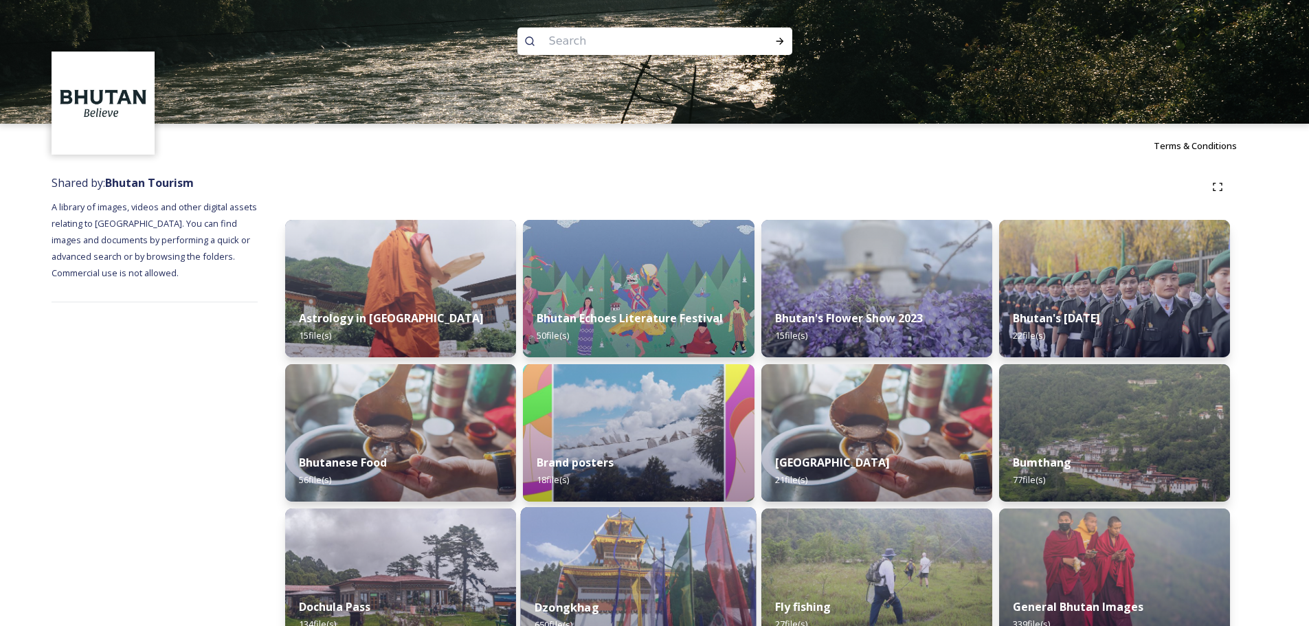
click at [613, 558] on img at bounding box center [639, 577] width 236 height 140
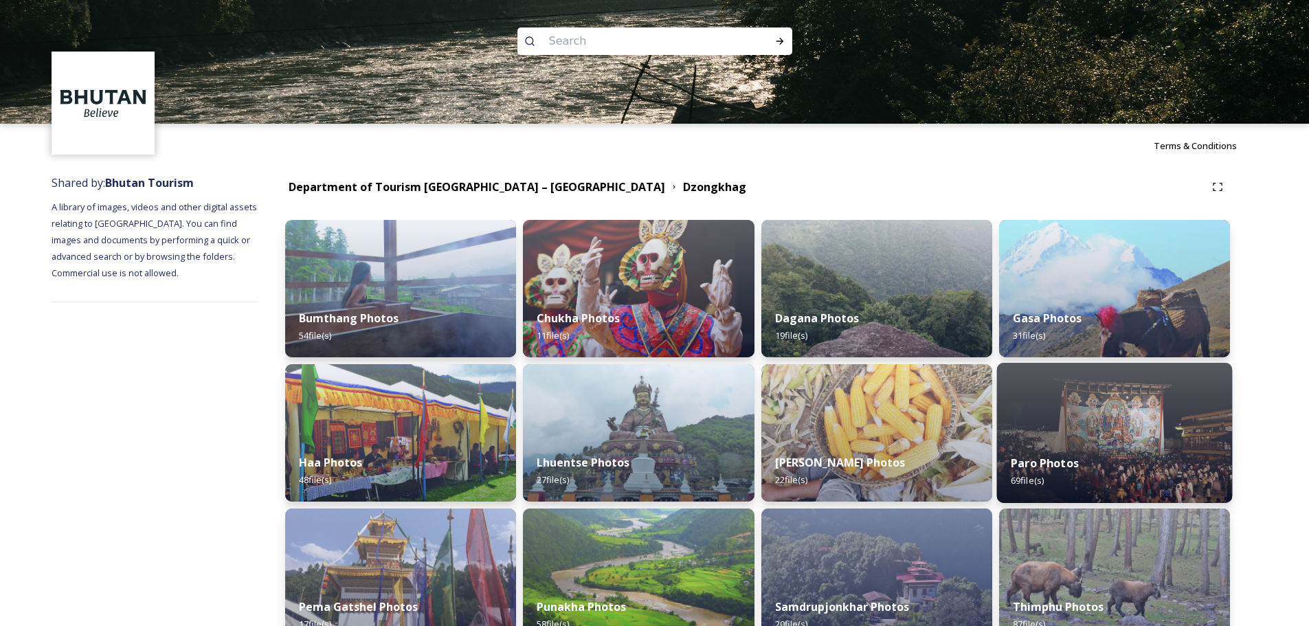
click at [1121, 433] on img at bounding box center [1114, 433] width 236 height 140
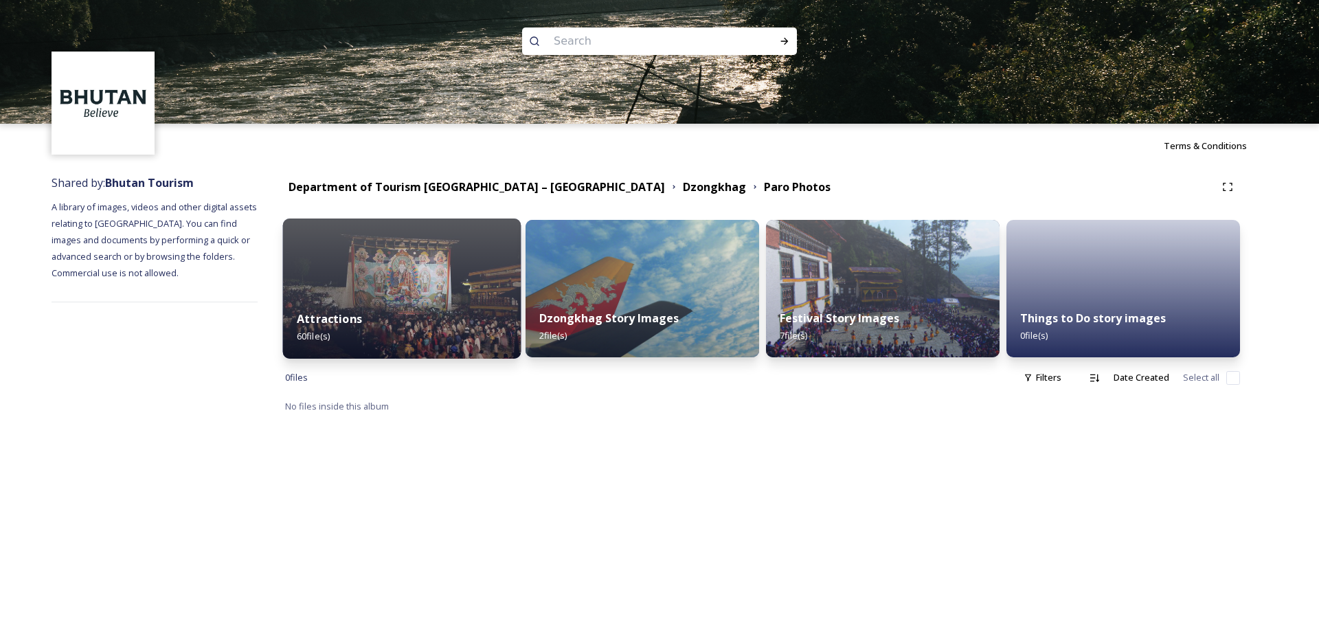
click at [409, 282] on img at bounding box center [402, 288] width 238 height 140
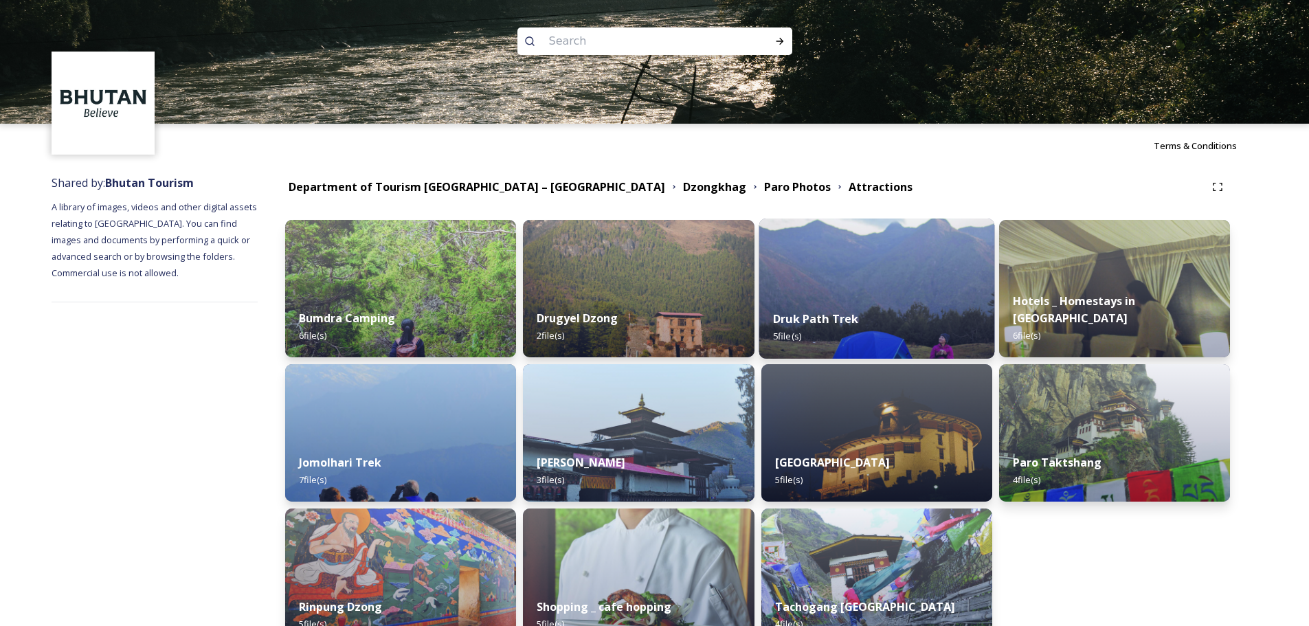
click at [837, 284] on img at bounding box center [876, 288] width 236 height 140
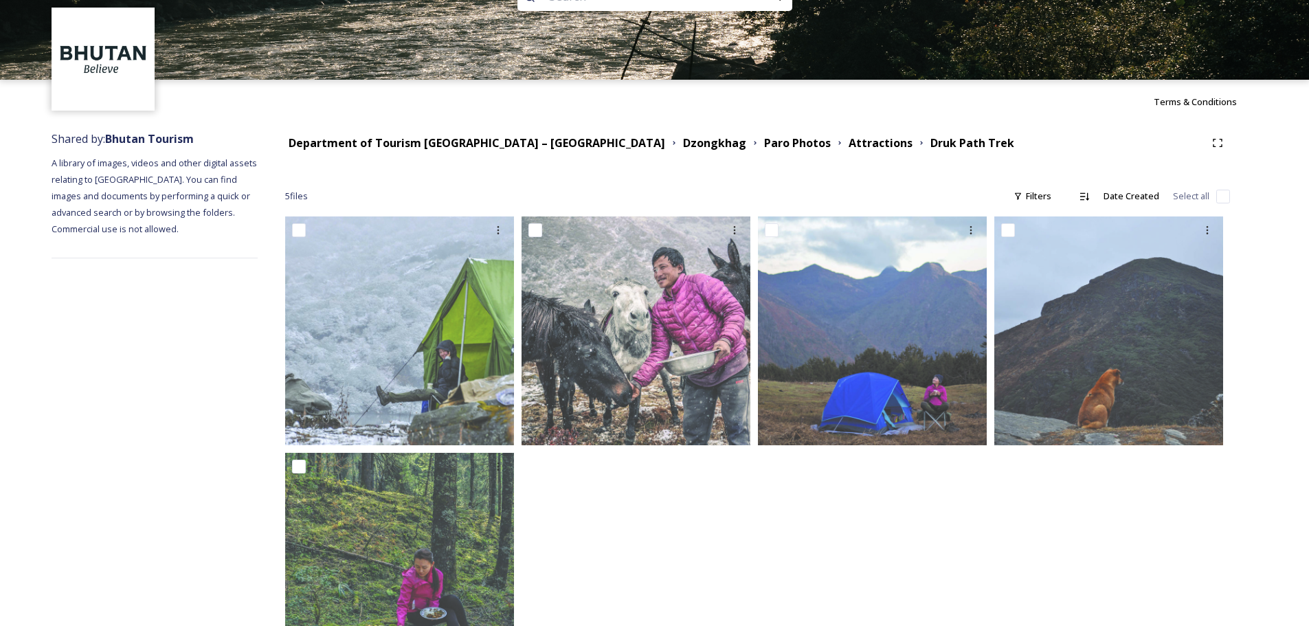
scroll to position [69, 0]
